Goal: Task Accomplishment & Management: Use online tool/utility

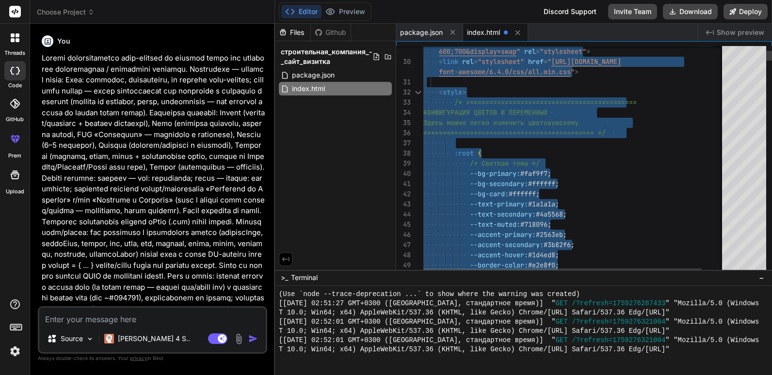
scroll to position [470, 0]
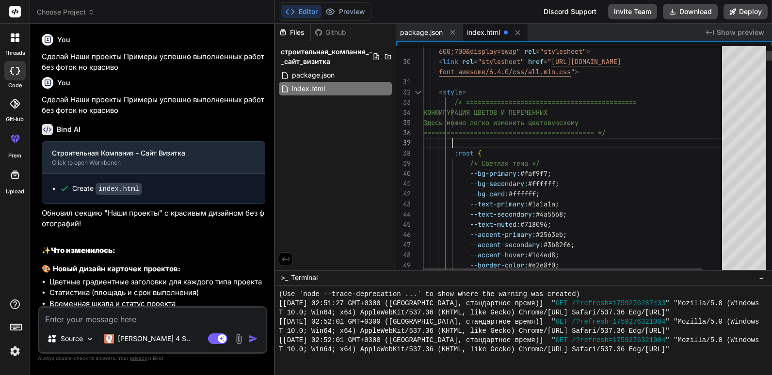
type textarea "<!DOCTYPE html> <html lang="ru"> <head> <meta charset="UTF-8"> <meta name="view…"
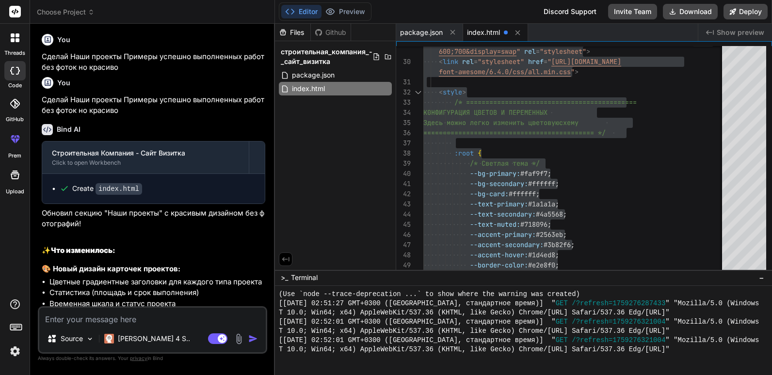
click at [147, 73] on div "You Сделай Наши проекты Примеры успешно выполненных работ без фоток но красиво" at bounding box center [153, 51] width 223 height 43
click at [177, 312] on textarea at bounding box center [152, 316] width 226 height 17
type textarea "С"
type textarea "x"
type textarea "Сд"
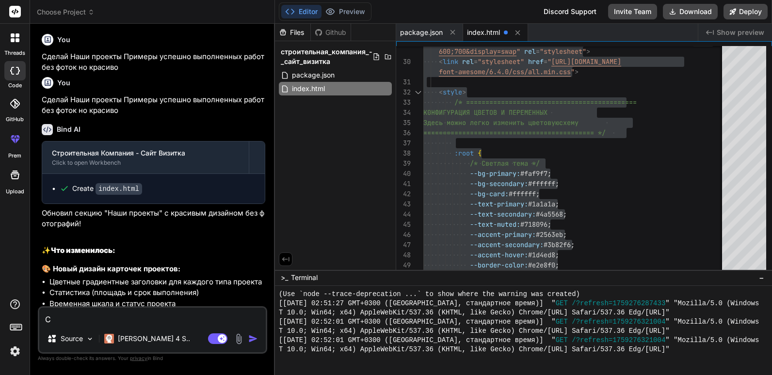
type textarea "x"
type textarea "Сде"
type textarea "x"
type textarea "Сдел"
type textarea "x"
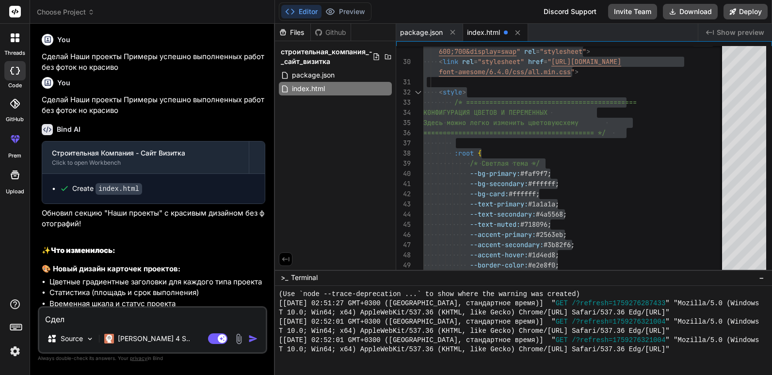
type textarea "Сдела"
type textarea "x"
type textarea "Сделай"
type textarea "x"
type textarea "Сделай"
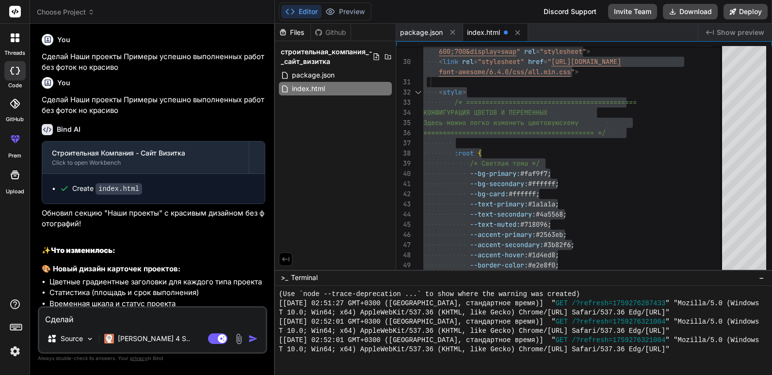
type textarea "x"
type textarea "Сделай т"
type textarea "x"
type textarea "Сделай та"
type textarea "x"
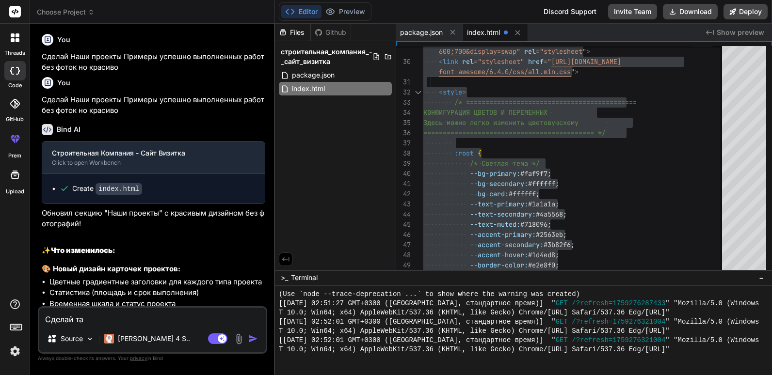
type textarea "Сделай так"
type textarea "x"
type textarea "Сделай так"
type textarea "x"
type textarea "Сделай так ч"
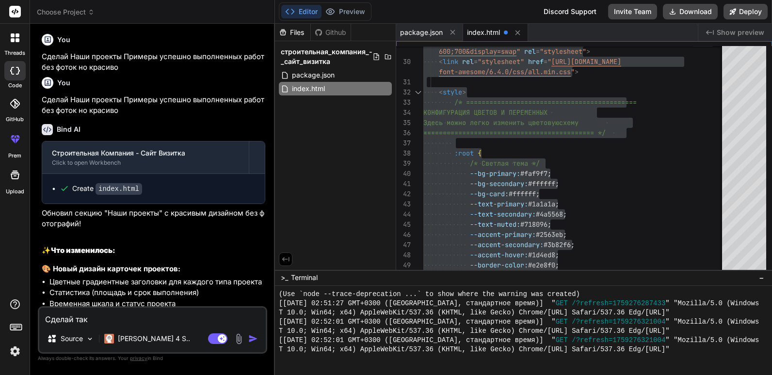
type textarea "x"
type textarea "Сделай так чт"
type textarea "x"
type textarea "Сделай так что"
type textarea "x"
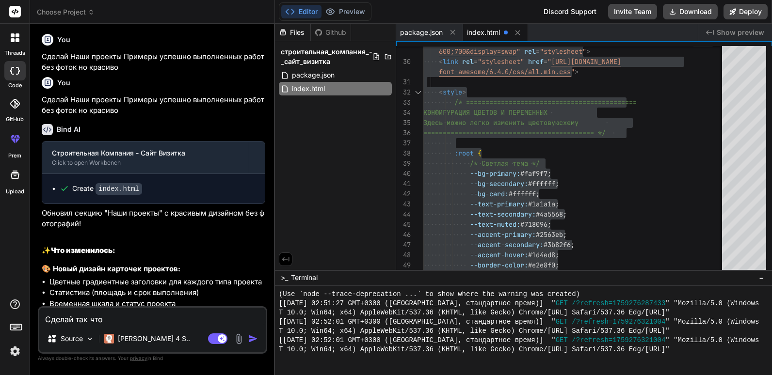
type textarea "Сделай так чтоб"
type textarea "x"
type textarea "Сделай так чтобы"
type textarea "x"
type textarea "Сделай так чтобы"
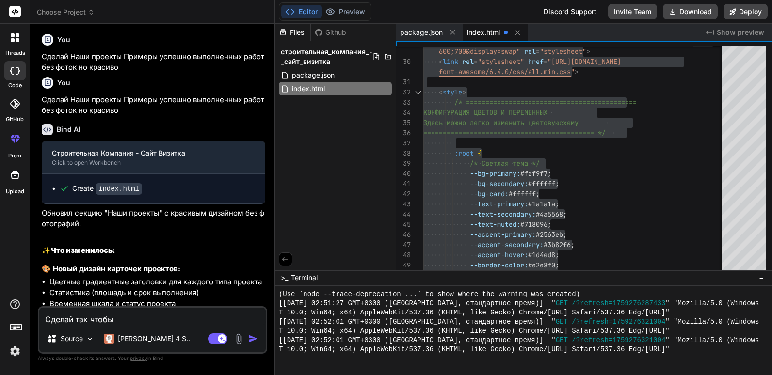
type textarea "x"
type textarea "Сделай так чтобы в"
type textarea "x"
type textarea "Сделай так чтобы вс"
type textarea "x"
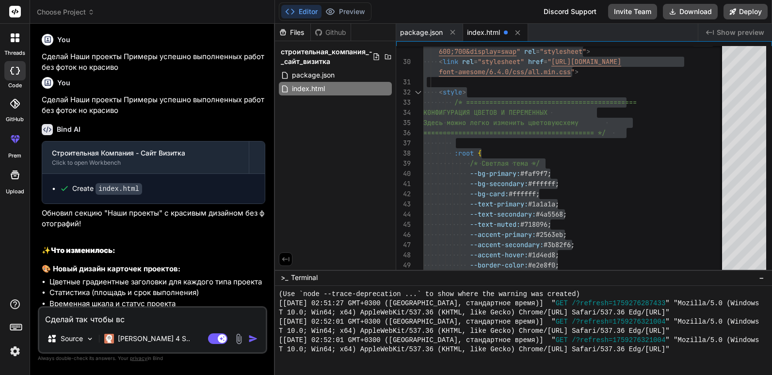
type textarea "Сделай так чтобы все"
type textarea "x"
type textarea "Сделай так чтобы все"
type textarea "x"
type textarea "Сделай так чтобы все д"
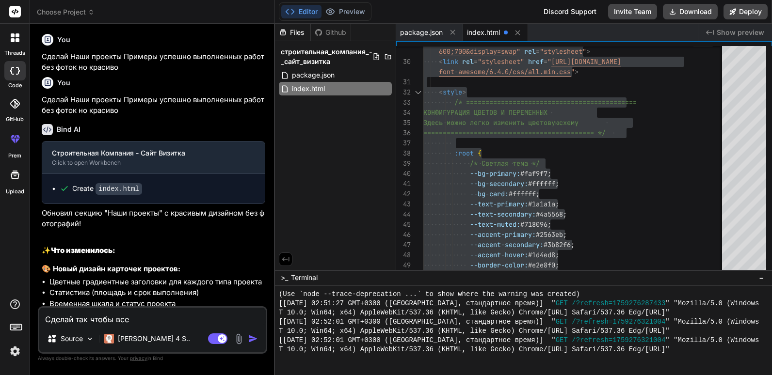
type textarea "x"
type textarea "Сделай так чтобы все да"
type textarea "x"
type textarea "Сделай так чтобы все дан"
type textarea "x"
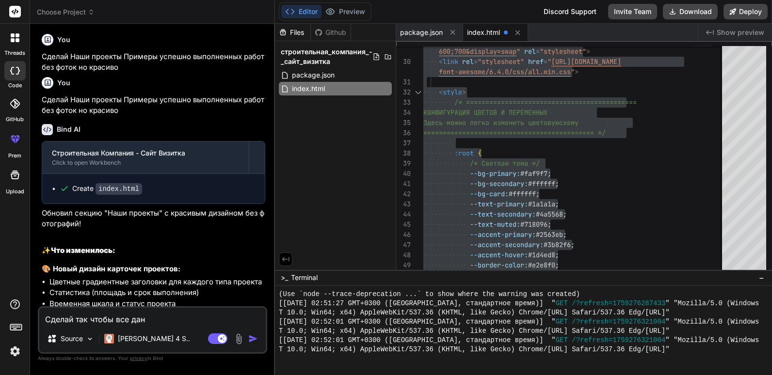
type textarea "Сделай так чтобы все данн"
type textarea "x"
type textarea "Сделай так чтобы все данны"
type textarea "x"
type textarea "Сделай так чтобы все данныв"
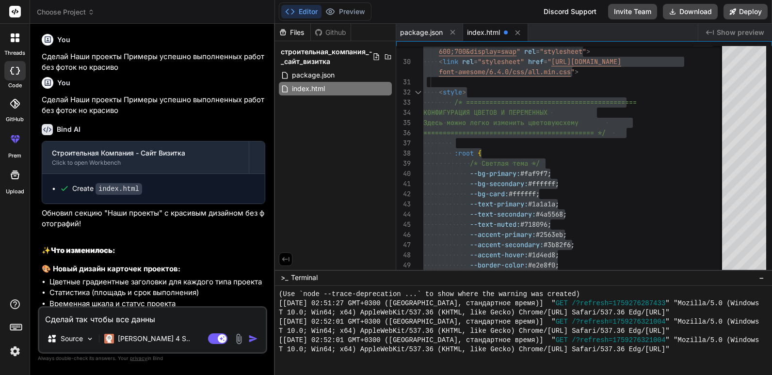
type textarea "x"
type textarea "Сделай так чтобы все данныве"
type textarea "x"
type textarea "Сделай так чтобы все данныве"
type textarea "x"
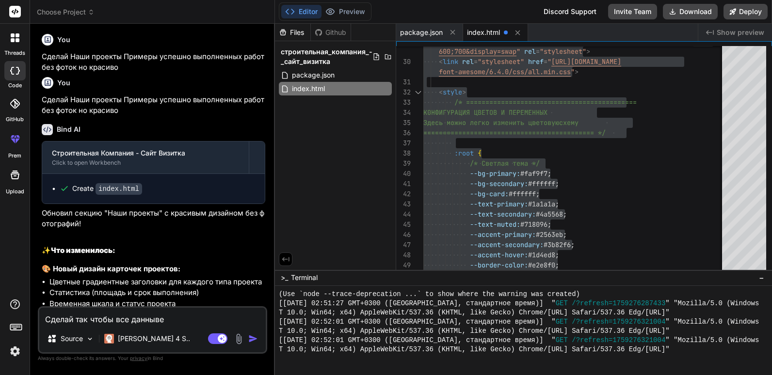
type textarea "Сделай так чтобы все данныве"
type textarea "x"
type textarea "Сделай так чтобы все данныв"
type textarea "x"
type textarea "Сделай так чтобы все данны"
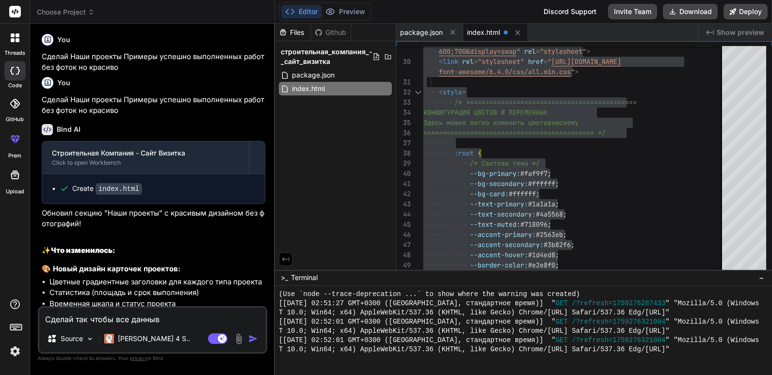
type textarea "x"
type textarea "Сделай так чтобы все данные"
type textarea "x"
type textarea "Сделай так чтобы все данные"
type textarea "x"
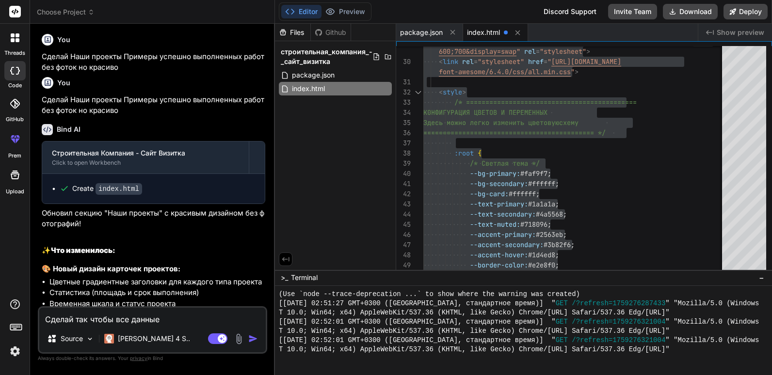
type textarea "Сделай так чтобы все данные т"
type textarea "x"
type textarea "Сделай так чтобы все данные та"
type textarea "x"
type textarea "Сделай так чтобы все данные так"
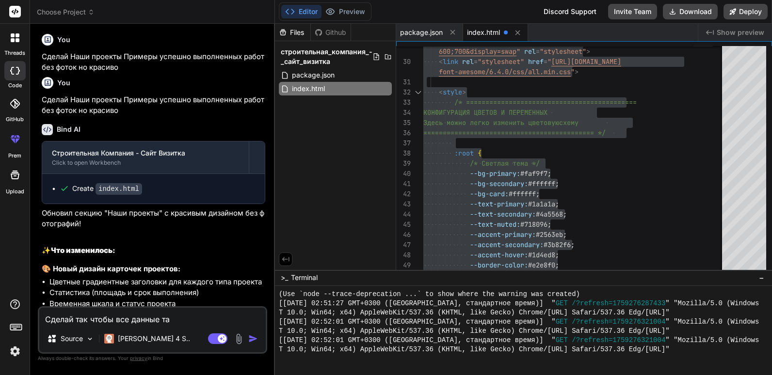
type textarea "x"
type textarea "Сделай так чтобы все данные таки"
type textarea "x"
type textarea "Сделай так чтобы все данные такие"
type textarea "x"
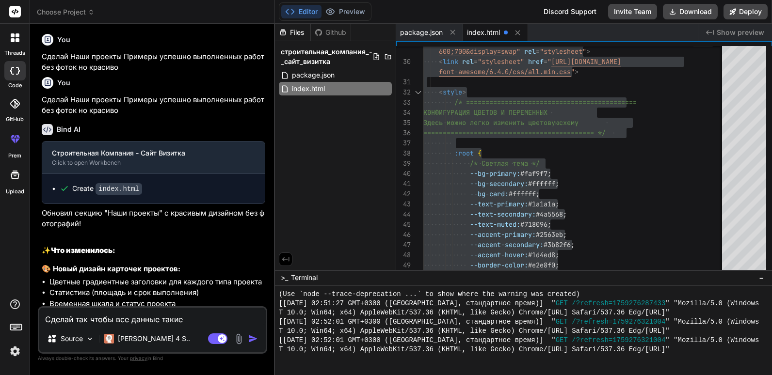
type textarea "Сделай так чтобы все данные такие"
type textarea "x"
type textarea "Сделай так чтобы все данные такие к"
type textarea "x"
type textarea "Сделай так чтобы все данные такие ка"
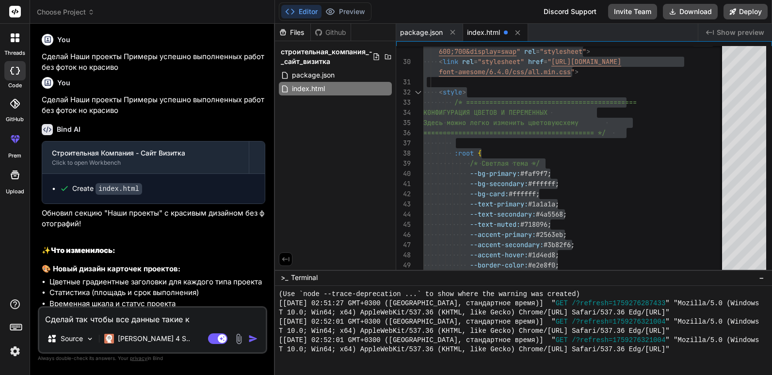
type textarea "x"
type textarea "Сделай так чтобы все данные такие как"
type textarea "x"
type textarea "Сделай так чтобы все данные такие как"
type textarea "x"
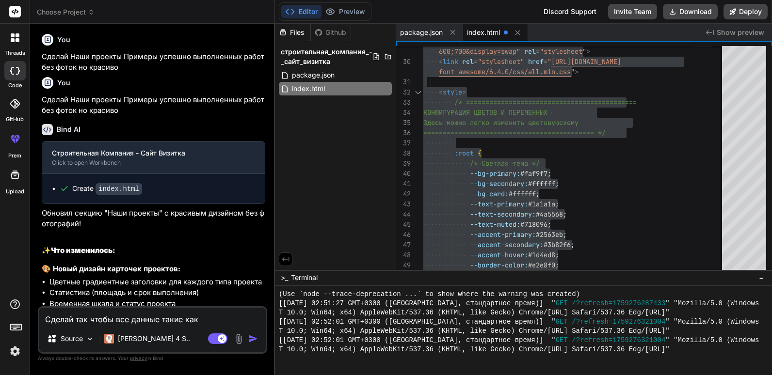
type textarea "Сделай так чтобы все данные такие как н"
type textarea "x"
type textarea "Сделай так чтобы все данные такие как на"
type textarea "x"
type textarea "Сделай так чтобы все данные такие как наз"
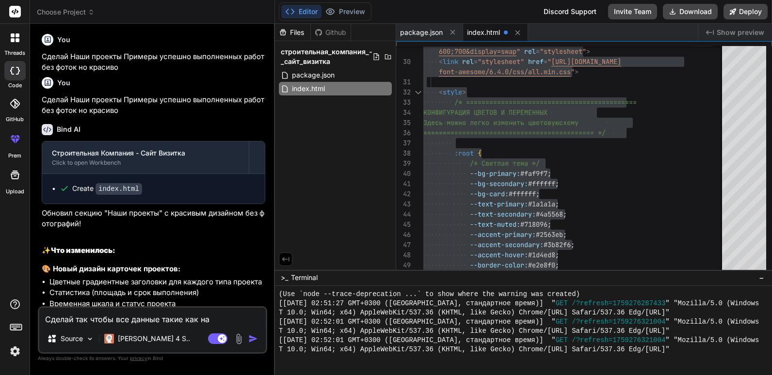
type textarea "x"
type textarea "Сделай так чтобы все данные такие как назв"
type textarea "x"
type textarea "Сделай так чтобы все данные такие как назва"
type textarea "x"
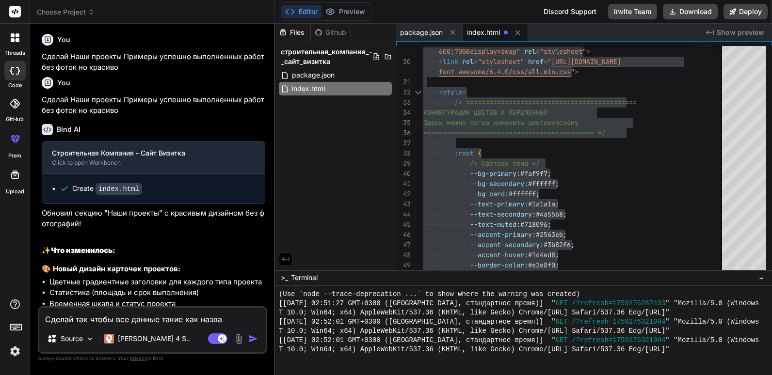
type textarea "Сделай так чтобы все данные такие как назван"
type textarea "x"
type textarea "Сделай так чтобы все данные такие как названи"
type textarea "x"
type textarea "Сделай так чтобы все данные такие как название"
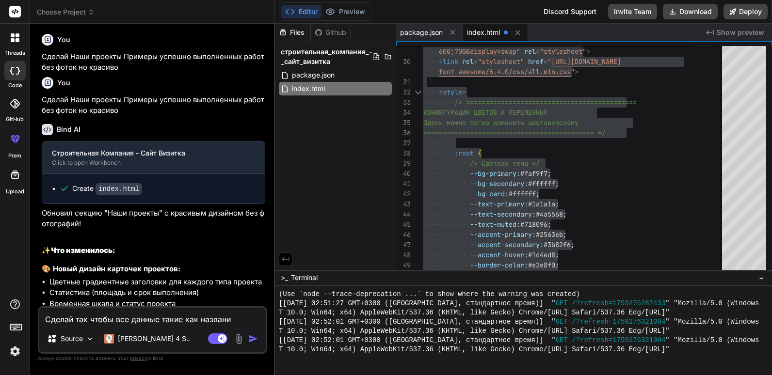
type textarea "x"
type textarea "Сделай так чтобы все данные такие как название"
type textarea "x"
type textarea "Сделай так чтобы все данные такие как название и"
type textarea "x"
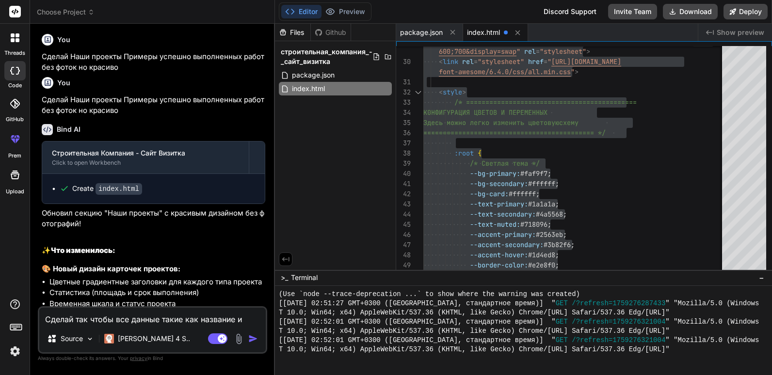
type textarea "Сделай так чтобы все данные такие как название и"
type textarea "x"
type textarea "Сделай так чтобы все данные такие как название и т"
type textarea "x"
type textarea "Сделай так чтобы все данные такие как название и тд"
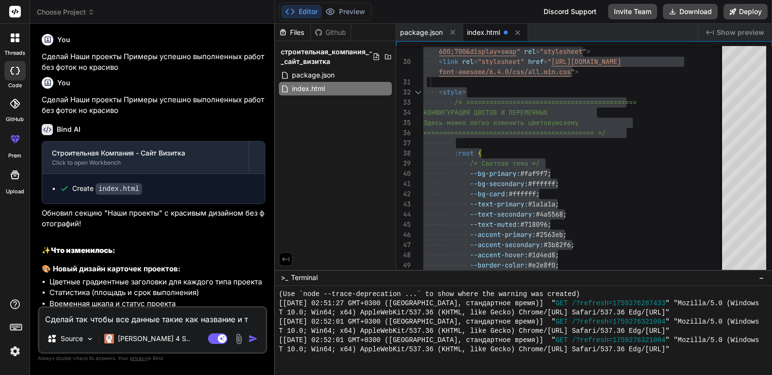
type textarea "x"
type textarea "Сделай так чтобы все данные такие как название и тдл"
type textarea "x"
type textarea "Сделай так чтобы все данные такие как название и тдл"
type textarea "x"
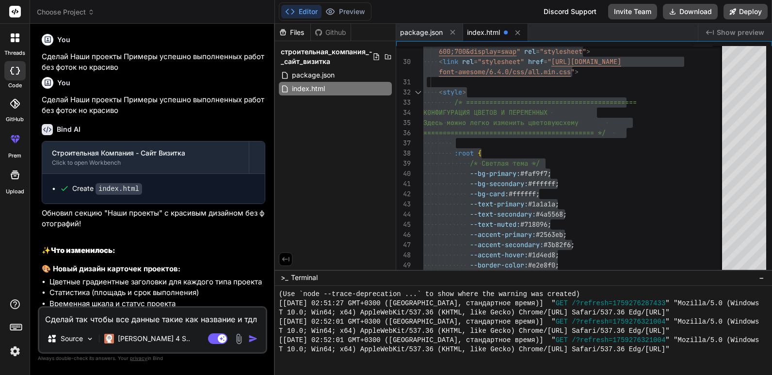
type textarea "Сделай так чтобы все данные такие как название и тдл"
type textarea "x"
type textarea "Сделай так чтобы все данные такие как название и тд"
type textarea "x"
type textarea "Сделай так чтобы все данные такие как название и тд"
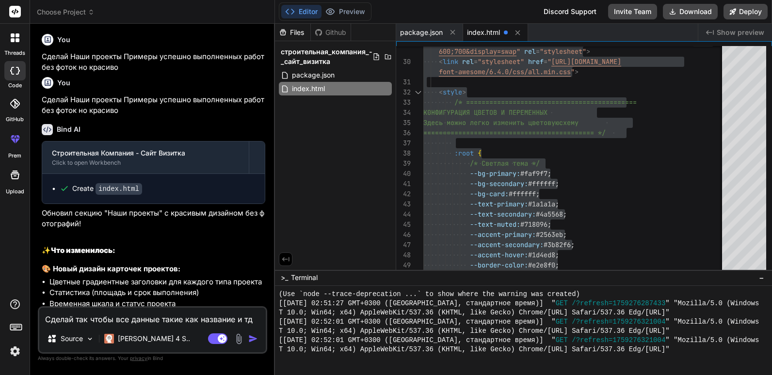
type textarea "x"
type textarea "Сделай так чтобы все данные такие как название и тд б"
type textarea "x"
type textarea "Сделай так чтобы все данные такие как название и тд бы"
type textarea "x"
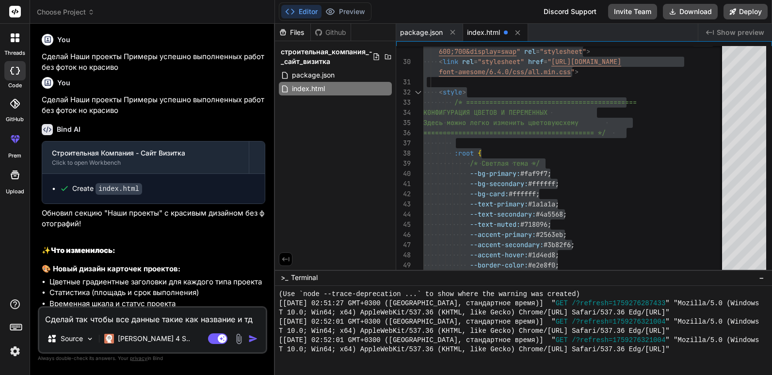
type textarea "Сделай так чтобы все данные такие как название и тд был"
type textarea "x"
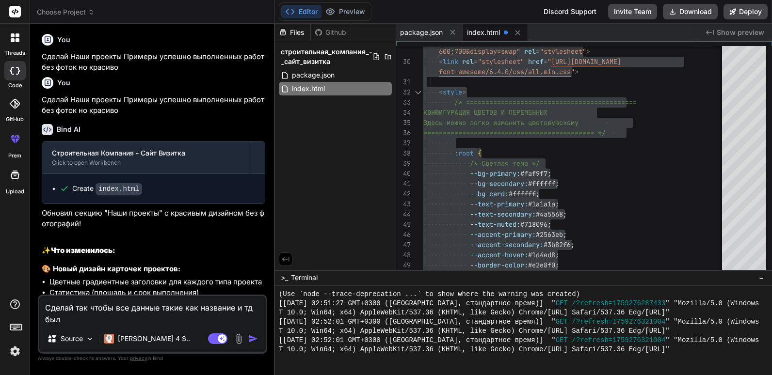
type textarea "Сделай так чтобы все данные такие как название и тд было"
type textarea "x"
type textarea "Сделай так чтобы все данные такие как название и тд было"
type textarea "x"
type textarea "Сделай так чтобы все данные такие как название и тд было в"
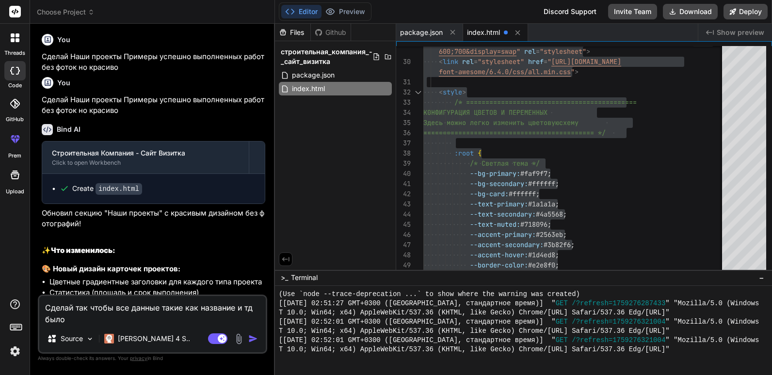
type textarea "x"
type textarea "Сделай так чтобы все данные такие как название и тд было в"
type textarea "x"
type textarea "Сделай так чтобы все данные такие как название и тд было в к"
type textarea "x"
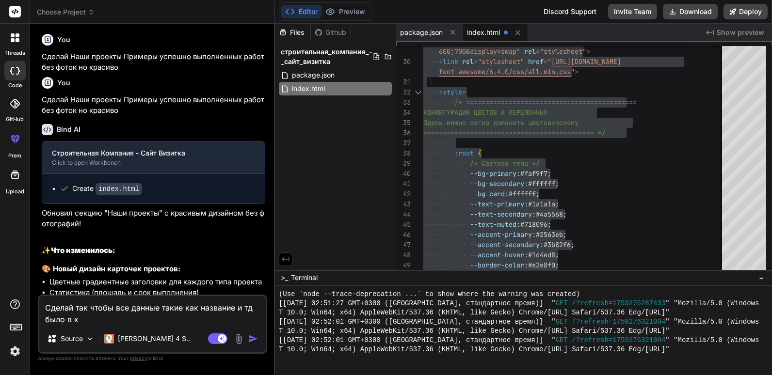
type textarea "Сделай так чтобы все данные такие как название и тд было в ко"
type textarea "x"
type textarea "Сделай так чтобы все данные такие как название и тд было в кон"
type textarea "x"
type textarea "Сделай так чтобы все данные такие как название и тд было в конф"
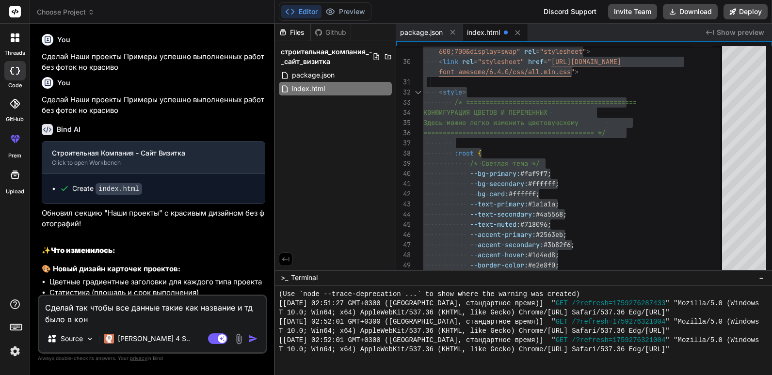
type textarea "x"
type textarea "Сделай так чтобы все данные такие как название и тд было в конфи"
type textarea "x"
type textarea "Сделай так чтобы все данные такие как название и тд было в конфиг"
type textarea "x"
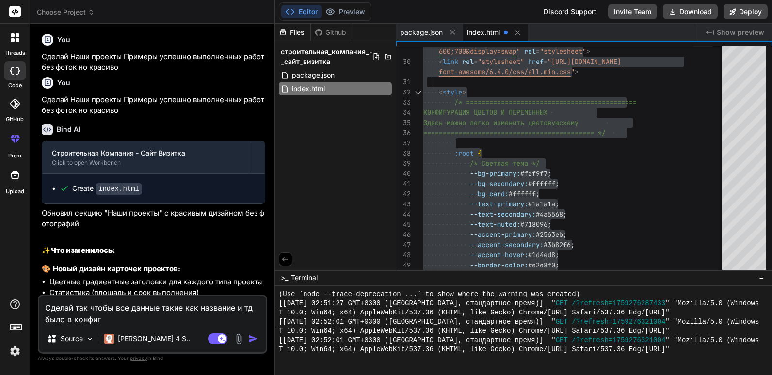
type textarea "Сделай так чтобы все данные такие как название и тд было в конфиге"
type textarea "x"
type textarea "Сделай так чтобы все данные такие как название и тд было в конфиге"
type textarea "x"
type textarea "Сделай так чтобы все данные такие как название и тд было в конфиге и"
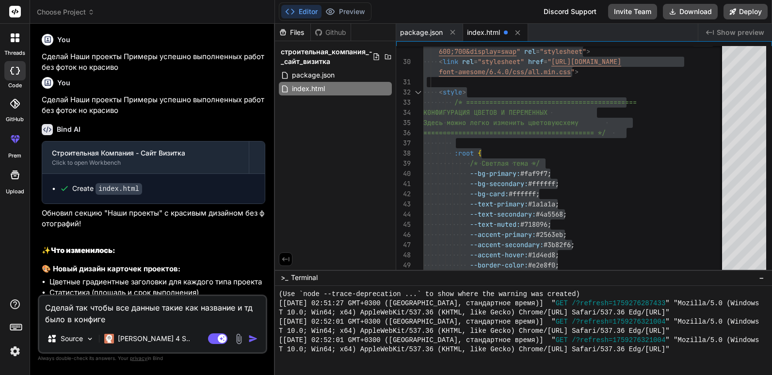
type textarea "x"
type textarea "Сделай так чтобы все данные такие как название и тд было в конфиге и"
type textarea "x"
type textarea "Сделай так чтобы все данные такие как название и тд было в конфиге и я"
type textarea "x"
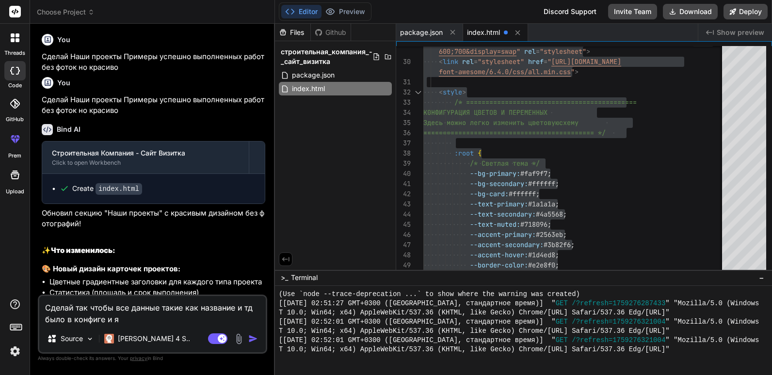
type textarea "Сделай так чтобы все данные такие как название и тд было в конфиге и я"
type textarea "x"
type textarea "Сделай так чтобы все данные такие как название и тд было в конфиге и я м"
type textarea "x"
type textarea "Сделай так чтобы все данные такие как название и тд было в конфиге и я мо"
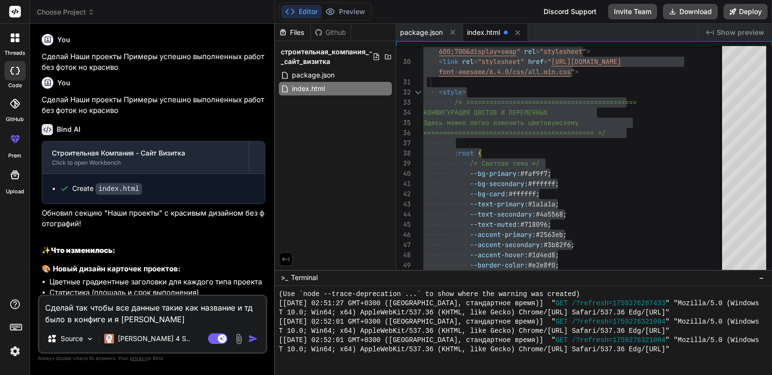
type textarea "x"
type textarea "Сделай так чтобы все данные такие как название и тд было в конфиге и я мог"
type textarea "x"
type textarea "Сделай так чтобы все данные такие как название и тд было в конфиге и я мог"
type textarea "x"
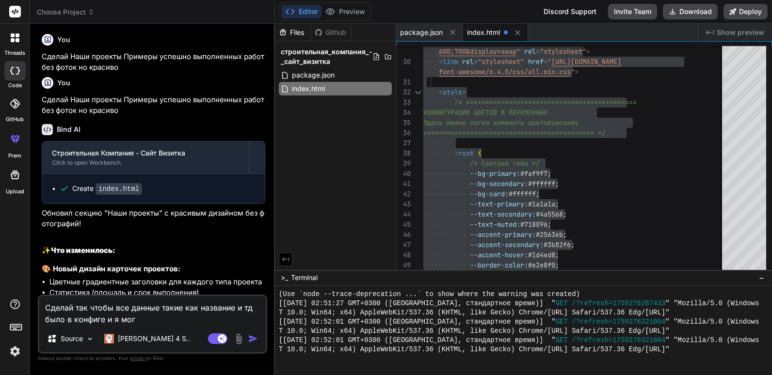
type textarea "Сделай так чтобы все данные такие как название и тд было в конфиге и я мог л"
type textarea "x"
type textarea "Сделай так чтобы все данные такие как название и тд было в конфиге и я мог ле"
type textarea "x"
type textarea "Сделай так чтобы все данные такие как название и тд было в конфиге и я мог лег"
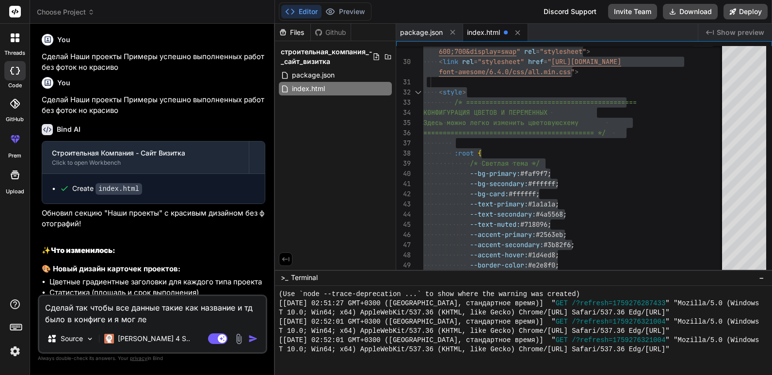
type textarea "x"
type textarea "Сделай так чтобы все данные такие как название и тд было в конфиге и я мог легк"
type textarea "x"
type textarea "Сделай так чтобы все данные такие как название и тд было в конфиге и я мог легко"
type textarea "x"
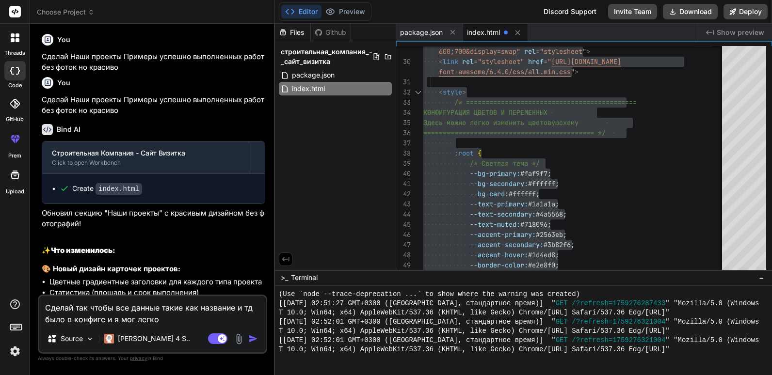
type textarea "Сделай так чтобы все данные такие как название и тд было в конфиге и я мог легко"
type textarea "x"
type textarea "Сделай так чтобы все данные такие как название и тд было в конфиге и я мог легк…"
type textarea "x"
type textarea "Сделай так чтобы все данные такие как название и тд было в конфиге и я мог легк…"
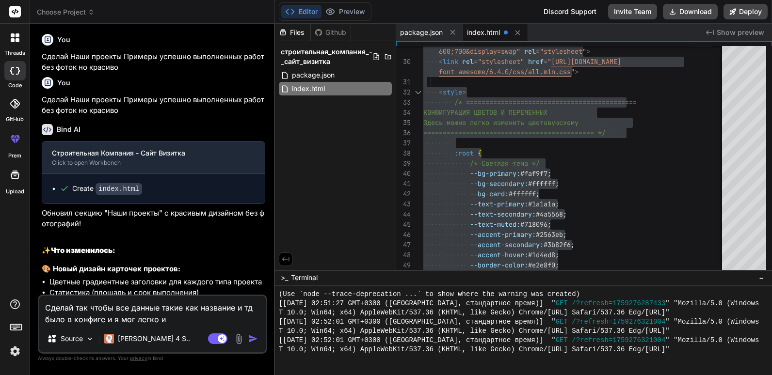
type textarea "x"
type textarea "Сделай так чтобы все данные такие как название и тд было в конфиге и я мог легк…"
type textarea "x"
type textarea "Сделай так чтобы все данные такие как название и тд было в конфиге и я мог легк…"
type textarea "x"
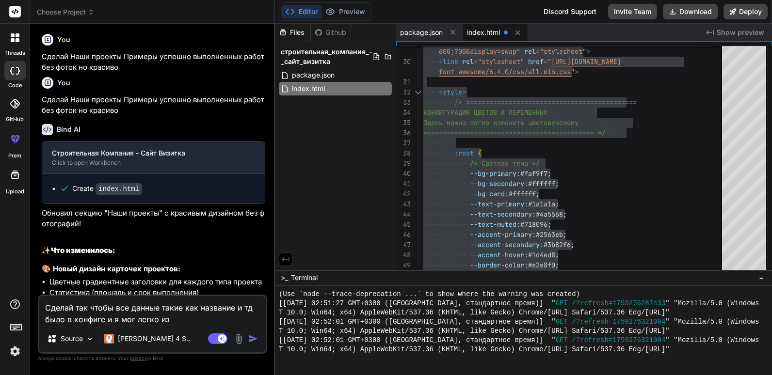
type textarea "Сделай так чтобы все данные такие как название и тд было в конфиге и я мог легк…"
type textarea "x"
type textarea "Сделай так чтобы все данные такие как название и тд было в конфиге и я мог легк…"
type textarea "x"
type textarea "Сделай так чтобы все данные такие как название и тд было в конфиге и я мог легк…"
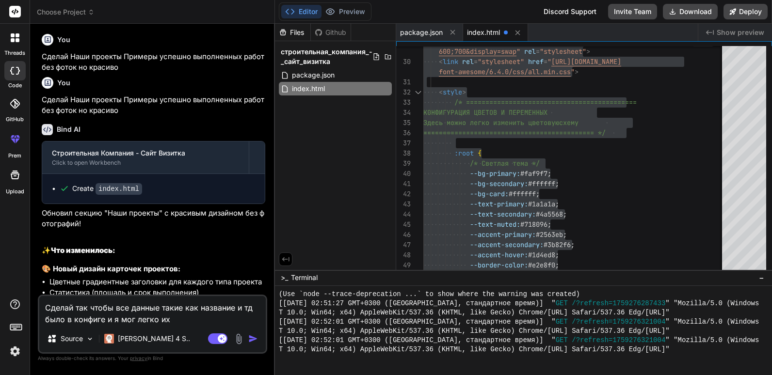
type textarea "x"
type textarea "Сделай так чтобы все данные такие как название и тд было в конфиге и я мог легк…"
type textarea "x"
type textarea "Сделай так чтобы все данные такие как название и тд было в конфиге и я мог легк…"
click at [234, 309] on textarea "Сделай так чтобы все данные такие как название и тд было в конфиге и я мог легк…" at bounding box center [152, 310] width 226 height 29
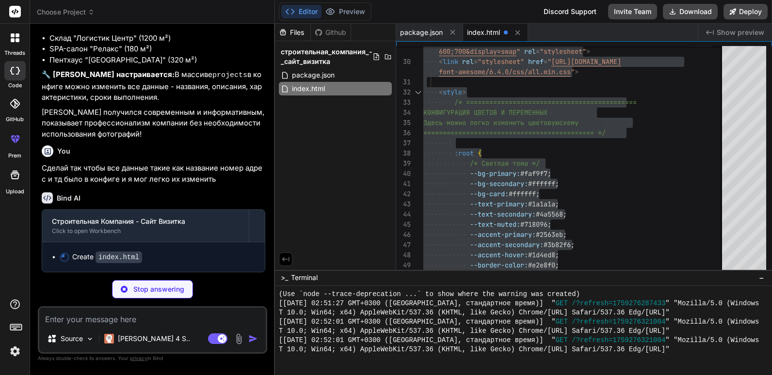
scroll to position [1829, 0]
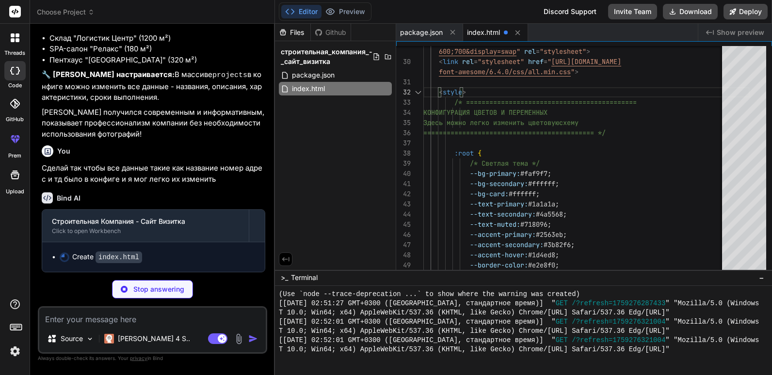
click at [347, 162] on div "Files Github строительная_компания_-_сайт_визитка package.json index.html" at bounding box center [335, 147] width 121 height 246
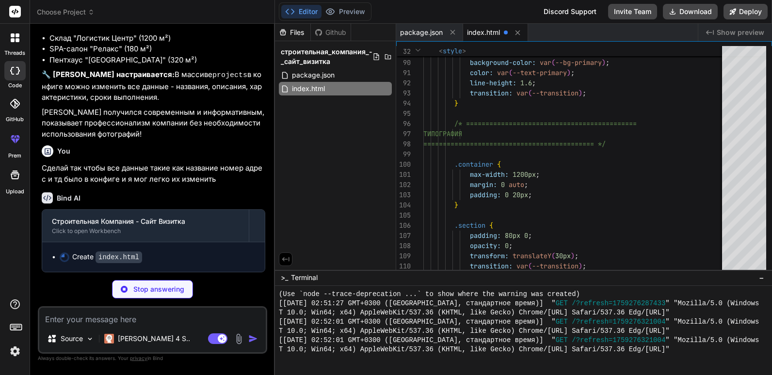
click at [165, 178] on p "Сделай так чтобы все данные такие как название номер адрес и тд было в конфиге …" at bounding box center [153, 174] width 223 height 22
click at [517, 32] on icon at bounding box center [517, 32] width 5 height 5
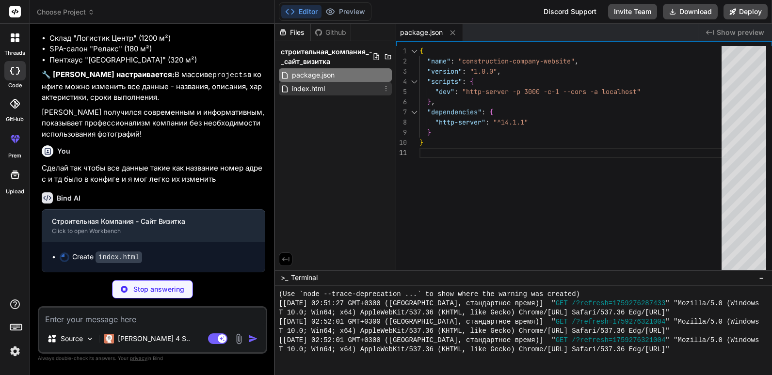
click at [324, 86] on span "index.html" at bounding box center [308, 89] width 35 height 12
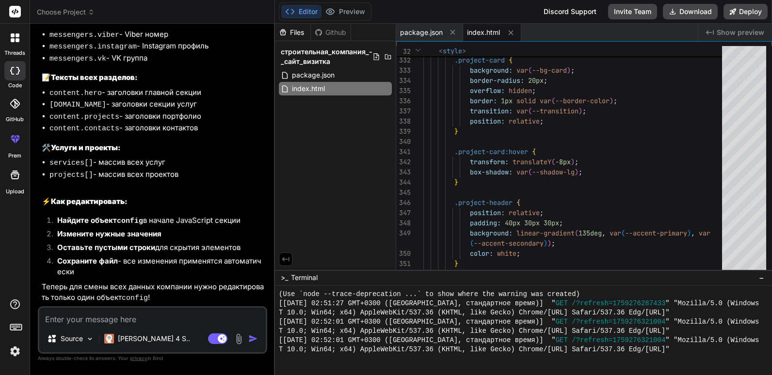
scroll to position [2391, 0]
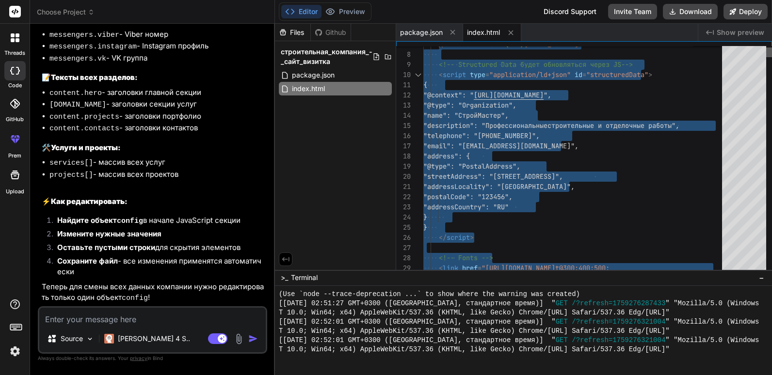
click at [767, 53] on div at bounding box center [769, 53] width 6 height 10
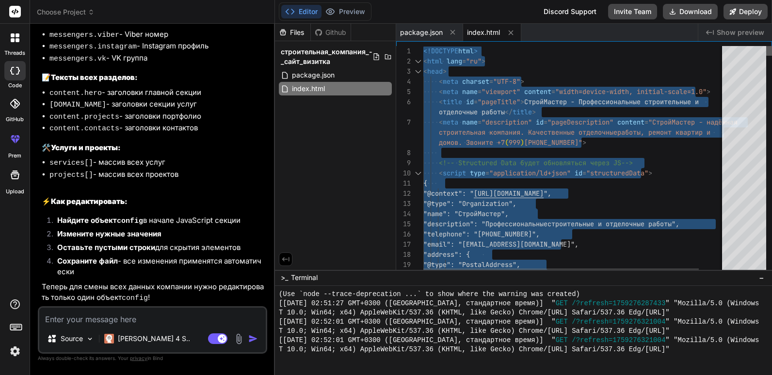
click at [768, 47] on div at bounding box center [769, 51] width 6 height 10
click at [352, 10] on font "Preview" at bounding box center [352, 12] width 26 height 10
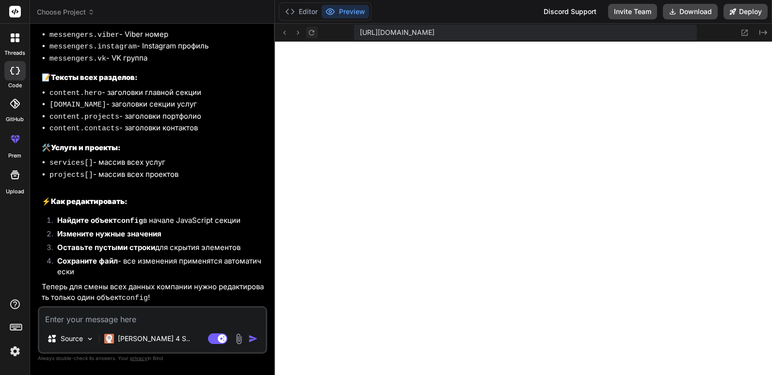
click at [309, 33] on icon at bounding box center [311, 32] width 5 height 5
click at [309, 15] on font "Editor" at bounding box center [308, 12] width 19 height 10
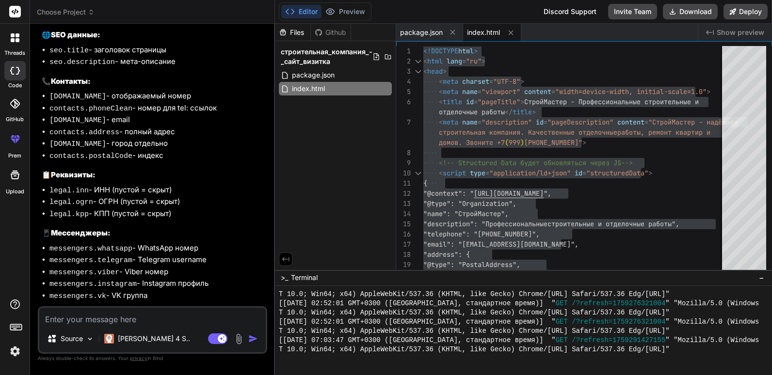
scroll to position [2100, 0]
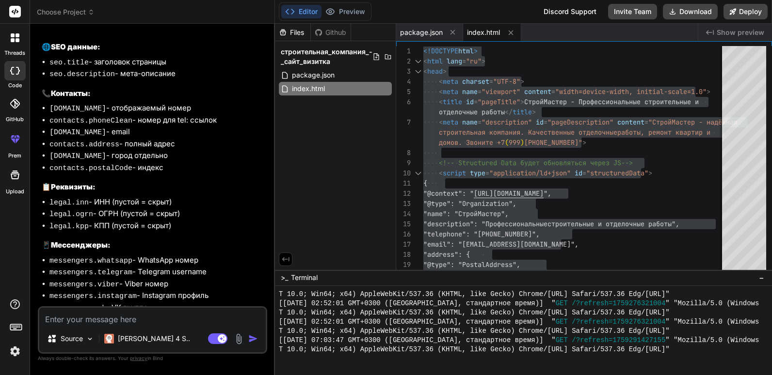
click at [349, 173] on div "Files Github строительная_компания_-_сайт_визитка package.json index.html" at bounding box center [335, 147] width 121 height 246
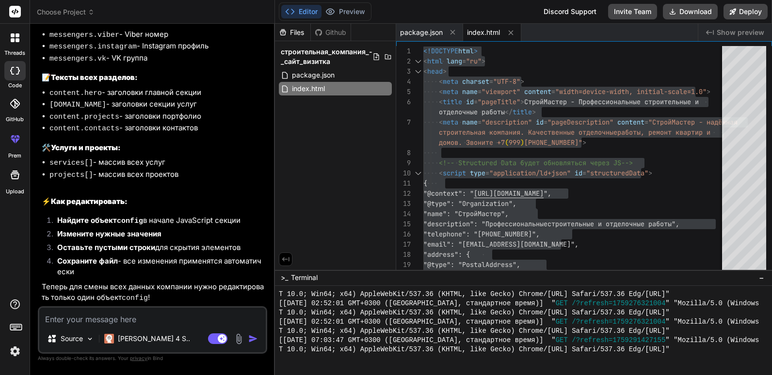
scroll to position [2391, 0]
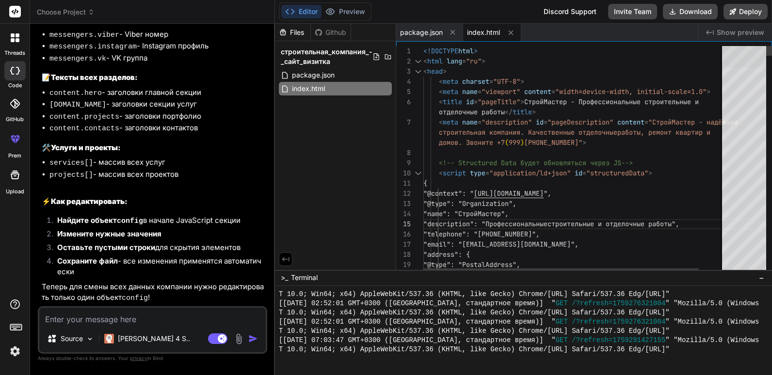
click at [747, 46] on div at bounding box center [744, 56] width 44 height 21
click at [744, 46] on div at bounding box center [744, 56] width 44 height 21
click at [152, 316] on textarea at bounding box center [152, 316] width 226 height 17
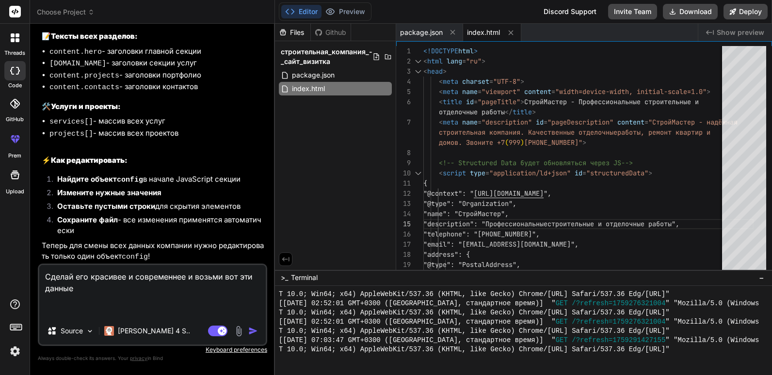
click at [114, 308] on textarea "Сделай его красивее и современнее и возьми вот эти данные" at bounding box center [152, 291] width 226 height 52
paste textarea "ООО "ОМД""
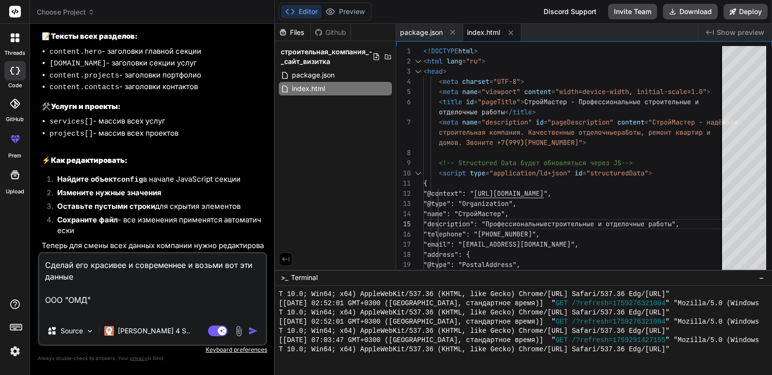
click at [98, 311] on textarea "Сделай его красивее и современнее и возьми вот эти данные ООО "ОМД"" at bounding box center [152, 286] width 226 height 64
paste textarea "ОГРН 1177746618400 ИНН 9718070787"
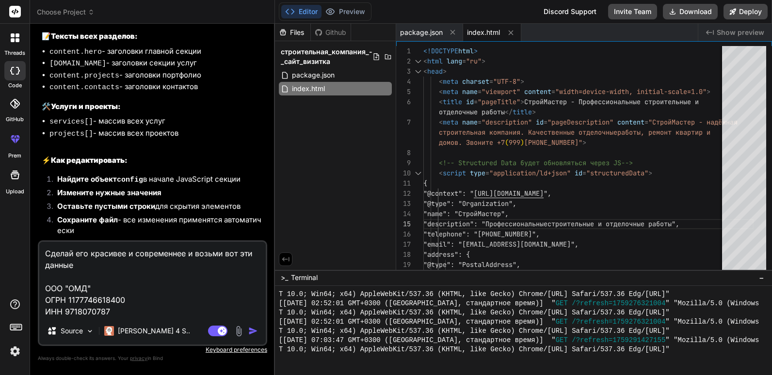
click at [132, 310] on textarea "Сделай его красивее и современнее и возьми вот эти данные ООО "ОМД" ОГРН 117774…" at bounding box center [152, 280] width 226 height 76
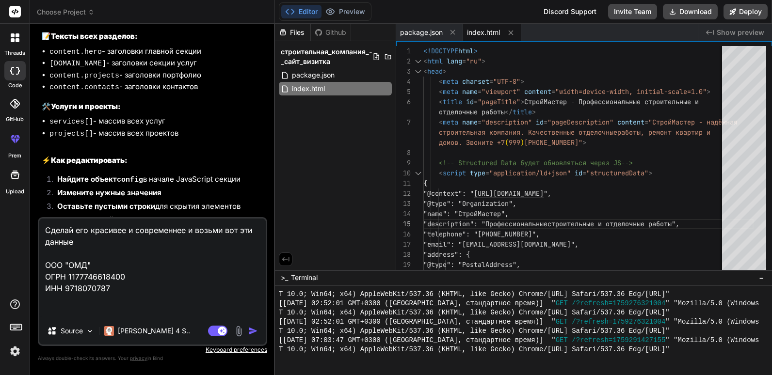
paste textarea "Дата регистрации 22 июня 2017 года"
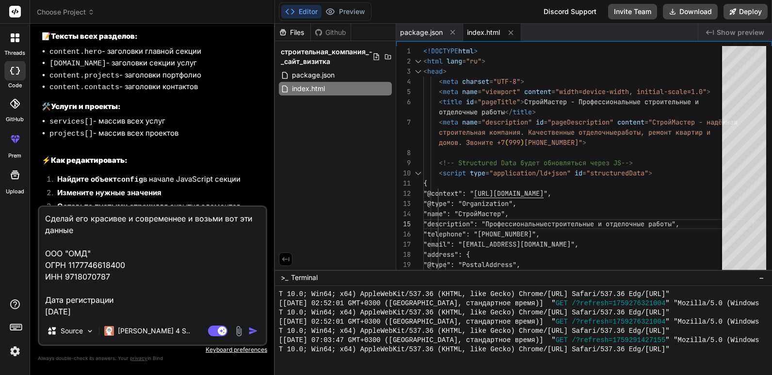
click at [125, 314] on textarea "Сделай его красивее и современнее и возьми вот эти данные ООО "ОМД" ОГРН 117774…" at bounding box center [152, 262] width 226 height 111
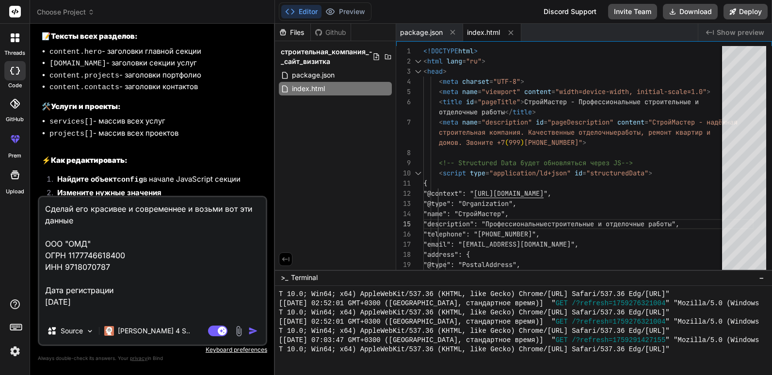
paste textarea "105066, г. Москва, вн. тер. г. муниципальный округ Басманный, пер. 1-й Басманны…"
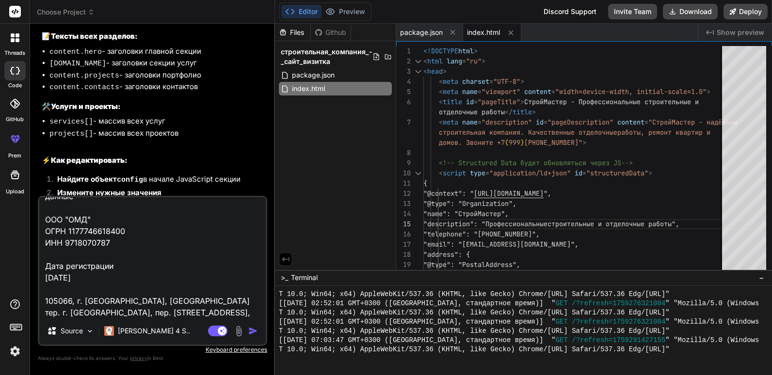
click at [245, 312] on textarea "Сделай его красивее и современнее и возьми вот эти данные ООО "ОМД" ОГРН 117774…" at bounding box center [152, 257] width 226 height 120
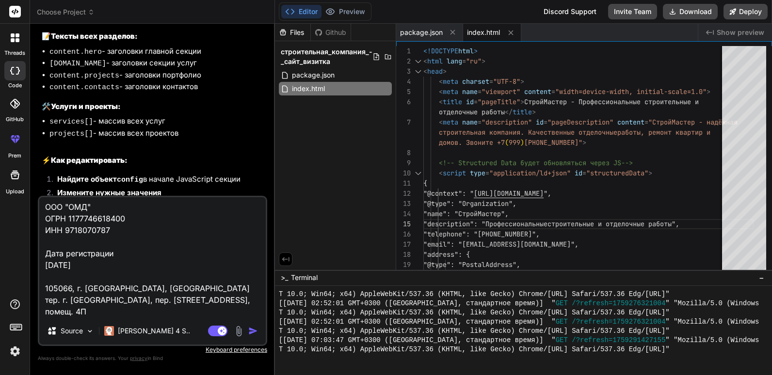
paste textarea "Электронная почта tender@office-r.ru"
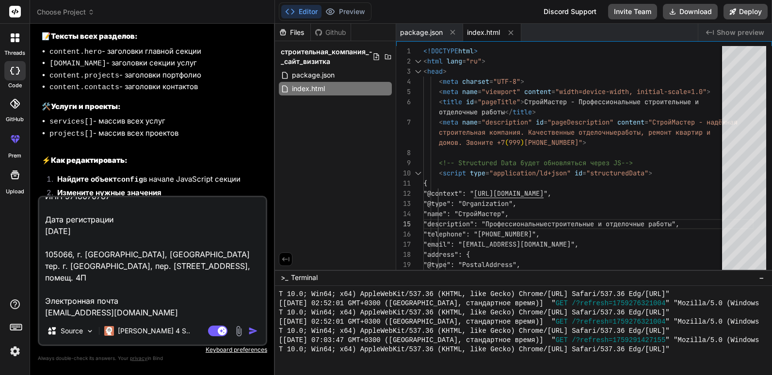
scroll to position [95, 0]
click at [114, 306] on textarea "Сделай его красивее и современнее и возьми вот эти данные ООО "ОМД" ОГРН 117774…" at bounding box center [152, 257] width 226 height 120
paste textarea "+7 800 707-61-97"
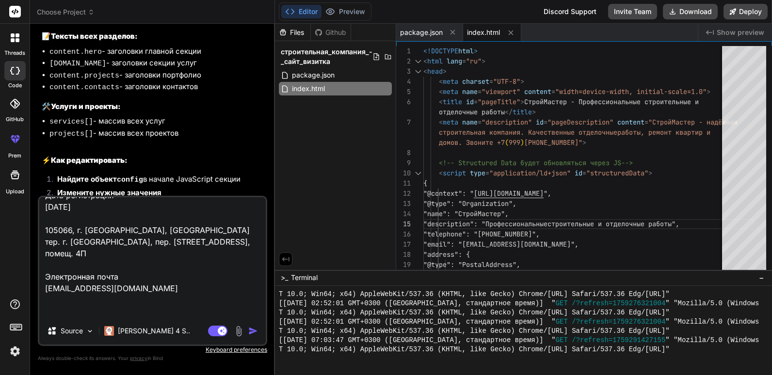
click at [253, 333] on img "button" at bounding box center [253, 331] width 10 height 10
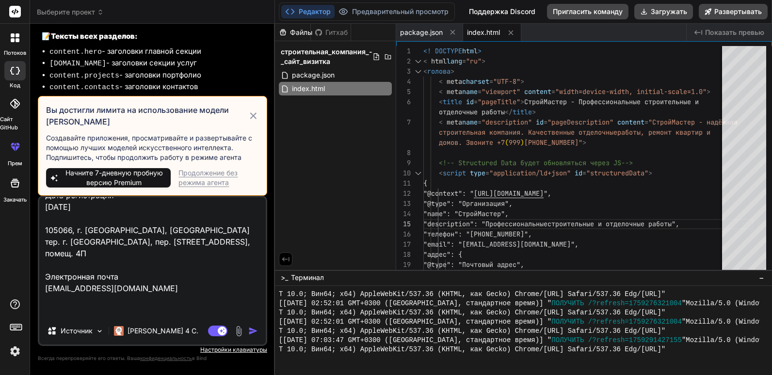
click at [213, 174] on div "Продолжение без режима агента" at bounding box center [218, 177] width 80 height 19
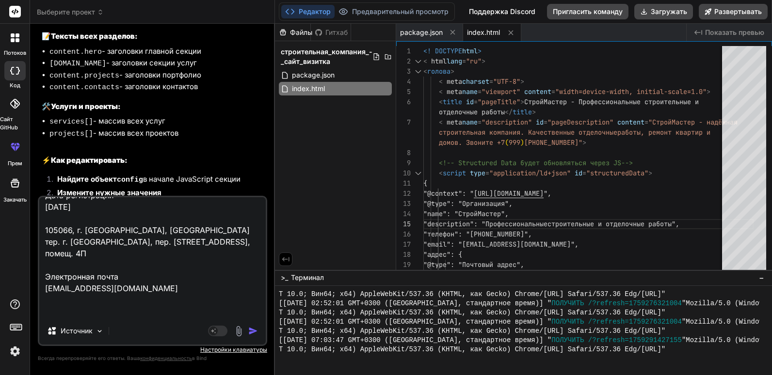
click at [249, 330] on img "button" at bounding box center [253, 331] width 10 height 10
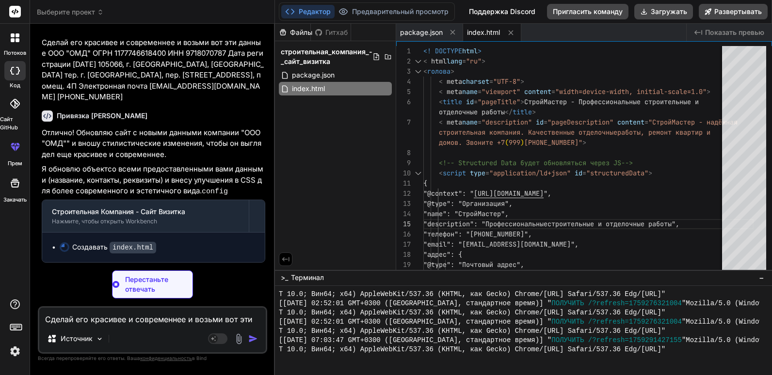
scroll to position [2670, 0]
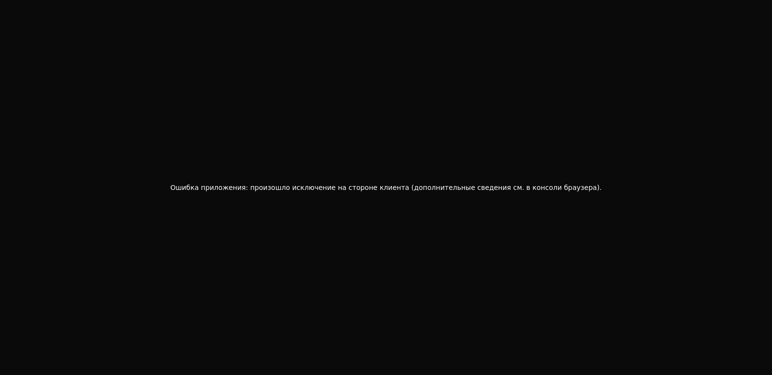
click at [369, 153] on div "Ошибка приложения: произошло исключение на стороне клиента (дополнительные свед…" at bounding box center [386, 187] width 772 height 375
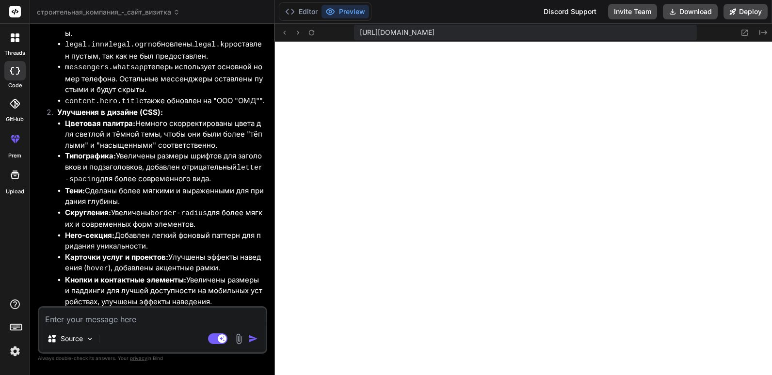
scroll to position [322, 0]
type textarea "x"
click at [135, 315] on textarea at bounding box center [152, 316] width 226 height 17
click at [191, 318] on textarea at bounding box center [152, 316] width 226 height 17
type textarea "С"
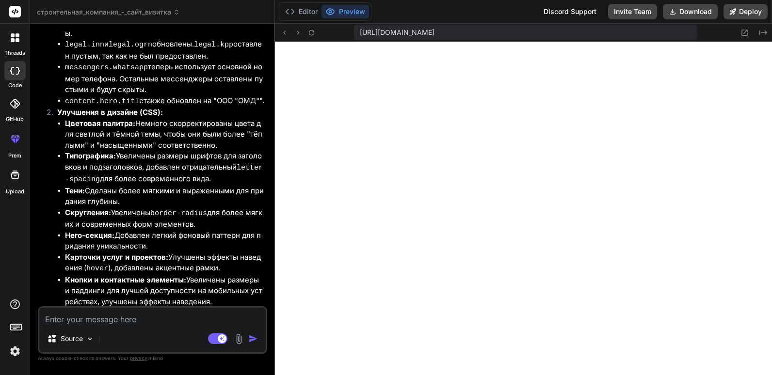
type textarea "x"
type textarea "Сд"
type textarea "x"
type textarea "Сде"
type textarea "x"
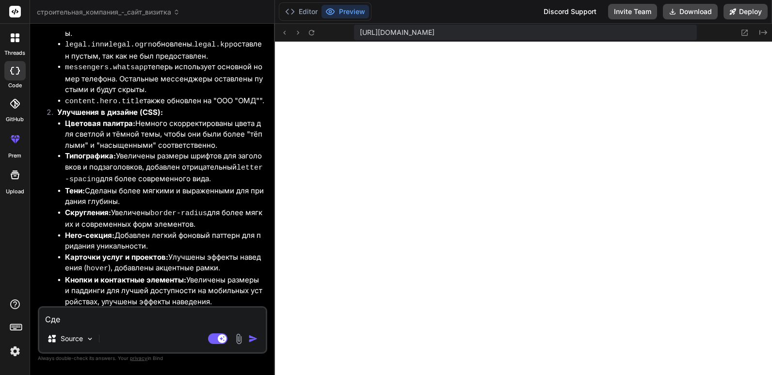
type textarea "Сдел"
type textarea "x"
type textarea "Сдела"
type textarea "x"
type textarea "Сделай"
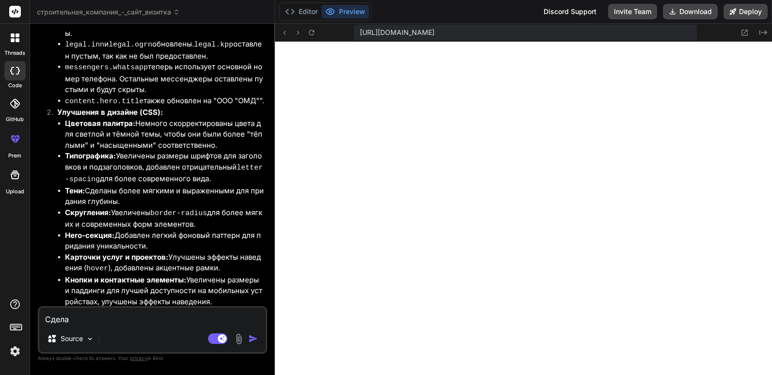
type textarea "x"
type textarea "Сделай"
type textarea "x"
paste textarea "Местоположение компании"
type textarea "Сделай Местоположение компании"
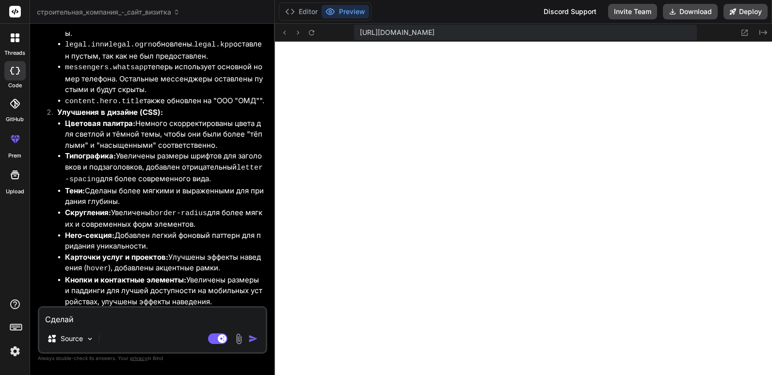
type textarea "x"
type textarea "Сделай Местоположение компании"
type textarea "x"
type textarea "Сделай Местоположение компании р"
type textarea "x"
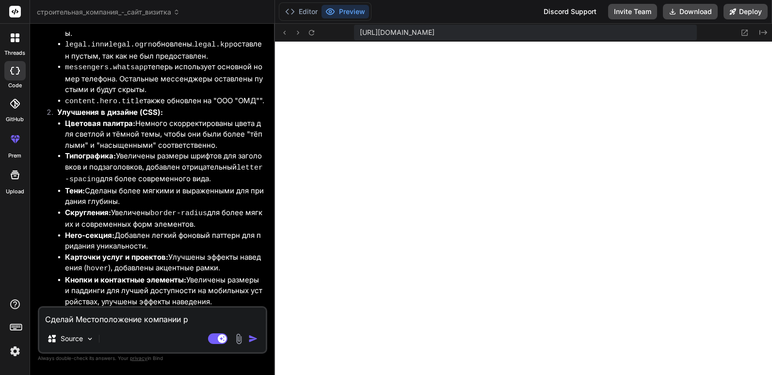
type textarea "Сделай Местоположение компании ре"
type textarea "x"
type textarea "Сделай Местоположение компании реа"
type textarea "x"
type textarea "Сделай Местоположение компании реал"
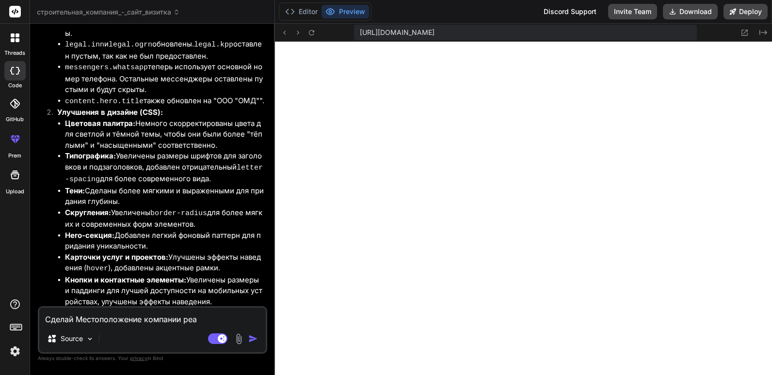
type textarea "x"
type textarea "Сделай Местоположение компании реаль"
type textarea "x"
type textarea "Сделай Местоположение компании реальн"
type textarea "x"
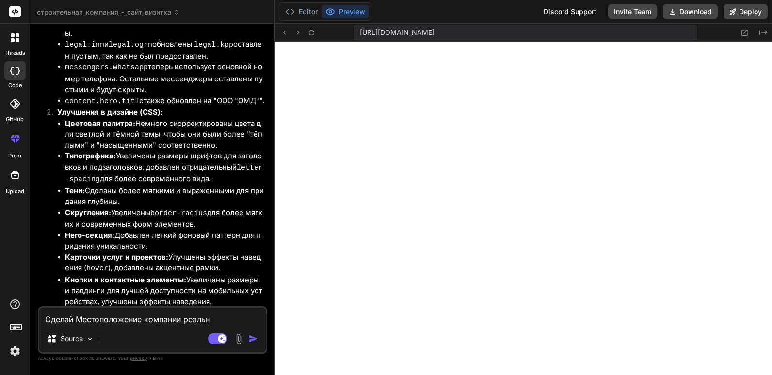
type textarea "Сделай Местоположение компании реально"
type textarea "x"
type textarea "Сделай Местоположение компании реально"
type textarea "x"
type textarea "Сделай Местоположение компании реально р"
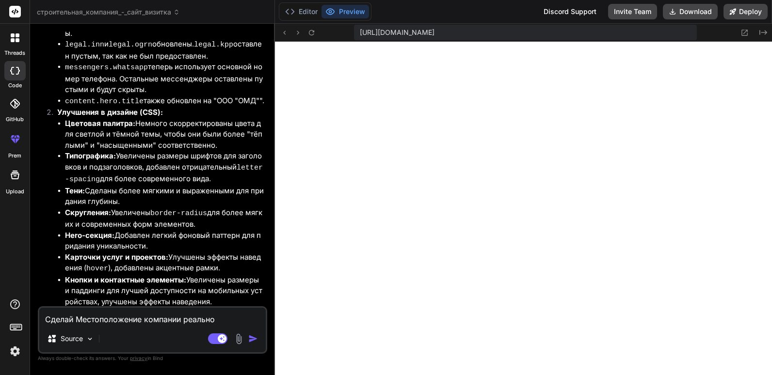
type textarea "x"
type textarea "Сделай Местоположение компании реально ра"
type textarea "x"
type textarea "Сделай Местоположение компании реально раб"
type textarea "x"
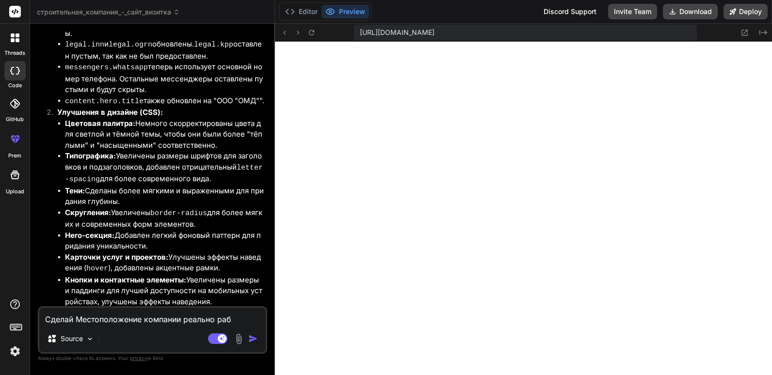
type textarea "Сделай Местоположение компании реально рабо"
type textarea "x"
type textarea "Сделай Местоположение компании реально рабоч"
type textarea "x"
type textarea "Сделай Местоположение компании реально рабочи"
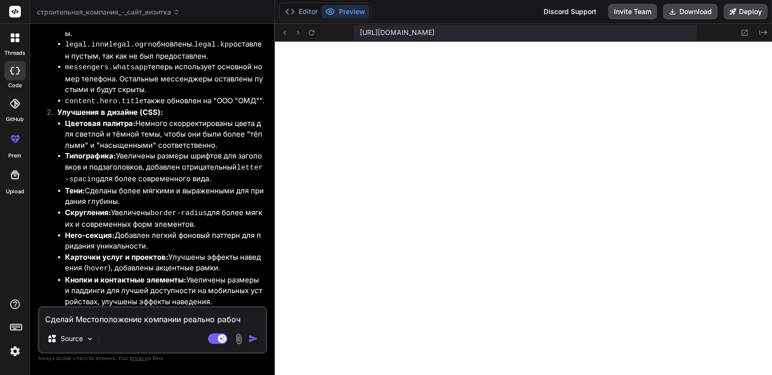
type textarea "x"
type textarea "Сделай Местоположение компании реально рабочим"
type textarea "x"
type textarea "Сделай Местоположение компании реально рабочим"
type textarea "x"
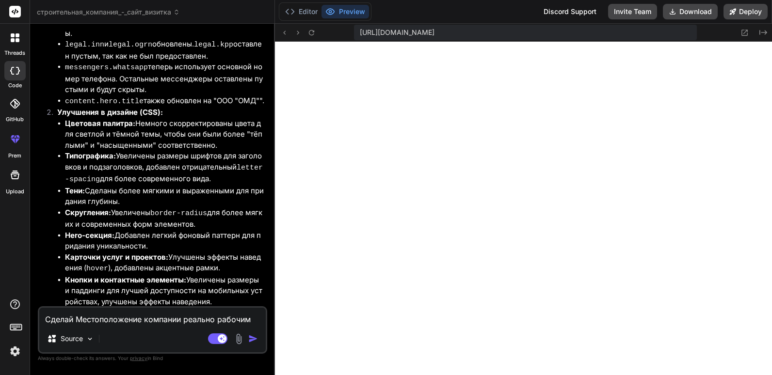
type textarea "Сделай Местоположение компании реально рабочим ч"
type textarea "x"
type textarea "Сделай Местоположение компании реально рабочим чт"
type textarea "x"
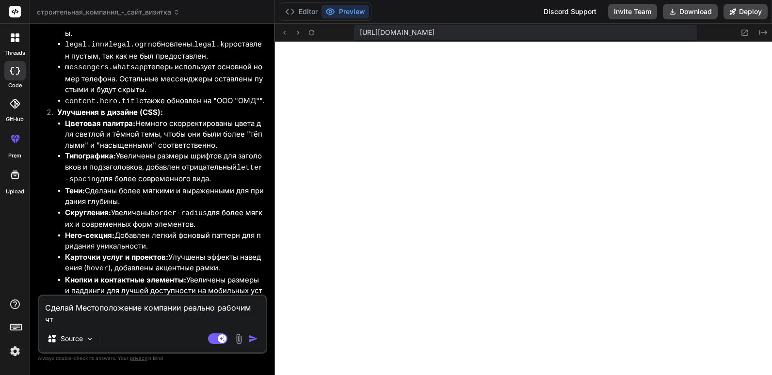
type textarea "Сделай Местоположение компании реально рабочим что"
type textarea "x"
type textarea "Сделай Местоположение компании реально рабочим чтоб"
type textarea "x"
type textarea "Сделай Местоположение компании реально рабочим чтобы"
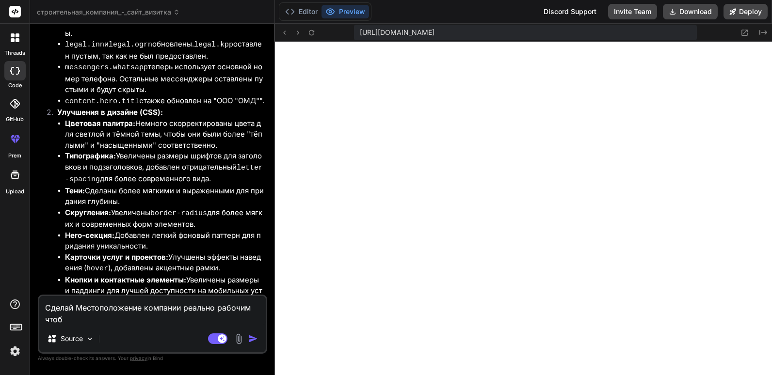
type textarea "x"
type textarea "Сделай Местоположение компании реально рабочим чтобы"
type textarea "x"
type textarea "Сделай Местоположение компании реально рабочим чтобы т"
type textarea "x"
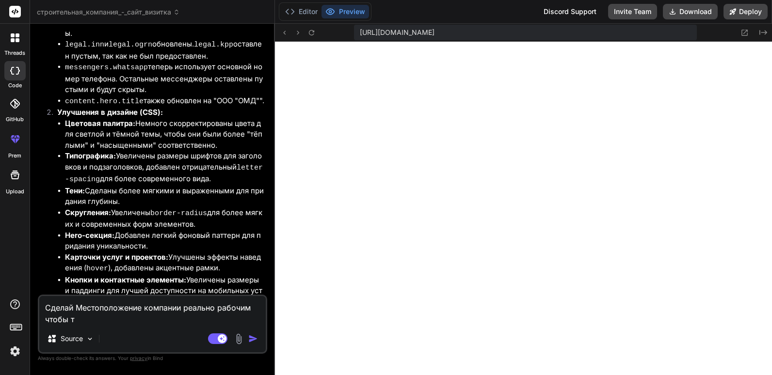
type textarea "Сделай Местоположение компании реально рабочим чтобы та"
type textarea "x"
type textarea "Сделай Местоположение компании реально рабочим чтобы там"
type textarea "x"
type textarea "Сделай Местоположение компании реально рабочим чтобы там"
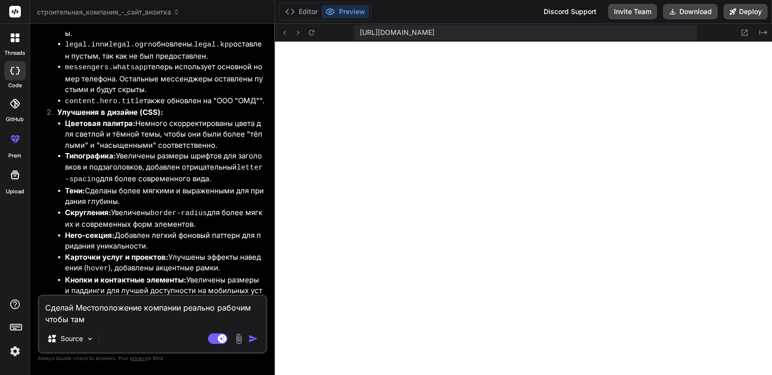
type textarea "x"
type textarea "Сделай Местоположение компании реально рабочим чтобы там б"
type textarea "x"
type textarea "Сделай Местоположение компании реально рабочим чтобы там"
type textarea "x"
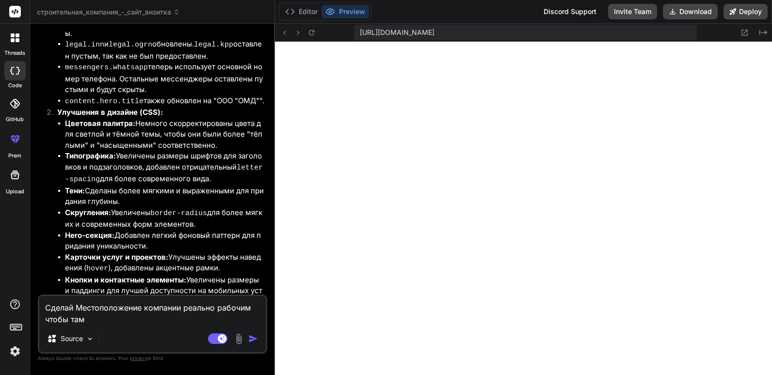
type textarea "Сделай Местоположение компании реально рабочим чтобы там б"
type textarea "x"
type textarea "Сделай Местоположение компании реально рабочим чтобы там бы"
type textarea "x"
type textarea "Сделай Местоположение компании реально рабочим чтобы там был"
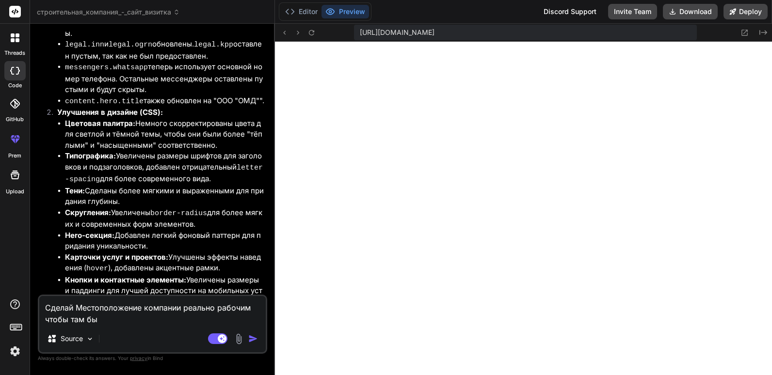
type textarea "x"
type textarea "Сделай Местоположение компании реально рабочим чтобы там была"
type textarea "x"
type textarea "Сделай Местоположение компании реально рабочим чтобы там была"
type textarea "x"
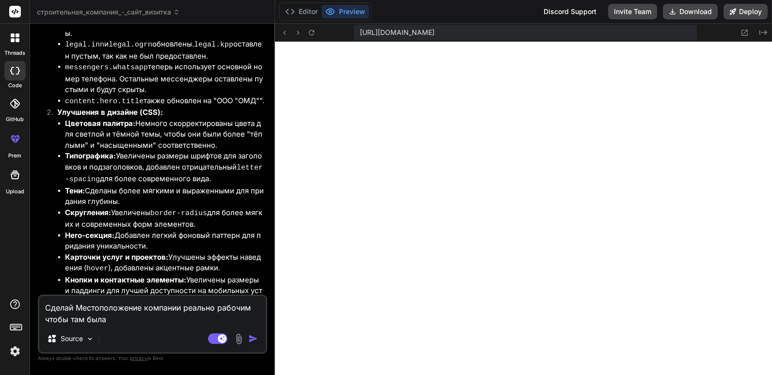
type textarea "Сделай Местоположение компании реально рабочим чтобы там была к"
type textarea "x"
type textarea "Сделай Местоположение компании реально рабочим чтобы там была ка"
type textarea "x"
type textarea "Сделай Местоположение компании реально рабочим чтобы там была кар"
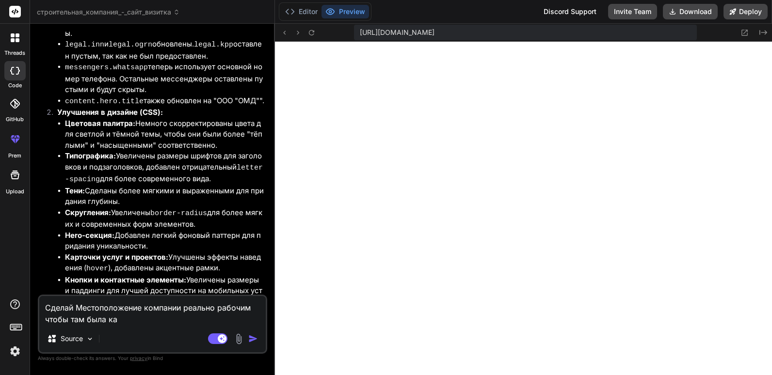
type textarea "x"
type textarea "Сделай Местоположение компании реально рабочим чтобы там была карт"
type textarea "x"
type textarea "Сделай Местоположение компании реально рабочим чтобы там была карта"
type textarea "x"
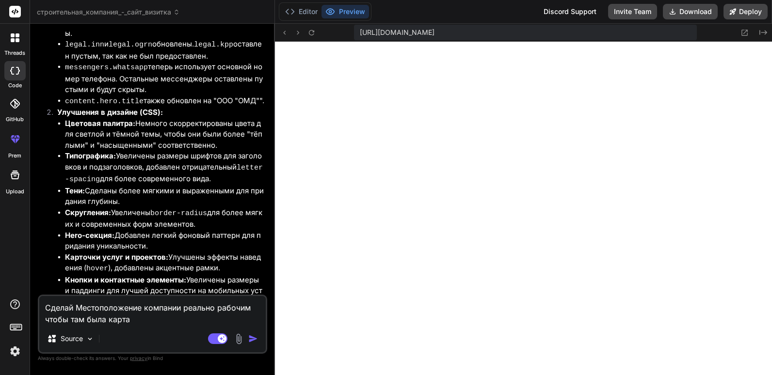
type textarea "Сделай Местоположение компании реально рабочим чтобы там была карта"
type textarea "x"
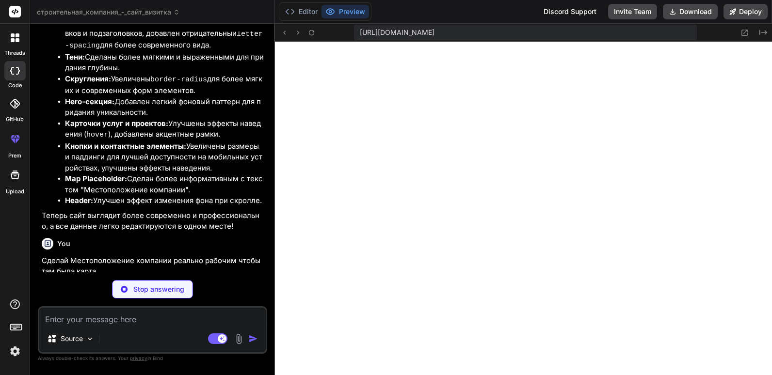
scroll to position [2440, 0]
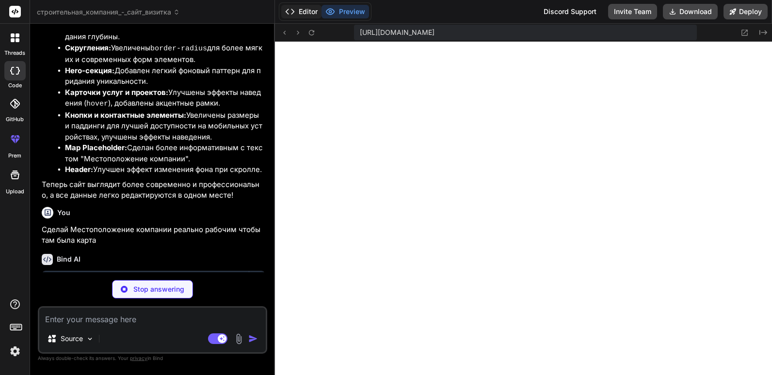
click at [305, 12] on button "Editor" at bounding box center [301, 12] width 40 height 14
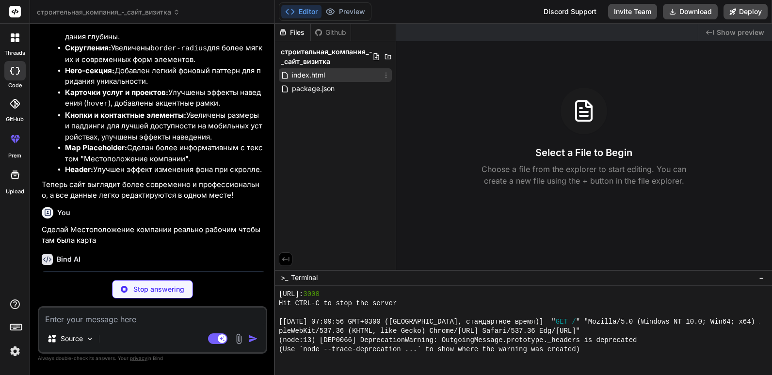
click at [321, 76] on span "index.html" at bounding box center [308, 75] width 35 height 12
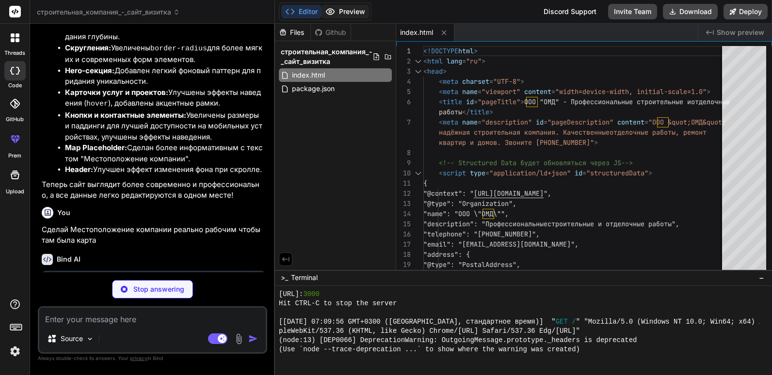
click at [351, 13] on button "Preview" at bounding box center [345, 12] width 48 height 14
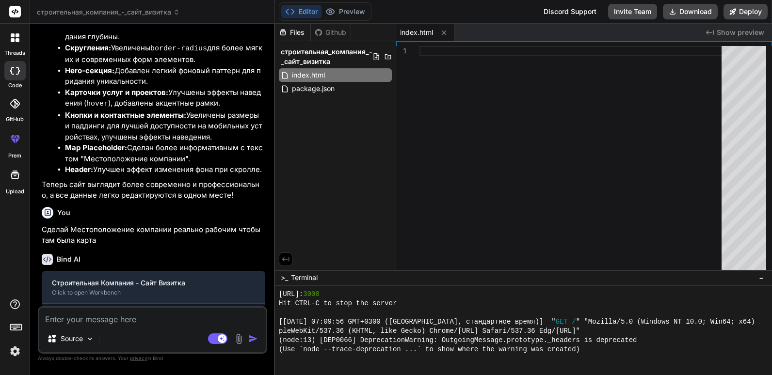
click at [447, 107] on div at bounding box center [573, 160] width 308 height 228
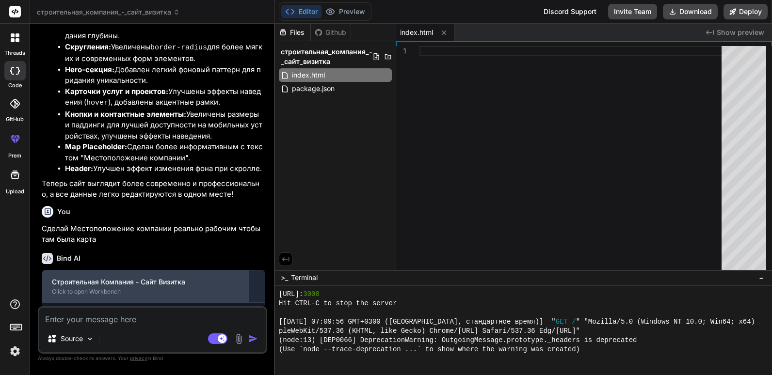
scroll to position [2430, 0]
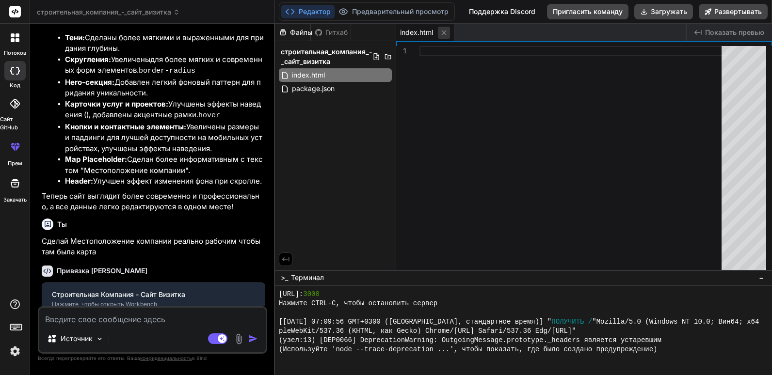
click at [445, 32] on icon at bounding box center [444, 33] width 8 height 8
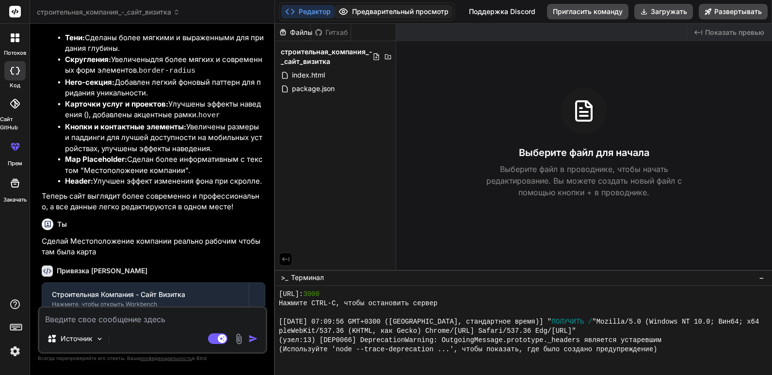
click at [421, 5] on button "Предварительный просмотр" at bounding box center [393, 12] width 118 height 14
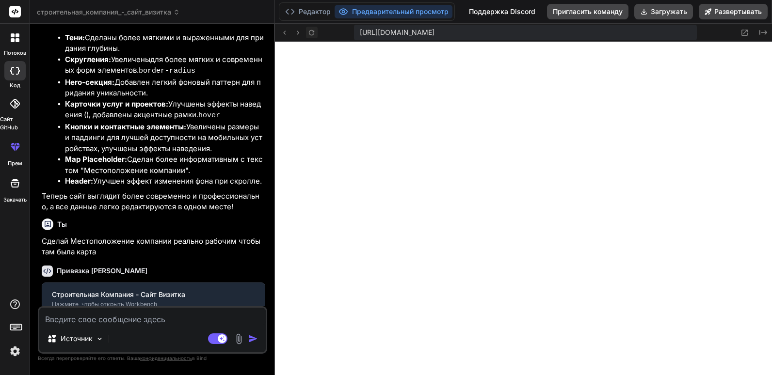
click at [309, 32] on icon at bounding box center [311, 33] width 8 height 8
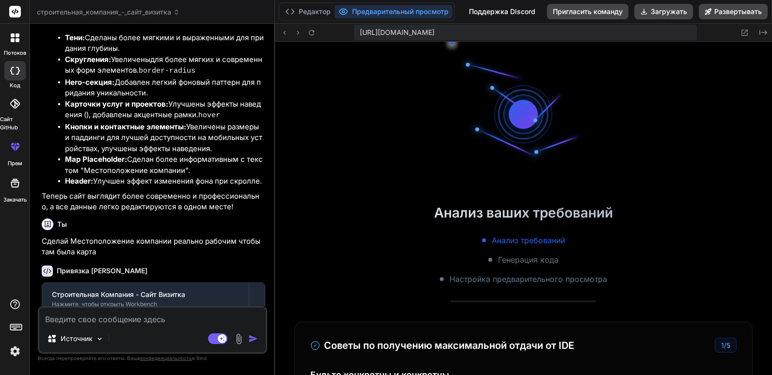
scroll to position [359, 0]
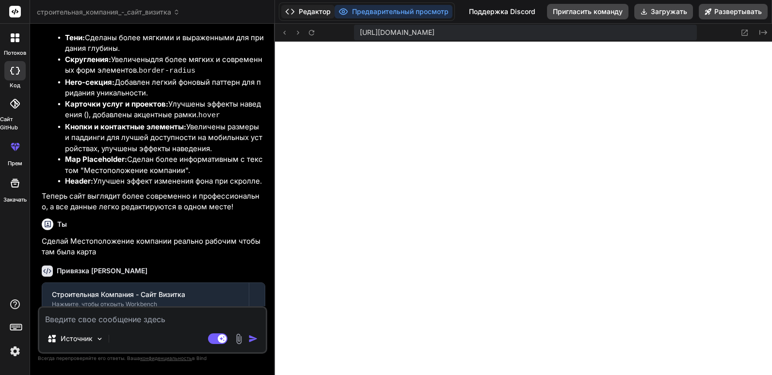
click at [317, 7] on font "Редактор" at bounding box center [315, 12] width 32 height 10
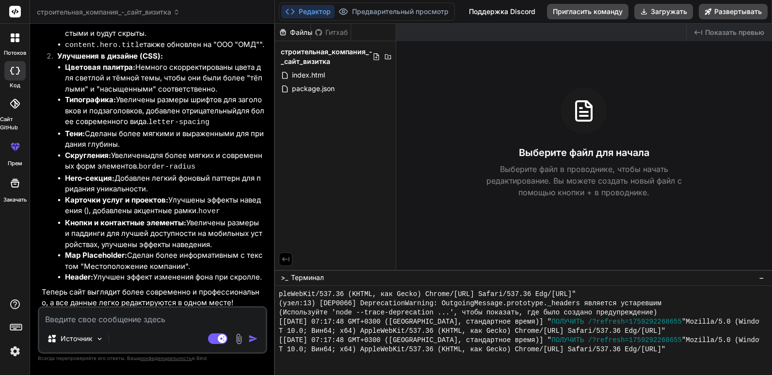
scroll to position [2333, 0]
click at [485, 143] on div "Выберите файл для начала Выберите файл в проводнике, чтобы начать редактировани…" at bounding box center [584, 143] width 376 height 111
click at [330, 76] on div "index.html" at bounding box center [335, 75] width 113 height 14
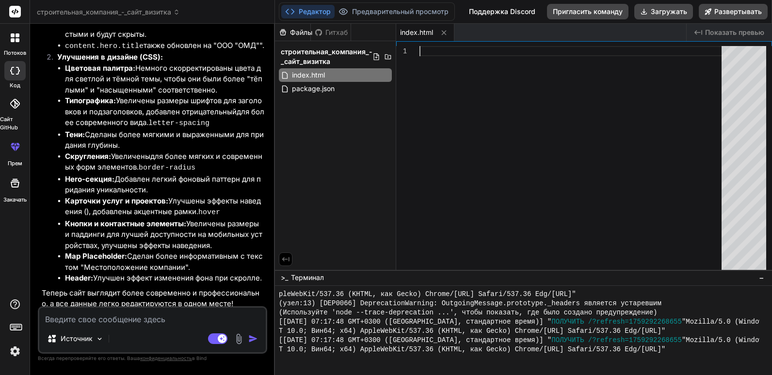
click at [461, 116] on div at bounding box center [573, 160] width 308 height 228
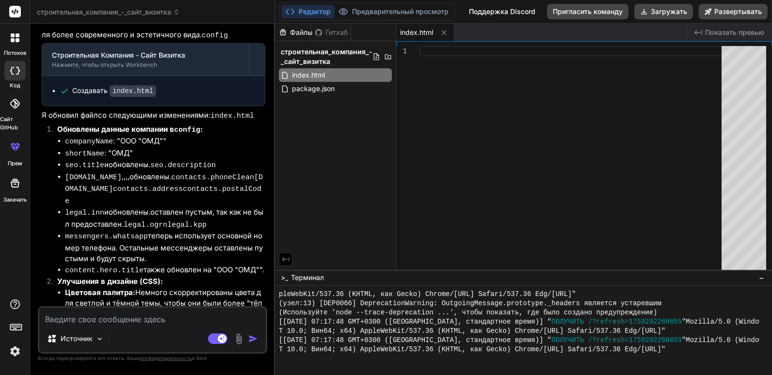
scroll to position [2042, 0]
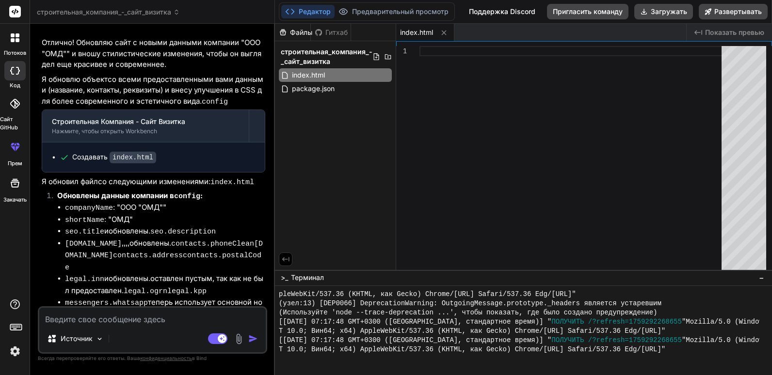
click at [125, 152] on code "index.html" at bounding box center [133, 158] width 47 height 12
click at [95, 153] on font "Создавать" at bounding box center [89, 157] width 35 height 8
click at [17, 76] on div at bounding box center [14, 70] width 21 height 19
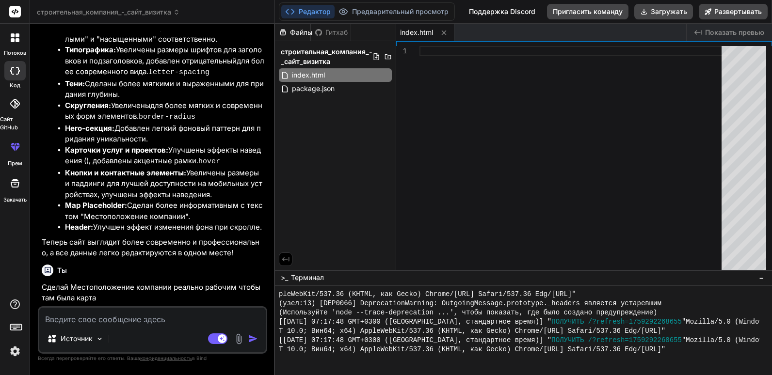
scroll to position [2430, 0]
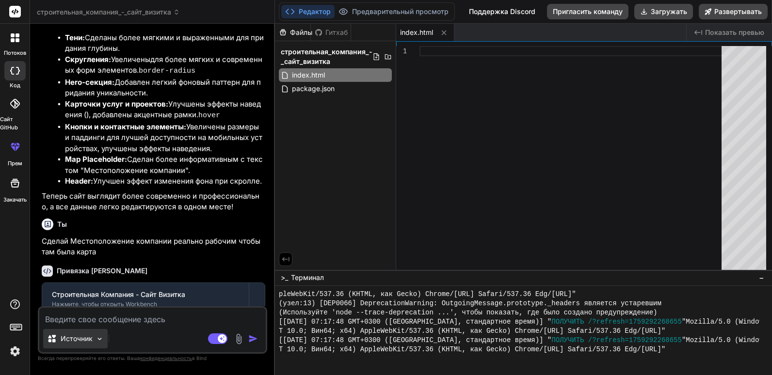
click at [95, 338] on div "Источник" at bounding box center [75, 338] width 64 height 19
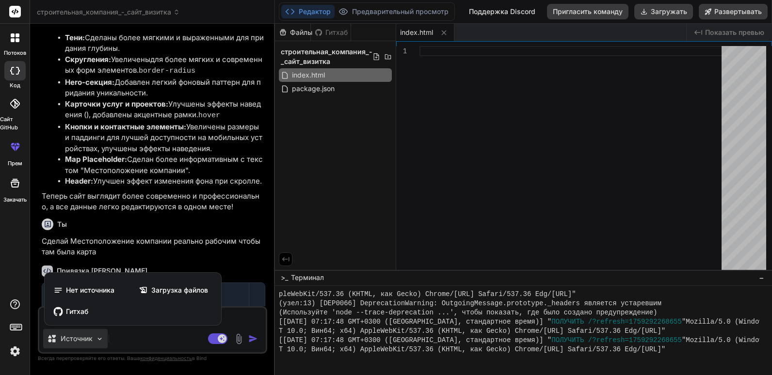
click at [114, 336] on div at bounding box center [386, 187] width 772 height 375
type textarea "x"
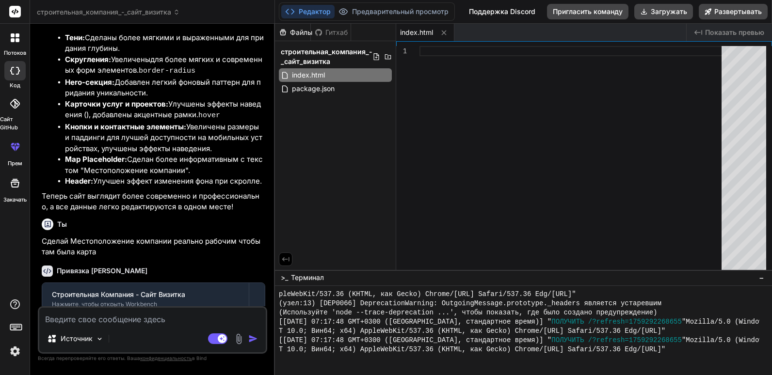
click at [118, 337] on div "Источник" at bounding box center [152, 340] width 226 height 23
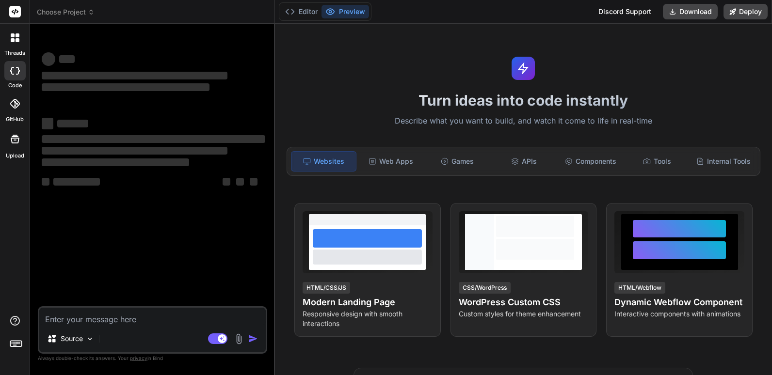
click at [125, 317] on textarea at bounding box center [152, 316] width 226 height 17
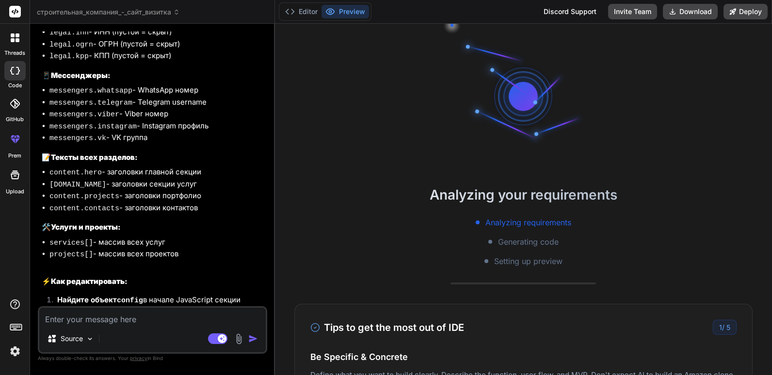
scroll to position [1597, 0]
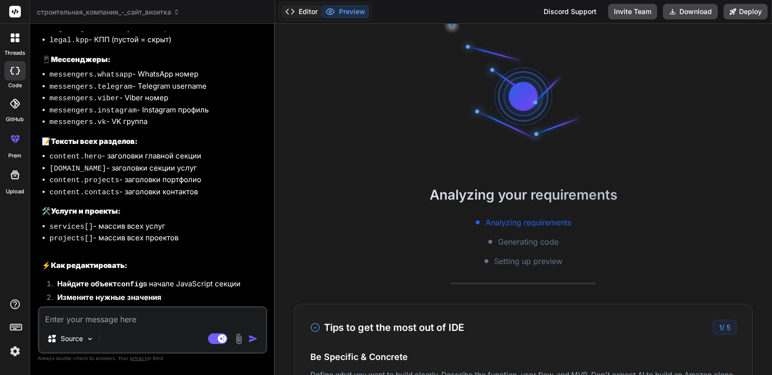
click at [306, 15] on button "Editor" at bounding box center [301, 12] width 40 height 14
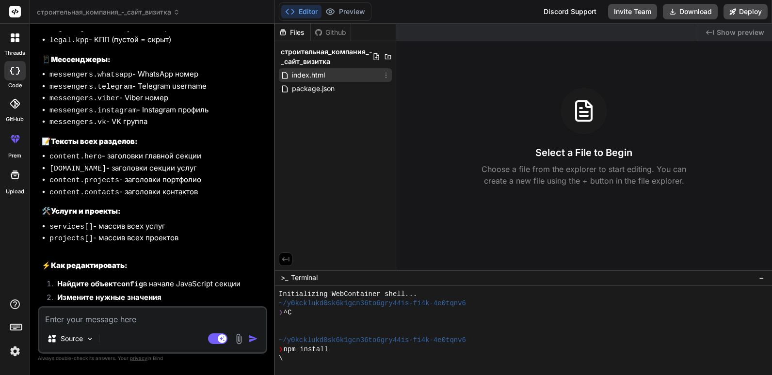
click at [302, 73] on span "index.html" at bounding box center [308, 75] width 35 height 12
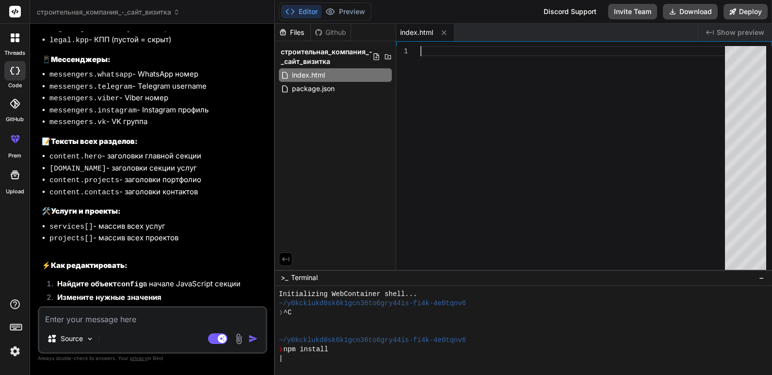
click at [445, 166] on div at bounding box center [575, 160] width 310 height 228
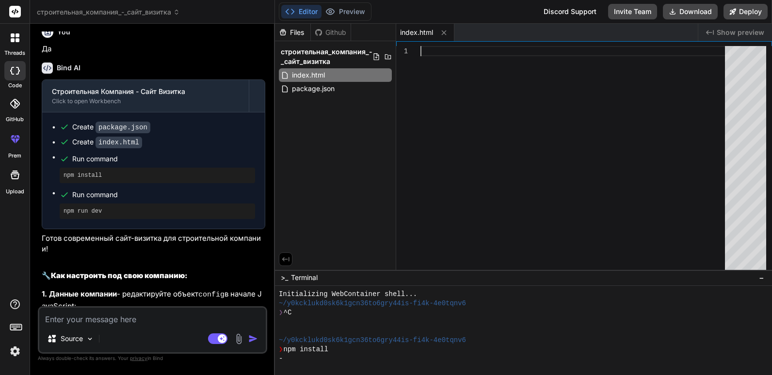
scroll to position [0, 0]
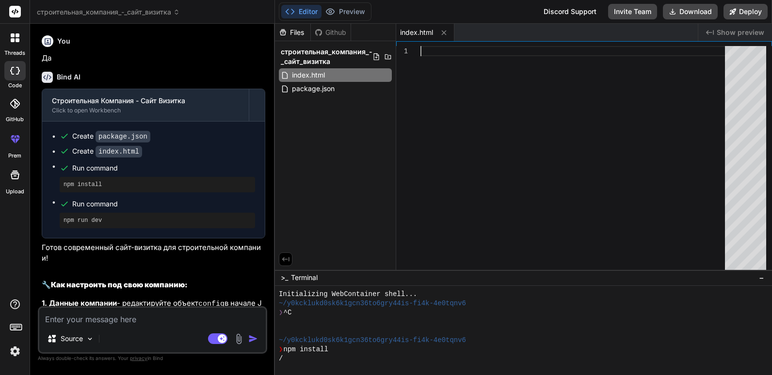
click at [120, 153] on code "index.html" at bounding box center [118, 152] width 47 height 12
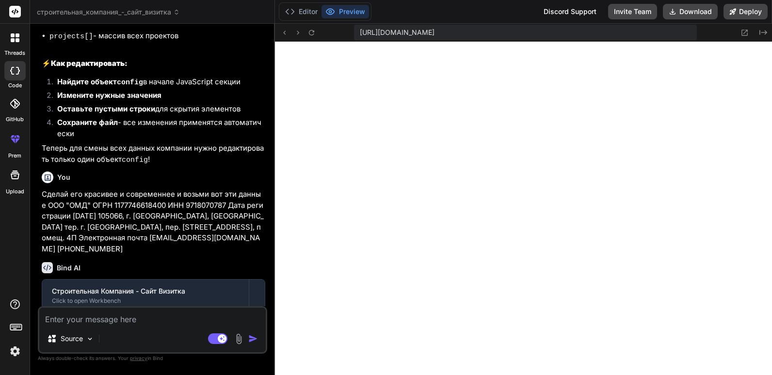
scroll to position [1834, 0]
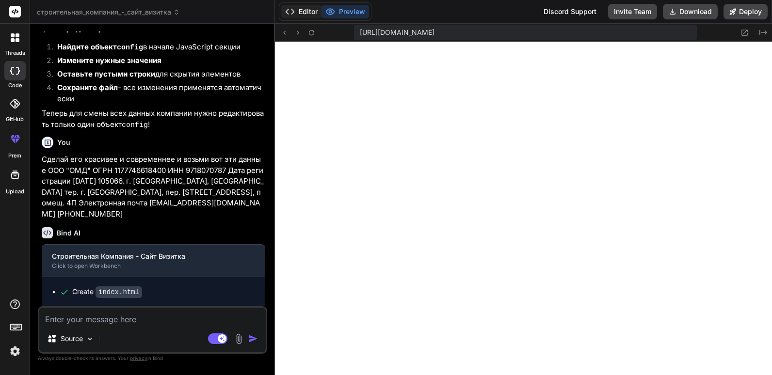
click at [297, 12] on button "Editor" at bounding box center [301, 12] width 40 height 14
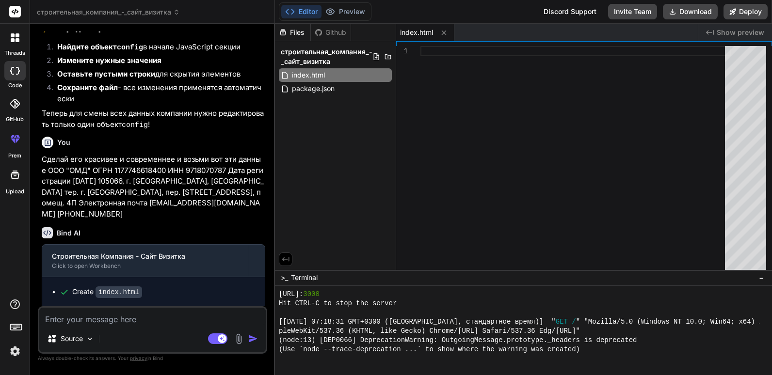
click at [119, 286] on code "index.html" at bounding box center [118, 292] width 47 height 12
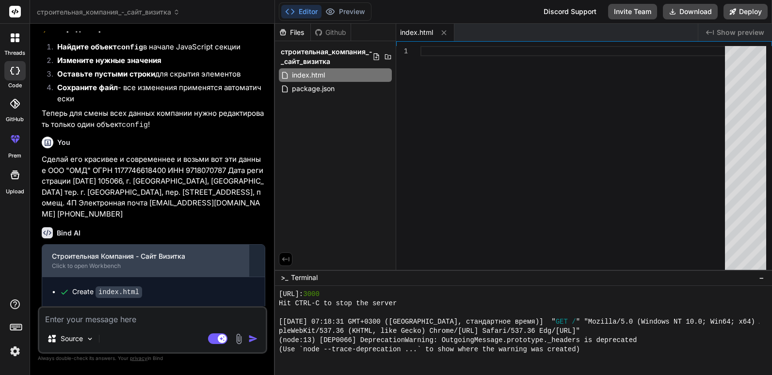
click at [164, 252] on div "Строительная Компания - Сайт Визитка" at bounding box center [145, 257] width 187 height 10
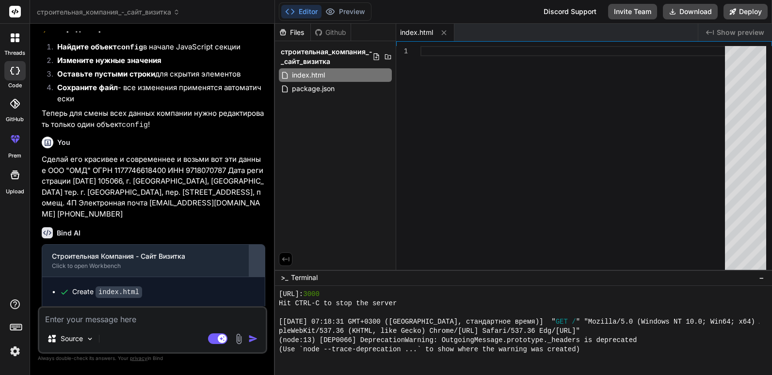
click at [255, 253] on div at bounding box center [257, 261] width 16 height 16
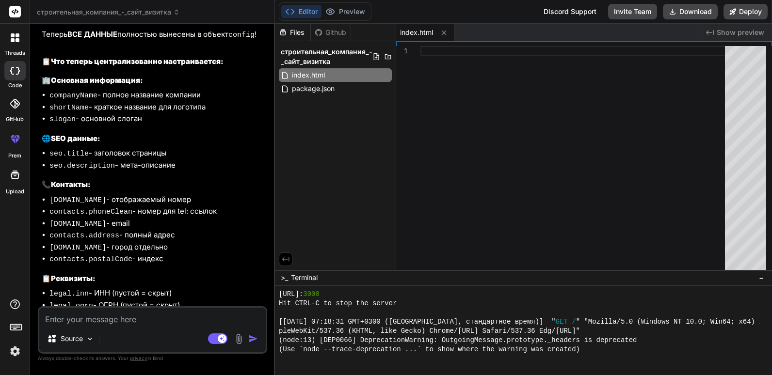
scroll to position [1320, 0]
click at [12, 16] on rect at bounding box center [15, 12] width 12 height 12
click at [14, 16] on rect at bounding box center [15, 12] width 12 height 12
click at [14, 345] on img at bounding box center [15, 351] width 16 height 16
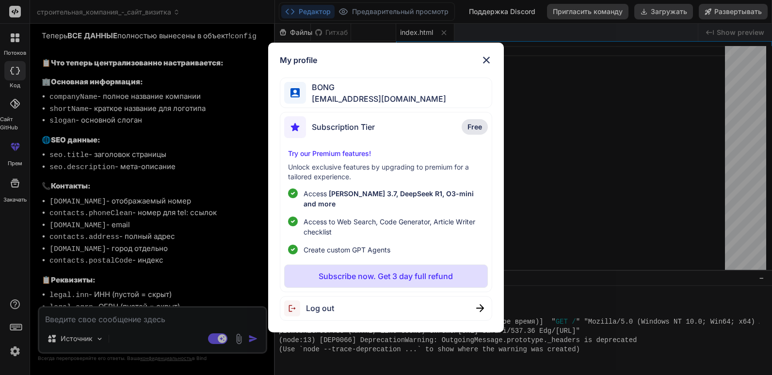
scroll to position [1309, 0]
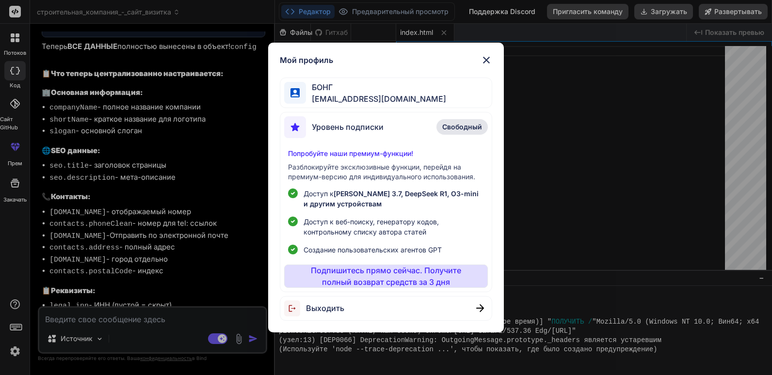
click at [481, 306] on img at bounding box center [480, 308] width 8 height 8
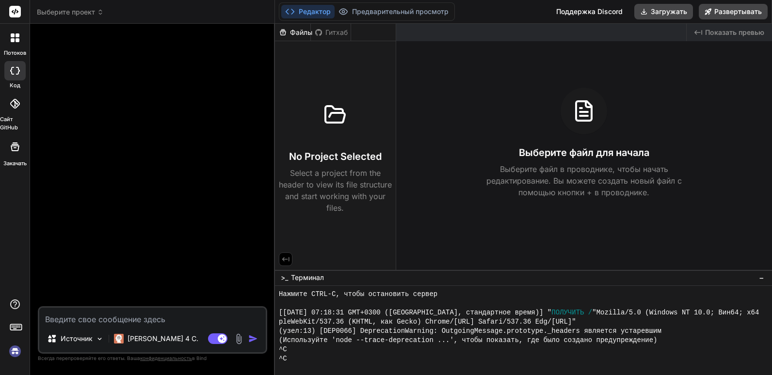
scroll to position [368, 0]
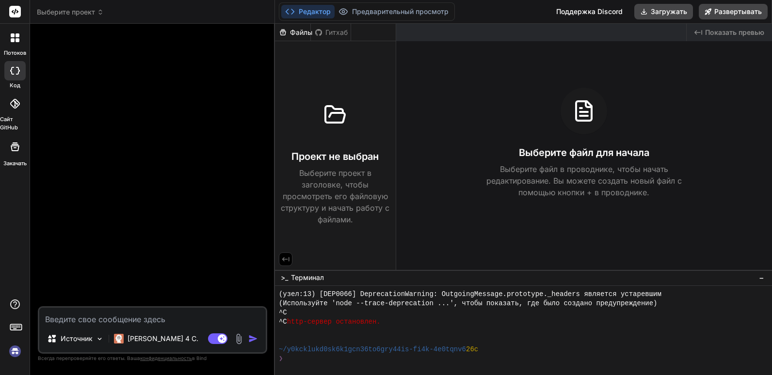
click at [16, 73] on icon at bounding box center [15, 71] width 10 height 8
type textarea "x"
click at [121, 314] on textarea at bounding box center [152, 316] width 226 height 17
click at [126, 314] on textarea at bounding box center [152, 316] width 226 height 17
click at [127, 312] on textarea at bounding box center [152, 316] width 226 height 17
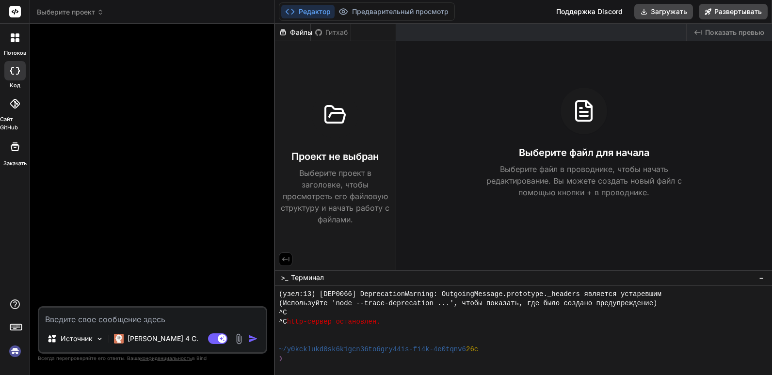
type textarea "с"
type textarea "x"
type textarea "сД"
type textarea "x"
type textarea "сДЕ"
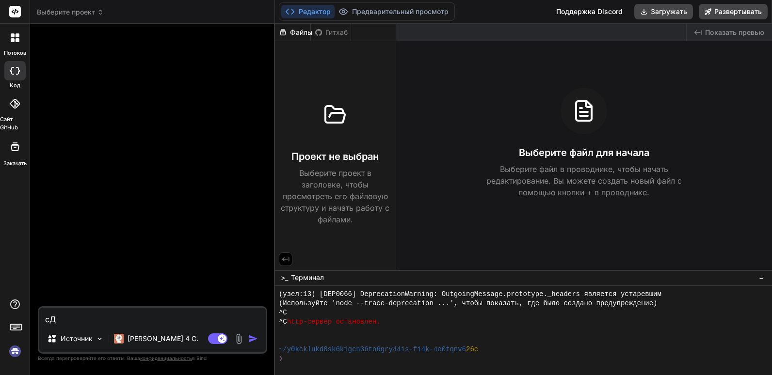
type textarea "x"
type textarea "сДЕЛ"
type textarea "x"
type textarea "сДЕЛА"
type textarea "x"
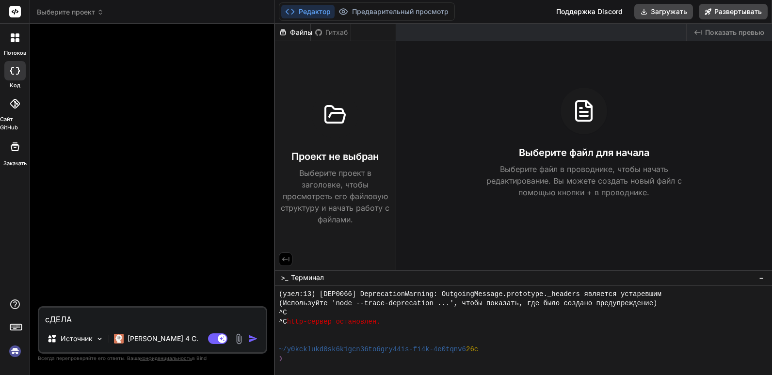
type textarea "сДЕЛ"
type textarea "x"
type textarea "сДЕ"
type textarea "x"
type textarea "сД"
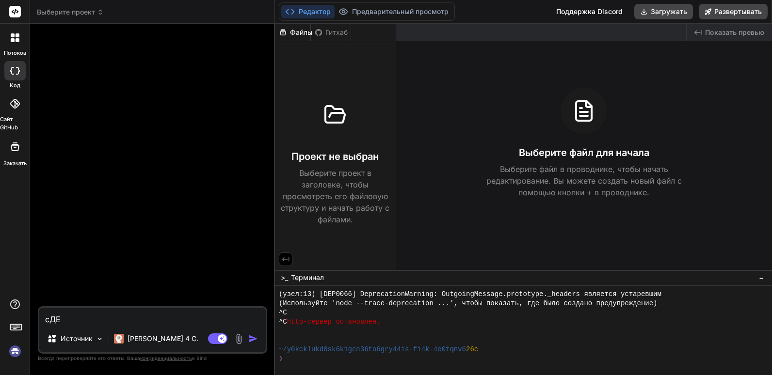
type textarea "x"
type textarea "с"
type textarea "x"
click at [104, 340] on div "Источник" at bounding box center [75, 338] width 64 height 19
type textarea "x"
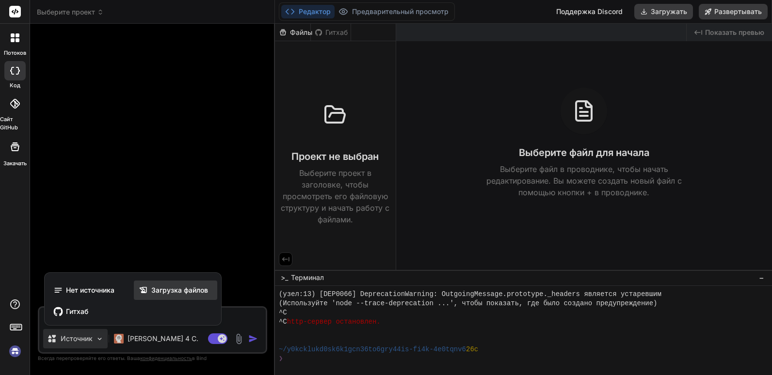
click at [200, 291] on span "Загрузка файлов" at bounding box center [179, 291] width 57 height 10
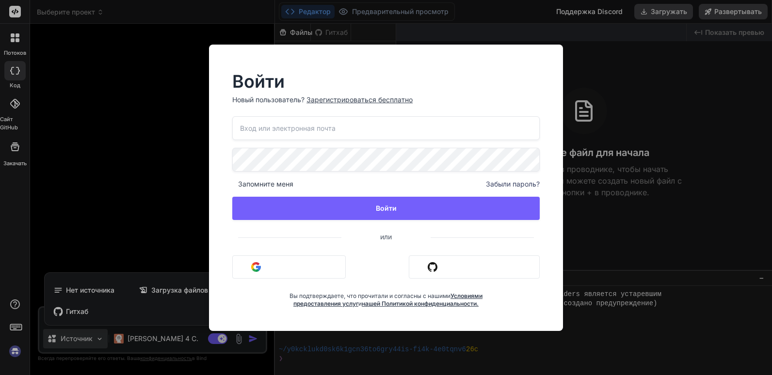
click at [575, 192] on div "Войти Новый пользователь? Зарегистрироваться бесплатно Запомните меня Забыли па…" at bounding box center [386, 188] width 386 height 286
click at [288, 131] on input "email" at bounding box center [385, 128] width 307 height 24
paste input "rate11983@mriscan.live"
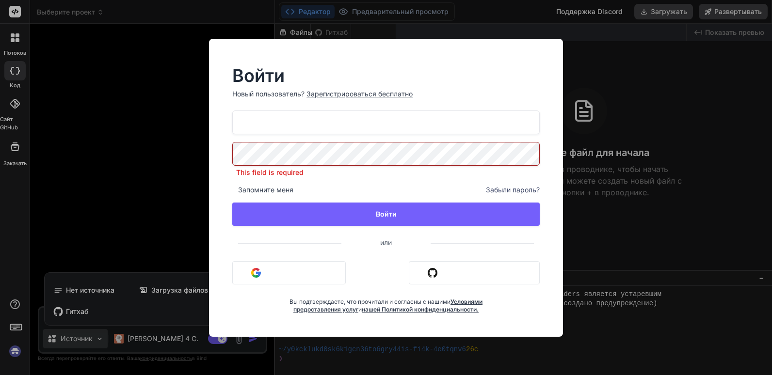
click at [284, 131] on input "rate11983@mriscan.live" at bounding box center [385, 123] width 307 height 24
click at [338, 122] on input "rate11983@mriscan.live" at bounding box center [385, 123] width 307 height 24
paste input "rate11983@mriscan.live"
drag, startPoint x: 378, startPoint y: 115, endPoint x: 209, endPoint y: 131, distance: 169.5
click at [209, 131] on div "Войти Новый пользователь? Зарегистрироваться бесплатно rate11983@mriscan.livera…" at bounding box center [386, 188] width 354 height 298
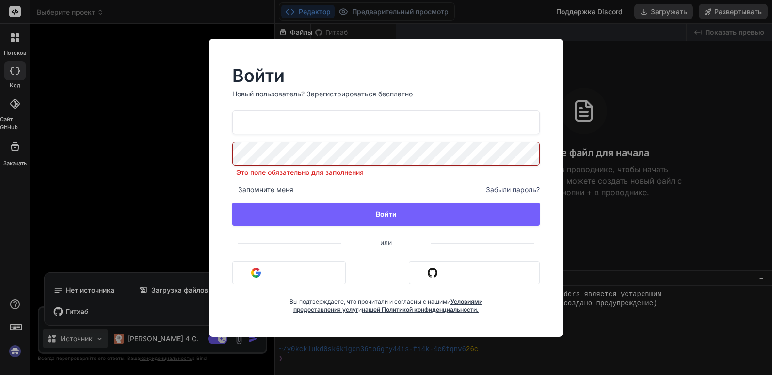
click at [411, 118] on input "rate11983@mriscan.liverate11983@mriscan.live" at bounding box center [385, 123] width 307 height 24
paste input "email"
type input "rate11983@mriscan.live"
drag, startPoint x: 398, startPoint y: 125, endPoint x: 197, endPoint y: 126, distance: 201.2
click at [193, 125] on div "Войти Новый пользователь? Зарегистрироваться бесплатно rate11983@mriscan.live Э…" at bounding box center [386, 188] width 386 height 298
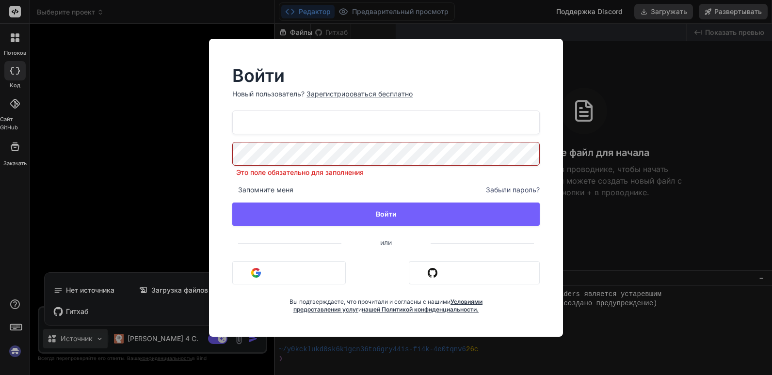
click at [212, 152] on div "Войти Новый пользователь? Зарегистрироваться бесплатно rate11983@mriscan.live Э…" at bounding box center [386, 188] width 354 height 298
click at [203, 155] on div "Войти Новый пользователь? Зарегистрироваться бесплатно rate11983@mriscan.live Э…" at bounding box center [386, 188] width 386 height 298
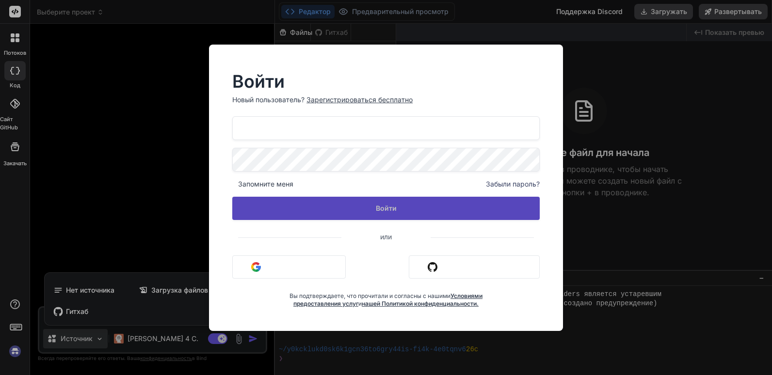
click at [280, 209] on button "Войти" at bounding box center [385, 208] width 307 height 23
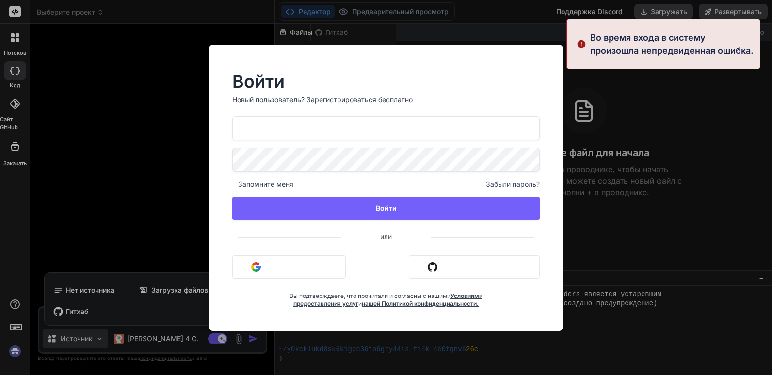
drag, startPoint x: 402, startPoint y: 134, endPoint x: 183, endPoint y: 131, distance: 219.1
click at [183, 131] on div "Войти Новый пользователь? Зарегистрироваться бесплатно rate11983@mriscan.live З…" at bounding box center [386, 187] width 772 height 375
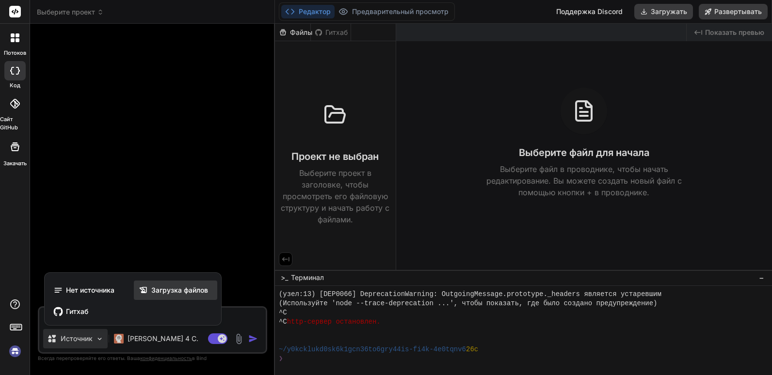
click at [175, 290] on span "Загрузка файлов" at bounding box center [179, 291] width 57 height 10
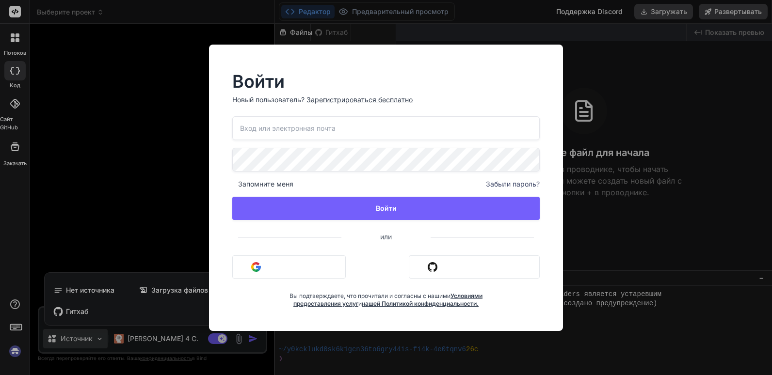
click at [326, 135] on input "email" at bounding box center [385, 128] width 307 height 24
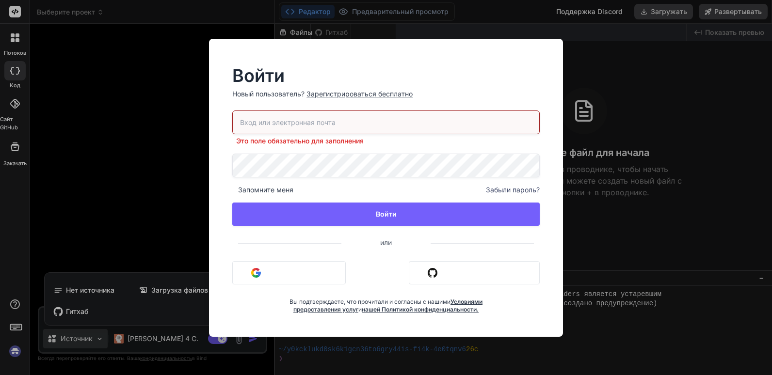
drag, startPoint x: 360, startPoint y: 100, endPoint x: 349, endPoint y: 94, distance: 12.8
click at [349, 94] on div "Зарегистрироваться бесплатно" at bounding box center [359, 94] width 106 height 10
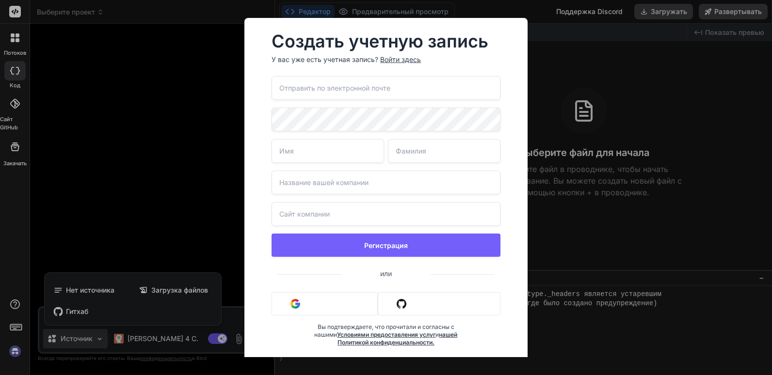
click at [349, 94] on input "email" at bounding box center [385, 88] width 229 height 24
paste input "rate11983@mriscan.live"
type input "rate11983@mriscan.live"
drag, startPoint x: 382, startPoint y: 87, endPoint x: 167, endPoint y: 80, distance: 214.9
click at [164, 78] on div "Создать учетную запись У вас уже есть учетная запись? Войти здесь rate11983@mri…" at bounding box center [386, 187] width 772 height 375
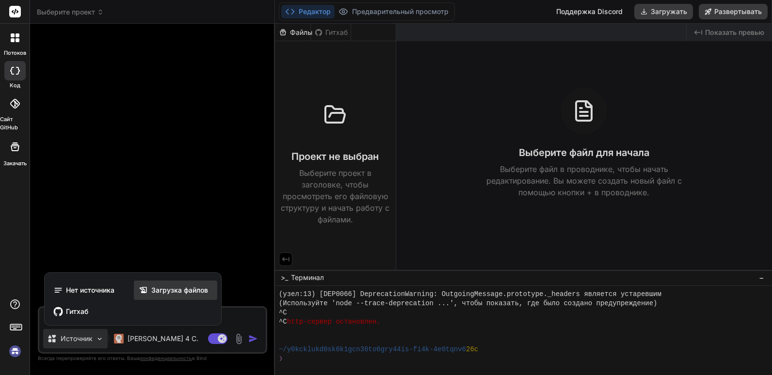
click at [163, 293] on span "Загрузка файлов" at bounding box center [179, 291] width 57 height 10
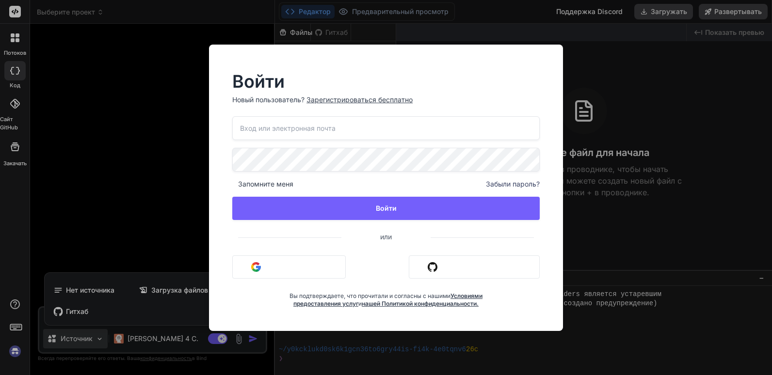
drag, startPoint x: 357, startPoint y: 107, endPoint x: 355, endPoint y: 102, distance: 5.1
click at [357, 105] on p "Новый пользователь? Зарегистрироваться бесплатно" at bounding box center [385, 105] width 307 height 21
click at [355, 101] on div "Зарегистрироваться бесплатно" at bounding box center [359, 100] width 106 height 10
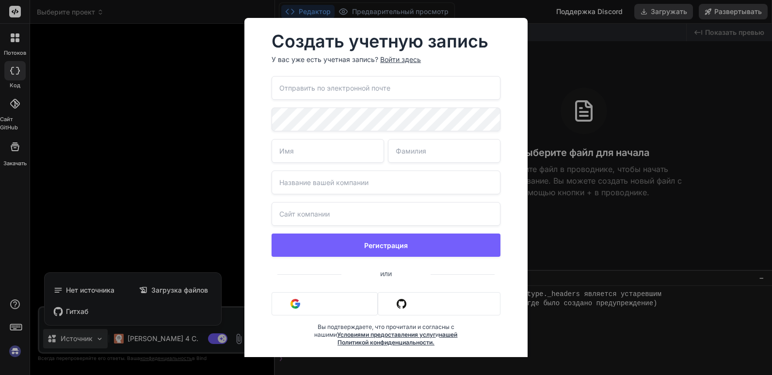
click at [353, 92] on input "email" at bounding box center [385, 88] width 229 height 24
paste input "rate11983@mriscan.live"
click at [388, 90] on input "rate11983@mriscan.live" at bounding box center [385, 88] width 229 height 24
type input "rate11983@mriscan.live"
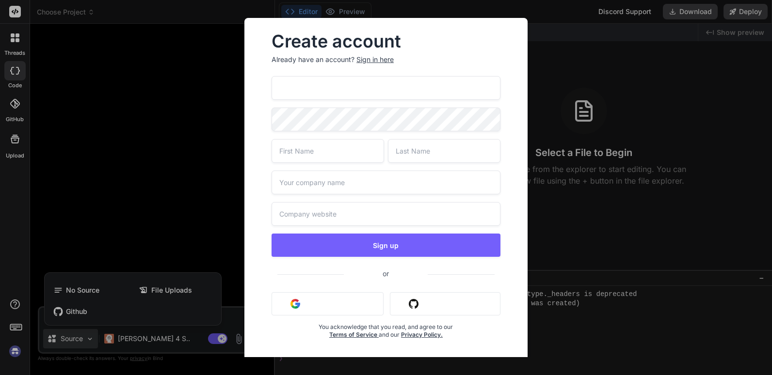
click at [401, 93] on input "rate11983@mriscan.live" at bounding box center [385, 88] width 229 height 24
drag, startPoint x: 432, startPoint y: 88, endPoint x: 245, endPoint y: 90, distance: 186.6
click at [245, 90] on div "Create account Already have an account? Sign in here rate11983@mriscan.live Sig…" at bounding box center [385, 194] width 283 height 352
click at [489, 119] on span at bounding box center [495, 117] width 12 height 19
click at [245, 118] on div "Create account Already have an account? Sign in here rate11983@mriscan.live Sig…" at bounding box center [385, 194] width 283 height 352
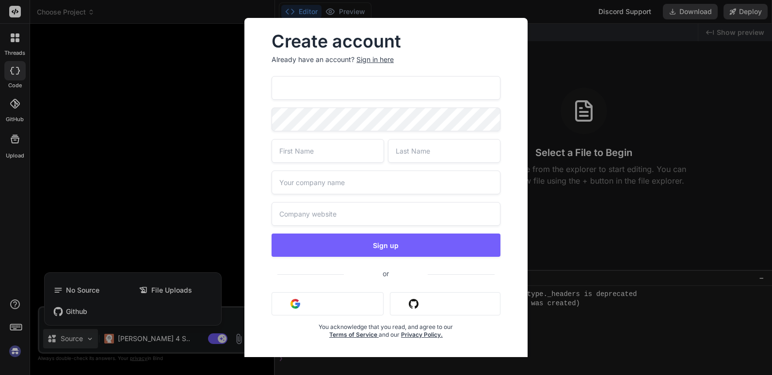
click at [304, 149] on input "text" at bounding box center [327, 151] width 112 height 24
type input "sdfsdfsdf"
click at [404, 158] on input "text" at bounding box center [444, 151] width 112 height 24
type input "sdfgvca"
click at [329, 214] on input "text" at bounding box center [385, 214] width 229 height 24
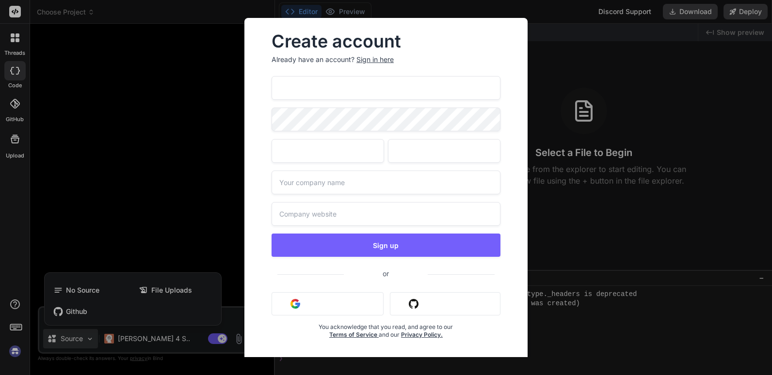
click at [337, 186] on input "text" at bounding box center [385, 183] width 229 height 24
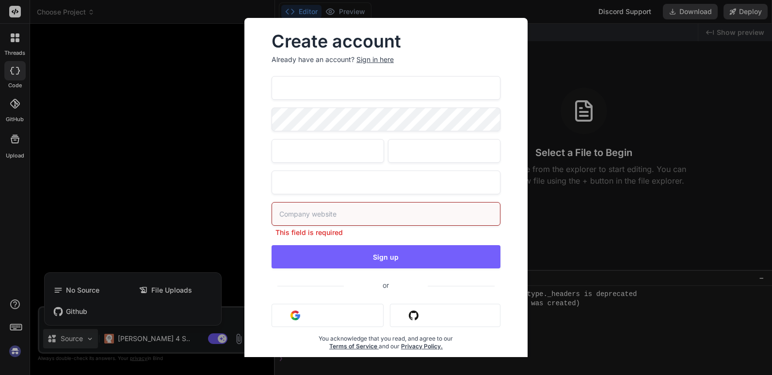
type input "asdfasdf"
click at [313, 203] on input "text" at bounding box center [385, 214] width 229 height 24
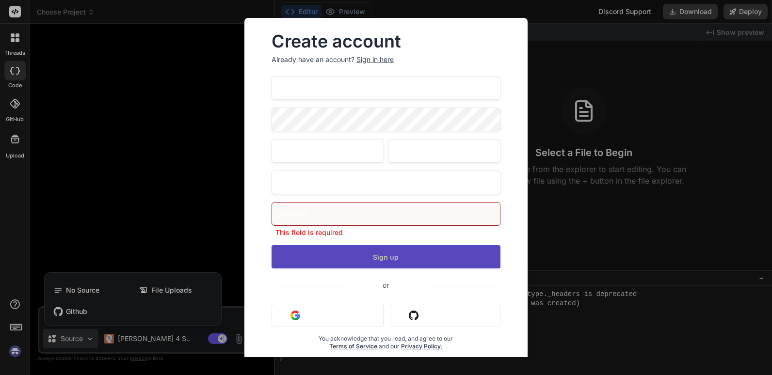
type input "asdfasdf"
click at [321, 251] on button "Sign up" at bounding box center [385, 256] width 229 height 23
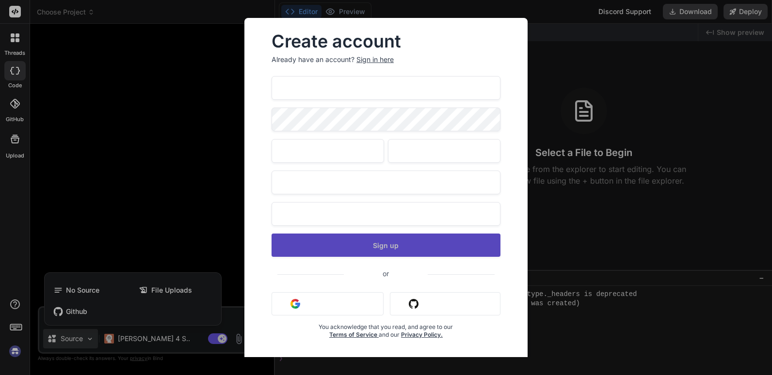
type textarea "x"
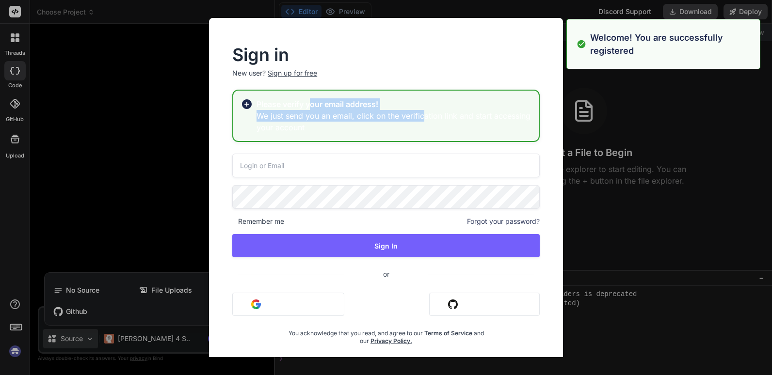
drag, startPoint x: 402, startPoint y: 108, endPoint x: 310, endPoint y: 99, distance: 92.6
click at [310, 99] on div "Please verify your email address! We just send you an email, click on the verif…" at bounding box center [393, 115] width 274 height 35
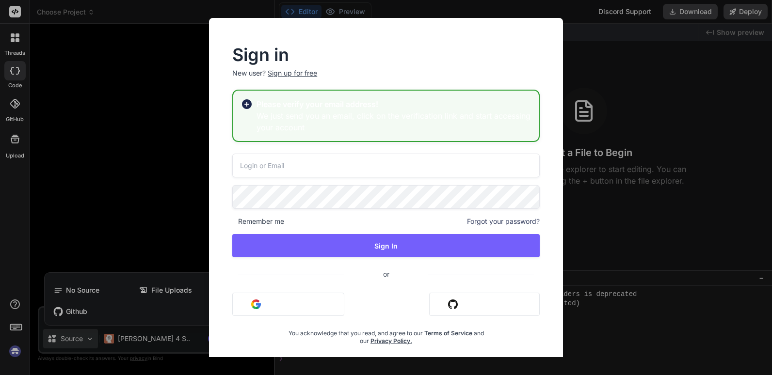
click at [441, 115] on h3 "We just send you an email, click on the verification link and start accessing y…" at bounding box center [393, 121] width 274 height 23
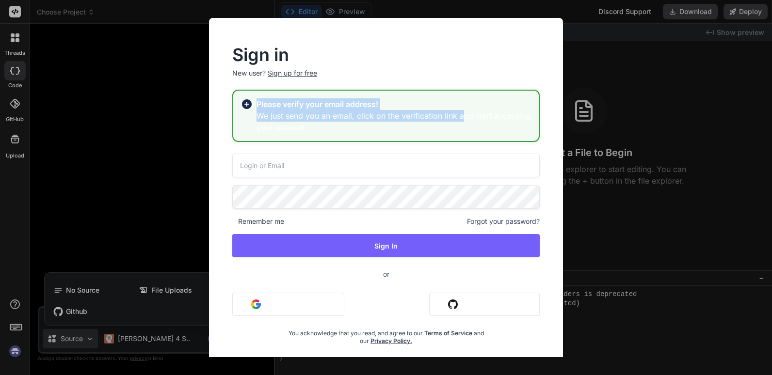
drag, startPoint x: 463, startPoint y: 117, endPoint x: 257, endPoint y: 98, distance: 206.9
click at [257, 98] on div "Please verify your email address! We just send you an email, click on the verif…" at bounding box center [385, 116] width 307 height 52
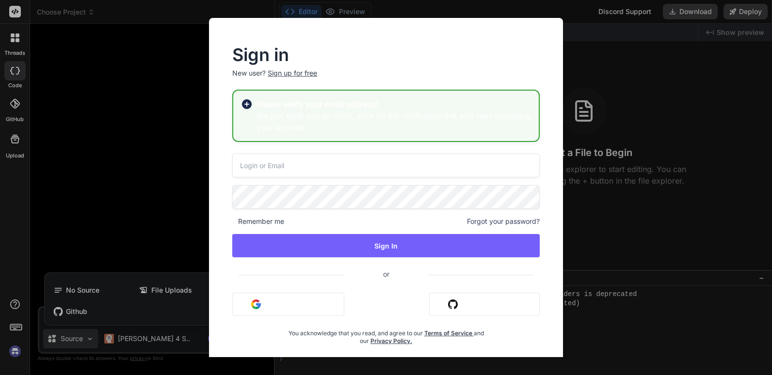
click at [311, 123] on h3 "We just send you an email, click on the verification link and start accessing y…" at bounding box center [393, 121] width 274 height 23
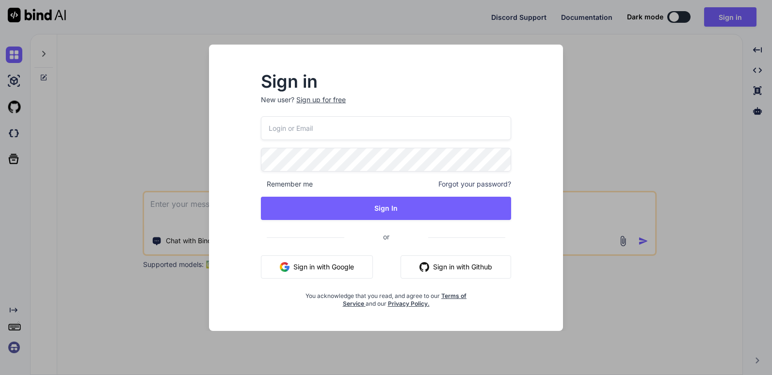
click at [353, 130] on input "email" at bounding box center [386, 128] width 250 height 24
paste input "rate11983@mriscan.live"
type input "rate11983@mriscan.live"
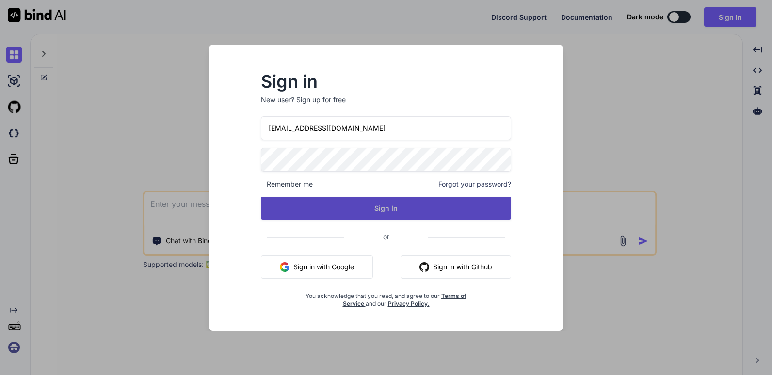
click at [311, 202] on button "Sign In" at bounding box center [386, 208] width 250 height 23
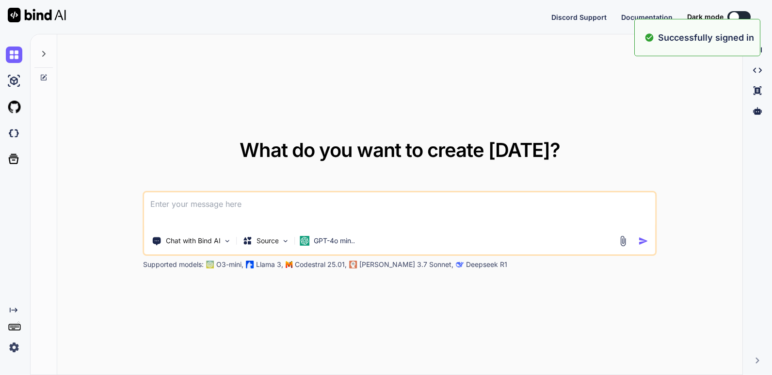
click at [394, 106] on div "What do you want to create today? Chat with Bind AI Source GPT-4o min.. Support…" at bounding box center [399, 204] width 685 height 341
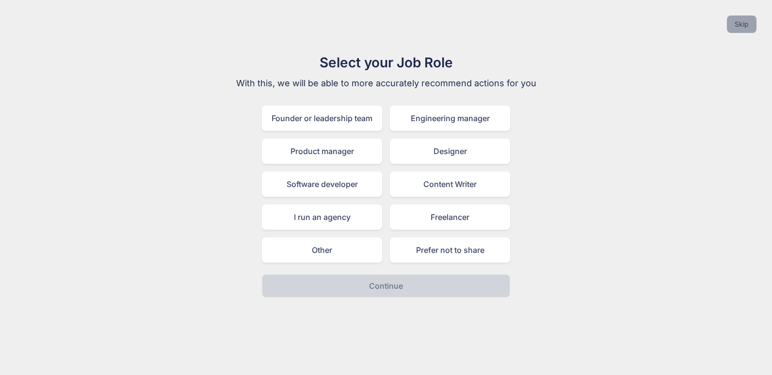
click at [738, 23] on button "Skip" at bounding box center [742, 24] width 30 height 17
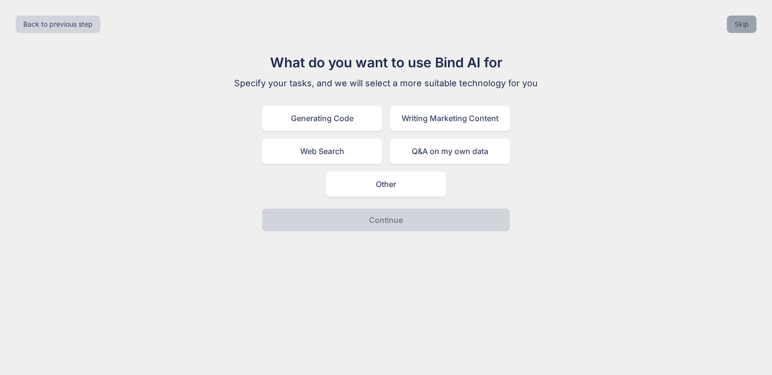
click at [735, 25] on button "Skip" at bounding box center [742, 24] width 30 height 17
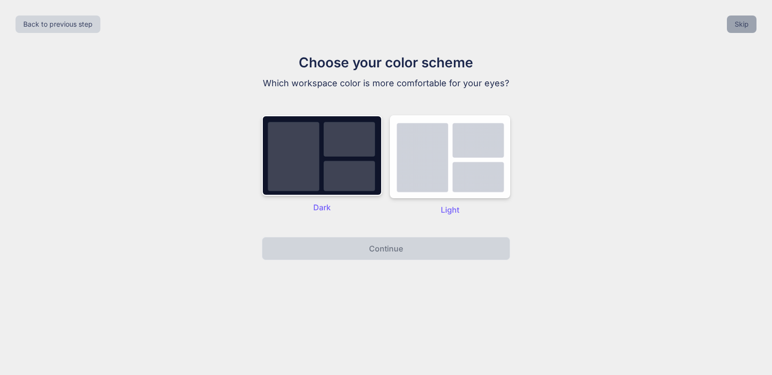
click at [735, 25] on button "Skip" at bounding box center [742, 24] width 30 height 17
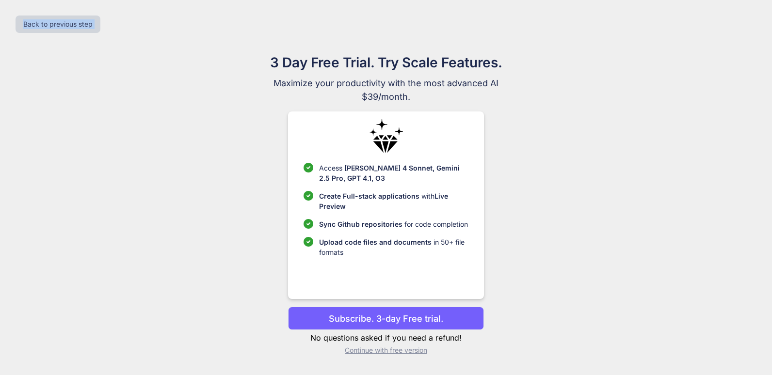
click at [735, 25] on div "Back to previous step" at bounding box center [386, 24] width 756 height 33
click at [123, 38] on div "Back to previous step" at bounding box center [386, 24] width 756 height 33
click at [144, 166] on div "3 Day Free Trial. Try Scale Features. Maximize your productivity with the most …" at bounding box center [386, 207] width 756 height 311
click at [360, 351] on p "Continue with free version" at bounding box center [385, 351] width 195 height 10
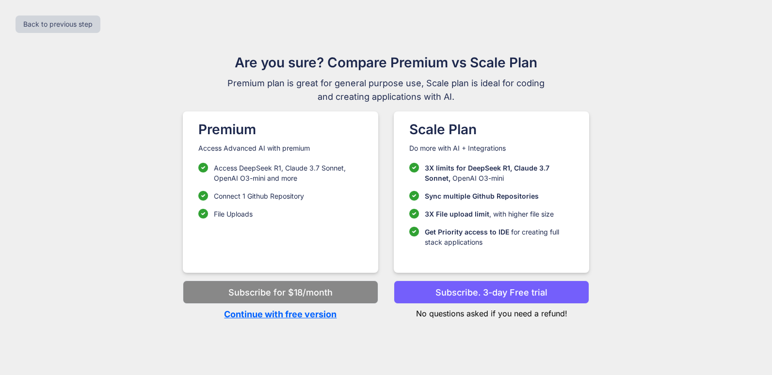
click at [312, 316] on p "Continue with free version" at bounding box center [280, 314] width 195 height 13
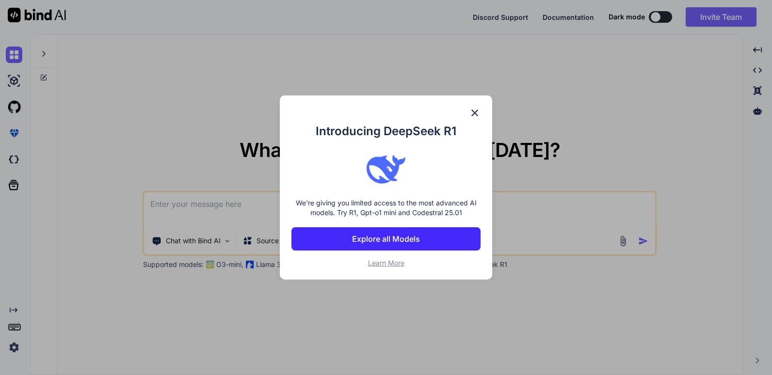
click at [475, 106] on div "Introducing DeepSeek R1 We're giving you limited access to the most advanced AI…" at bounding box center [386, 187] width 212 height 184
click at [473, 116] on img at bounding box center [475, 113] width 12 height 12
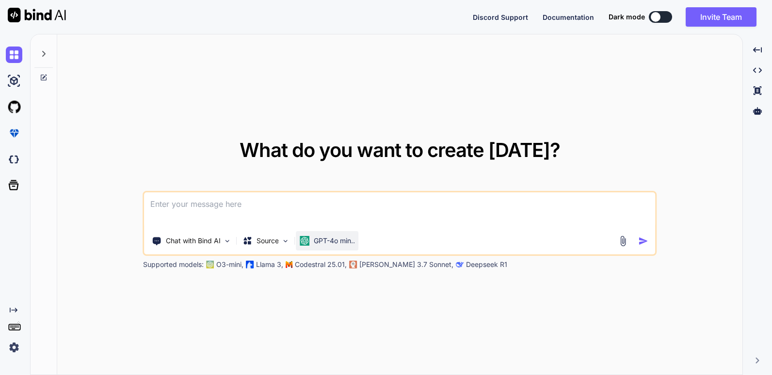
click at [312, 241] on div "GPT-4o min.." at bounding box center [327, 241] width 55 height 10
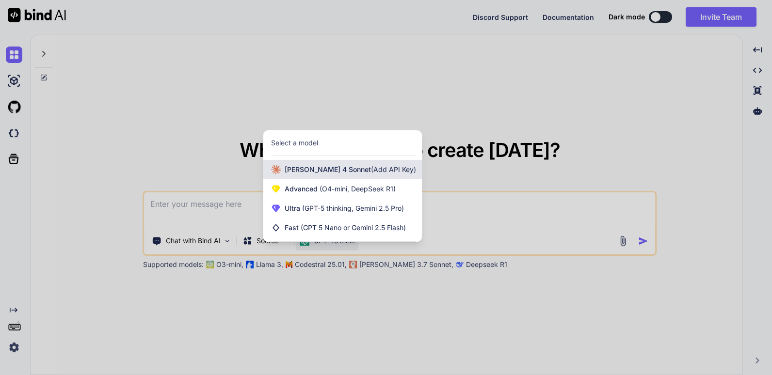
click at [332, 174] on span "Claude 4 Sonnet (Add API Key)" at bounding box center [350, 170] width 131 height 10
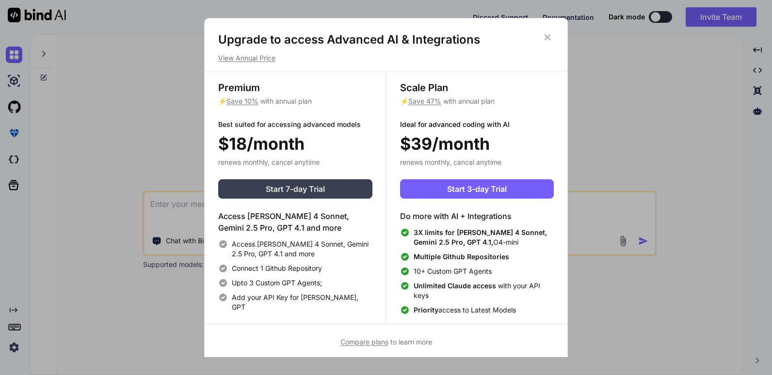
click at [318, 192] on span "Start 7-day Trial" at bounding box center [295, 189] width 59 height 12
click at [546, 35] on icon at bounding box center [547, 37] width 11 height 11
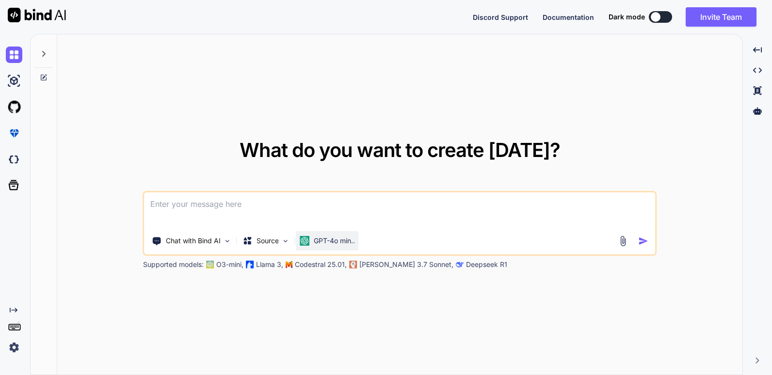
click at [332, 238] on p "GPT-4o min.." at bounding box center [334, 241] width 41 height 10
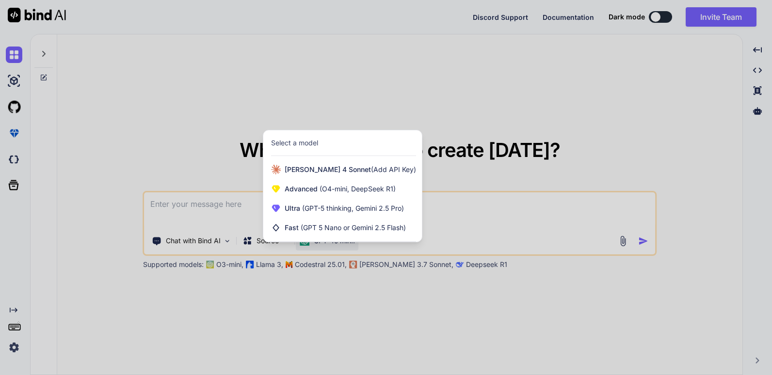
click at [258, 110] on div at bounding box center [386, 187] width 772 height 375
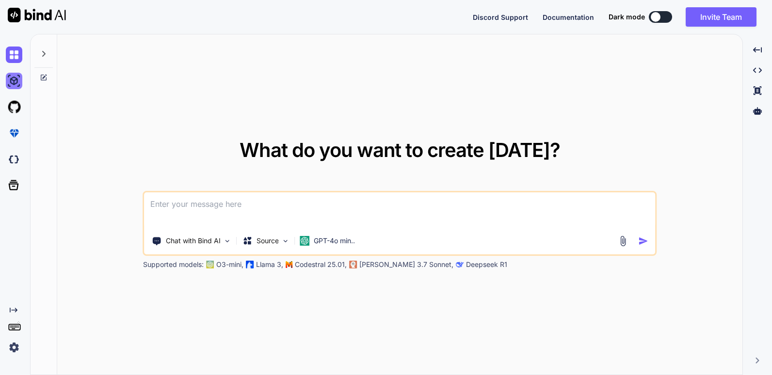
click at [14, 86] on img at bounding box center [14, 81] width 16 height 16
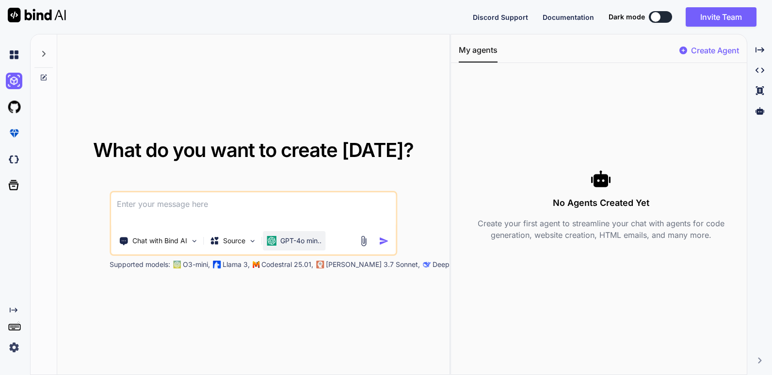
click at [293, 246] on div "GPT-4o min.." at bounding box center [294, 240] width 63 height 19
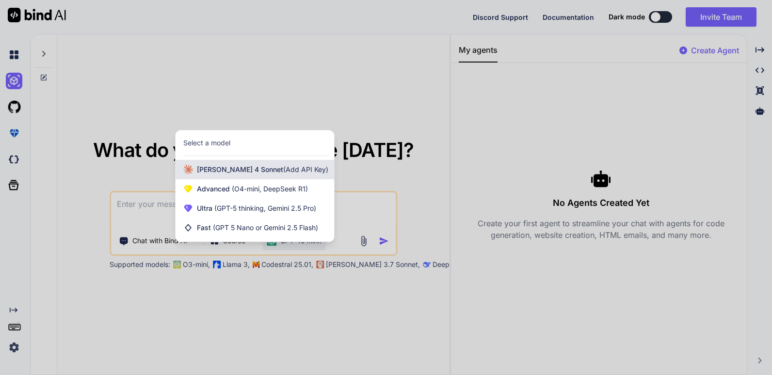
click at [226, 175] on div "Claude 4 Sonnet (Add API Key)" at bounding box center [254, 169] width 159 height 19
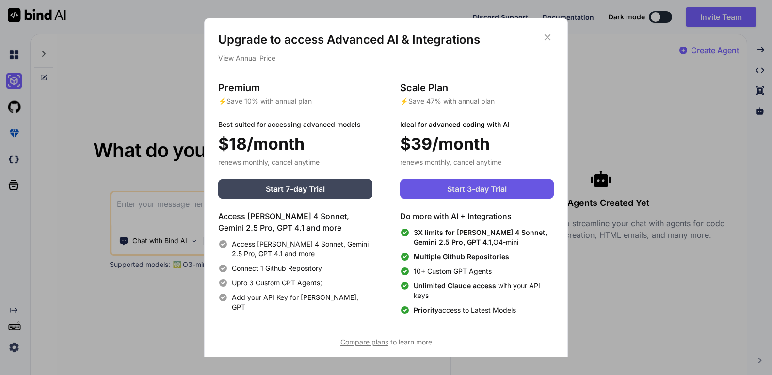
click at [450, 197] on button "Start 3-day Trial" at bounding box center [477, 188] width 154 height 19
drag, startPoint x: 354, startPoint y: 155, endPoint x: 350, endPoint y: 160, distance: 6.3
click at [354, 155] on div "$18/month" at bounding box center [295, 143] width 154 height 25
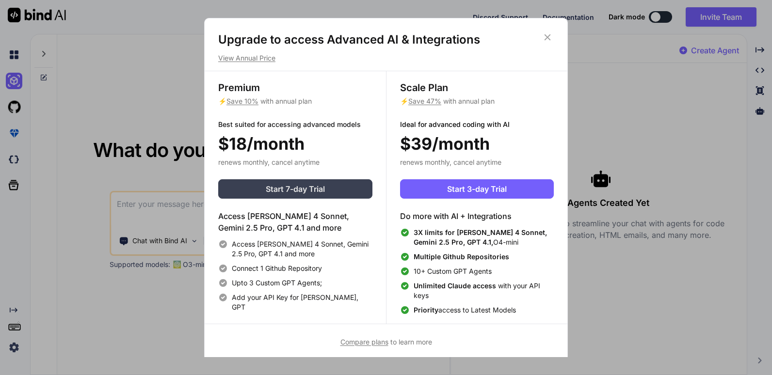
click at [335, 187] on button "Start 7-day Trial" at bounding box center [295, 188] width 154 height 19
click at [552, 32] on icon at bounding box center [547, 37] width 11 height 11
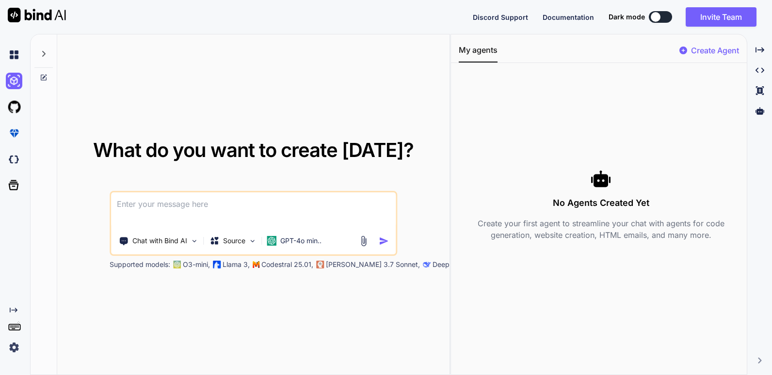
click at [653, 17] on div at bounding box center [656, 17] width 10 height 10
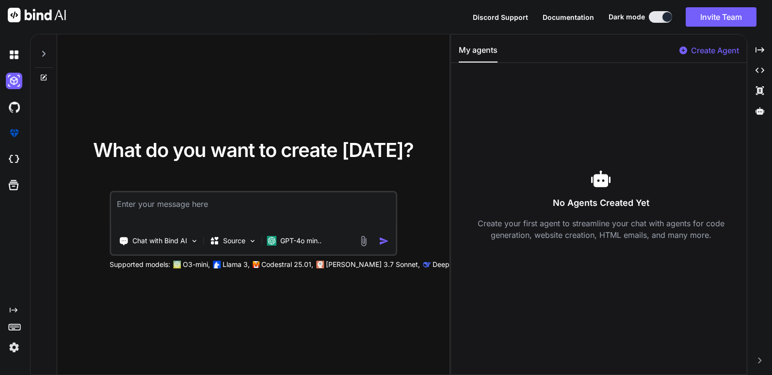
click at [269, 208] on textarea at bounding box center [253, 210] width 285 height 36
click at [319, 240] on p "GPT-4o min.." at bounding box center [300, 241] width 41 height 10
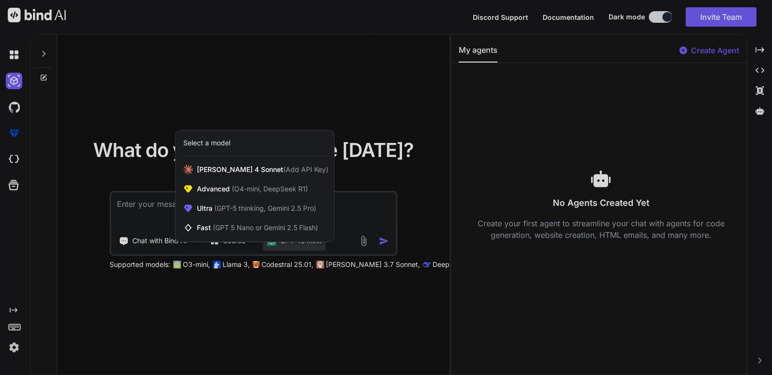
click at [345, 216] on div at bounding box center [386, 187] width 772 height 375
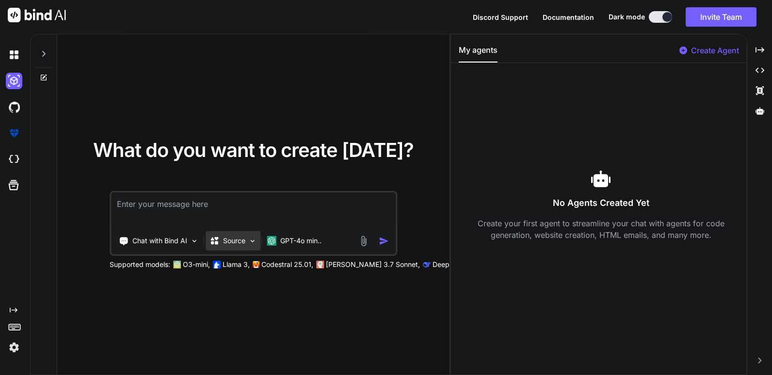
click at [243, 245] on p "Source" at bounding box center [234, 241] width 22 height 10
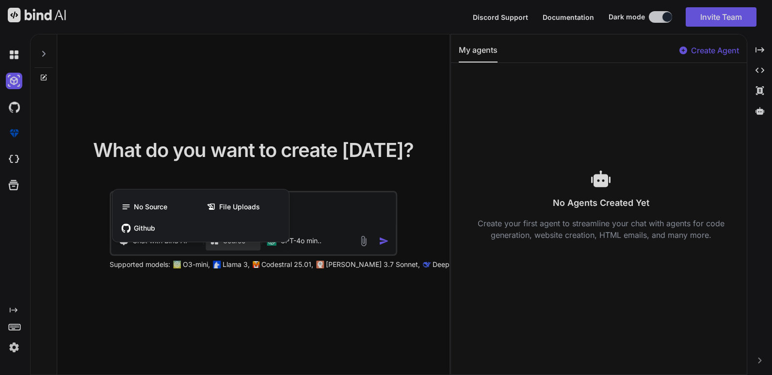
click at [317, 211] on div at bounding box center [386, 187] width 772 height 375
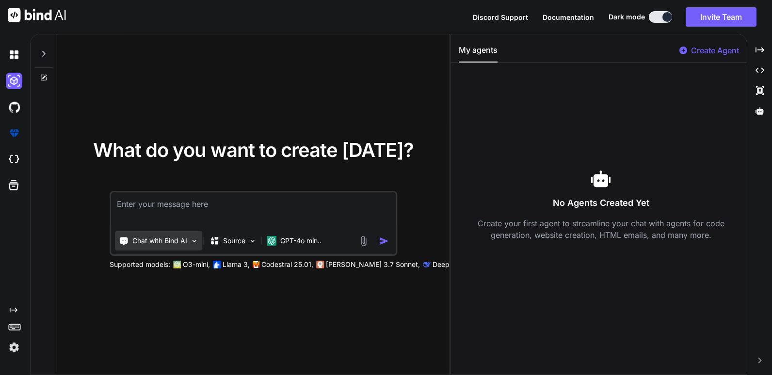
click at [186, 237] on p "Chat with Bind AI" at bounding box center [159, 241] width 55 height 10
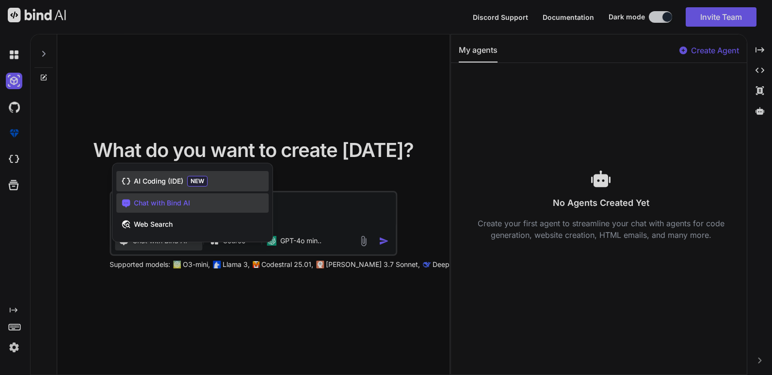
click at [167, 183] on span "AI Coding (IDE)" at bounding box center [158, 181] width 49 height 10
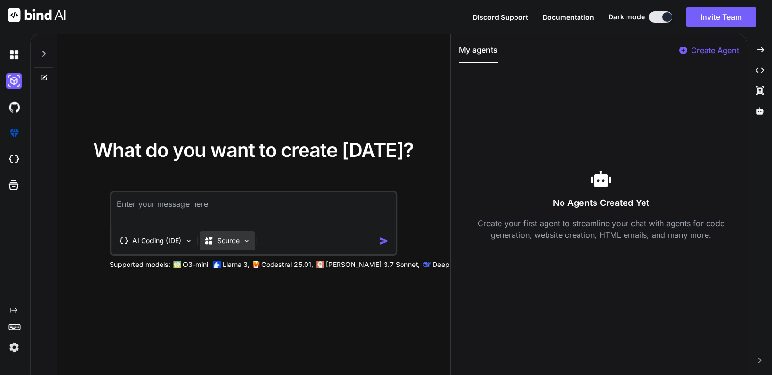
click at [225, 241] on p "Source" at bounding box center [228, 241] width 22 height 10
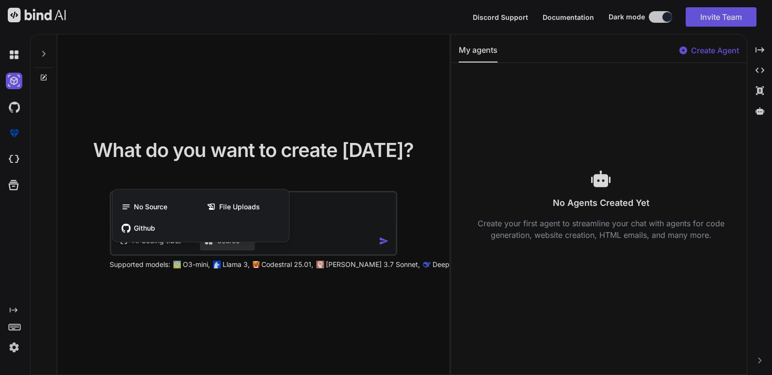
click at [318, 217] on div at bounding box center [386, 187] width 772 height 375
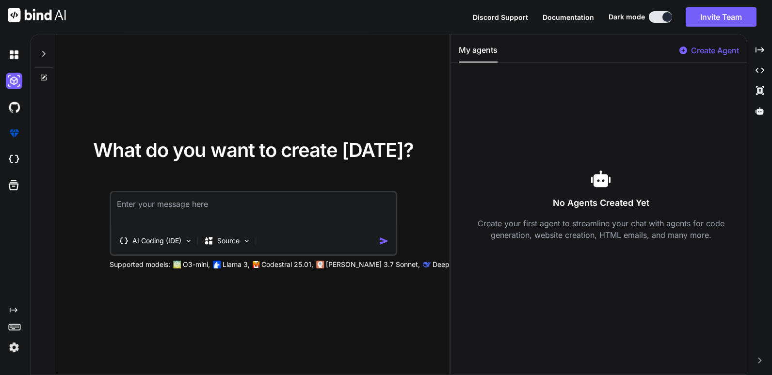
click at [278, 208] on textarea at bounding box center [253, 210] width 285 height 36
click at [266, 205] on textarea at bounding box center [253, 210] width 285 height 36
click at [333, 266] on p "Claude 3.7 Sonnet," at bounding box center [373, 265] width 94 height 10
click at [235, 199] on textarea at bounding box center [253, 210] width 285 height 36
click at [192, 238] on img at bounding box center [188, 241] width 8 height 8
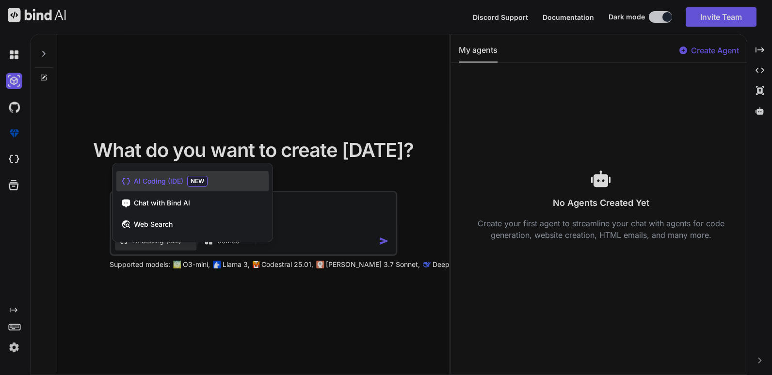
click at [318, 207] on div at bounding box center [386, 187] width 772 height 375
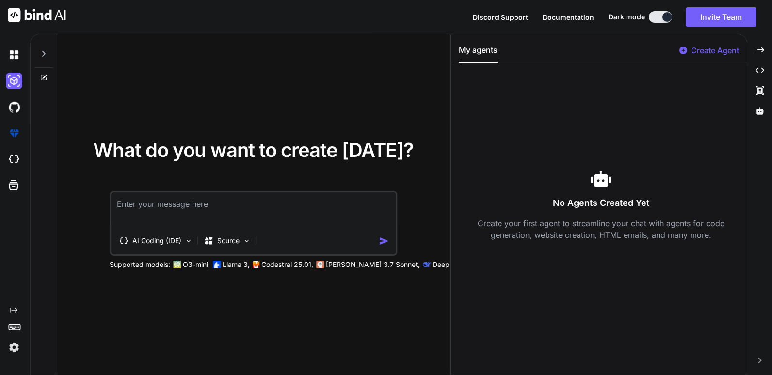
click at [290, 211] on textarea at bounding box center [253, 210] width 285 height 36
type textarea "Yf"
click at [218, 238] on p "Source" at bounding box center [228, 241] width 22 height 10
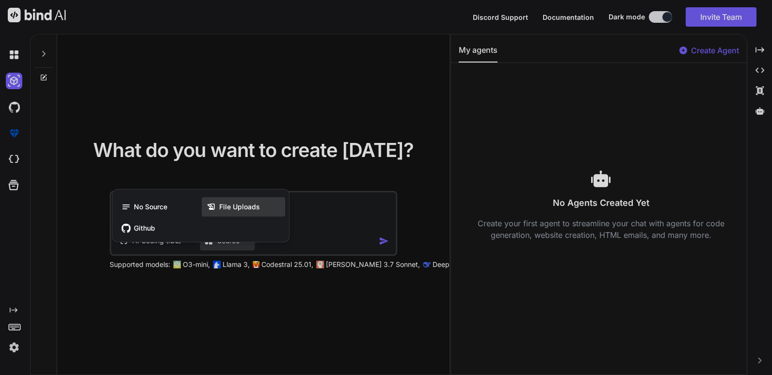
click at [255, 210] on span "File Uploads" at bounding box center [239, 207] width 41 height 10
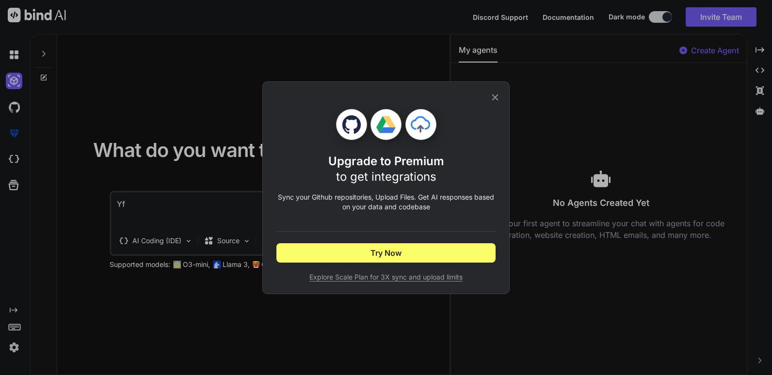
click at [393, 278] on span "Explore Scale Plan for 3X sync and upload limits" at bounding box center [385, 277] width 219 height 10
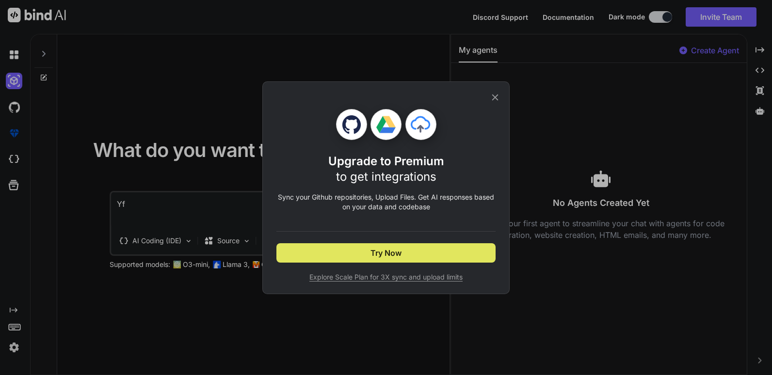
click at [400, 248] on span "Try Now" at bounding box center [385, 253] width 31 height 12
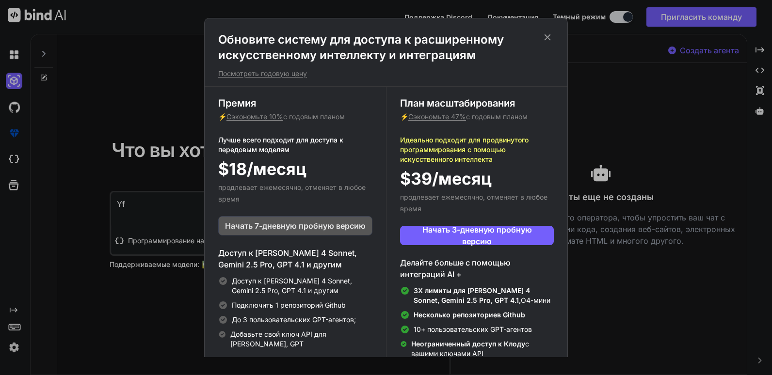
click at [327, 217] on button "Начать 7-дневную пробную версию" at bounding box center [295, 225] width 154 height 19
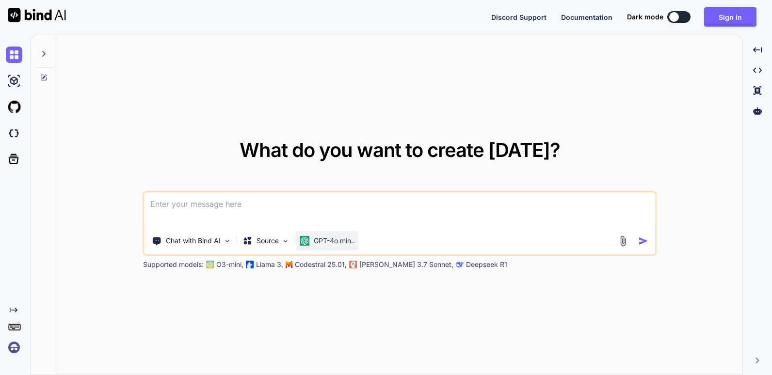
click at [334, 242] on p "GPT-4o min.." at bounding box center [334, 241] width 41 height 10
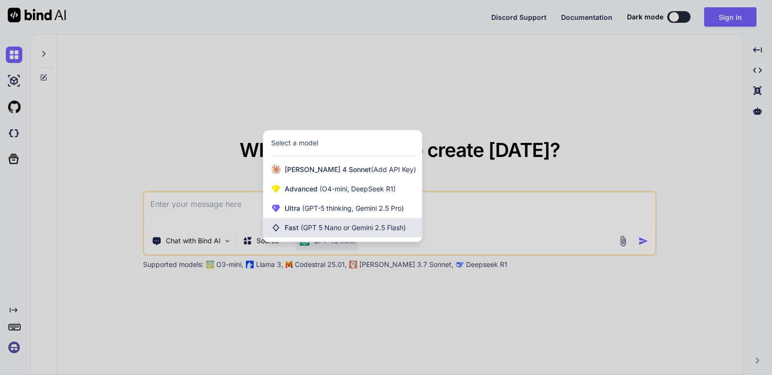
click at [398, 225] on span "(GPT 5 Nano or Gemini 2.5 Flash)" at bounding box center [353, 227] width 105 height 8
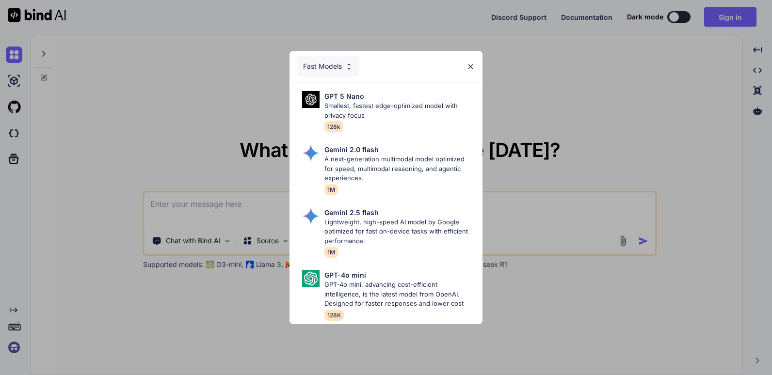
click at [469, 63] on img at bounding box center [470, 67] width 8 height 8
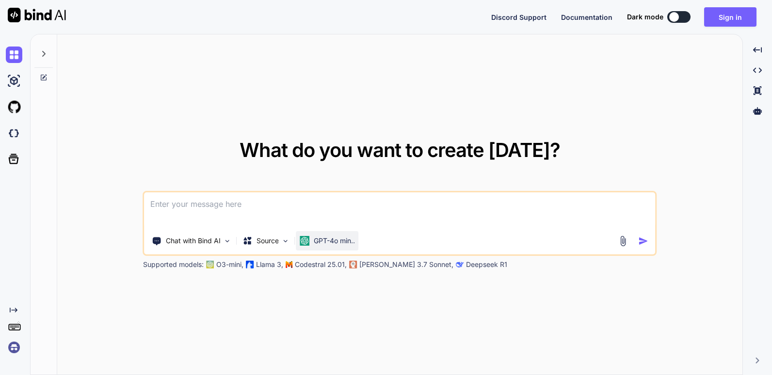
click at [333, 235] on div "GPT-4o min.." at bounding box center [327, 240] width 63 height 19
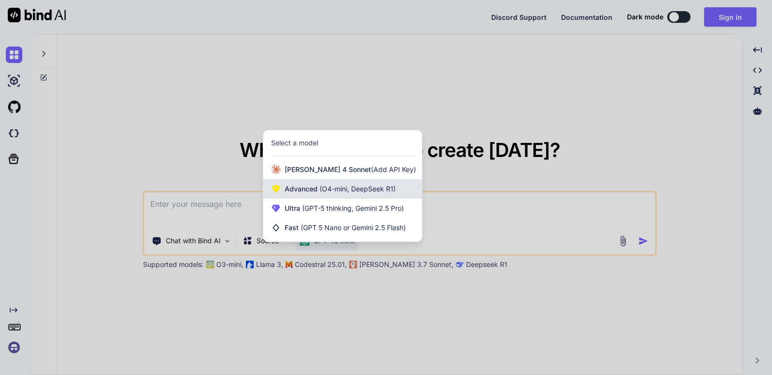
click at [334, 186] on span "(O4-mini, DeepSeek R1)" at bounding box center [357, 189] width 78 height 8
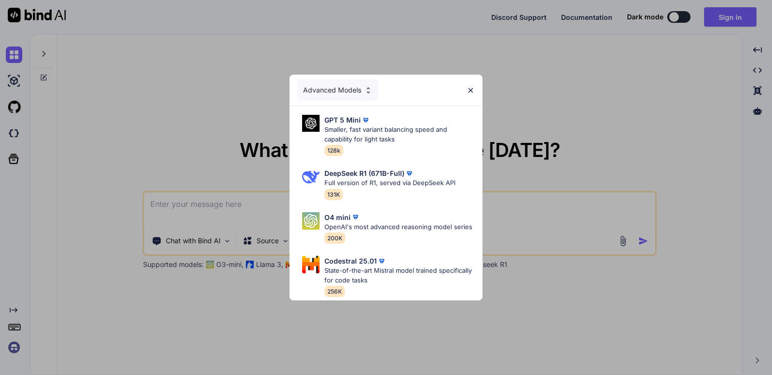
click at [473, 86] on img at bounding box center [470, 90] width 8 height 8
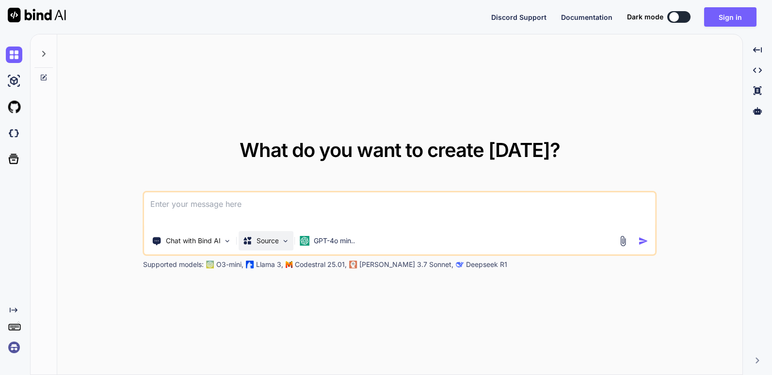
click at [283, 240] on img at bounding box center [286, 241] width 8 height 8
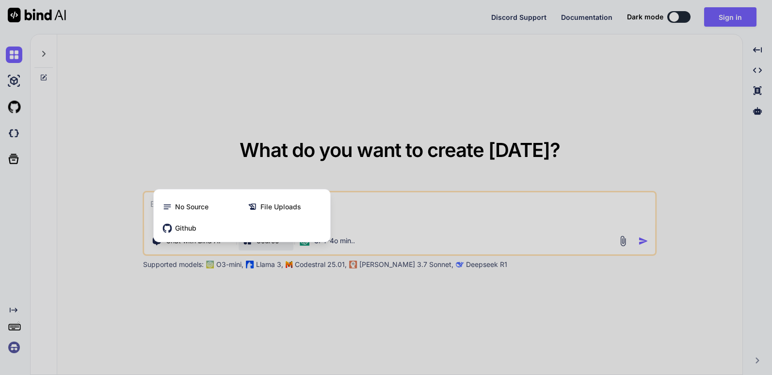
click at [384, 210] on div at bounding box center [386, 187] width 772 height 375
type textarea "x"
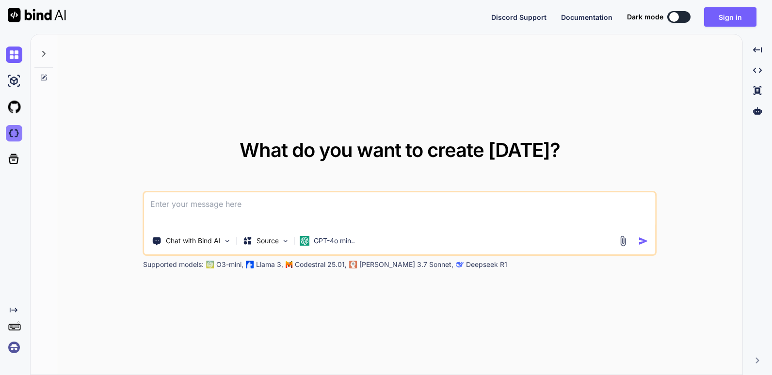
click at [15, 128] on img at bounding box center [14, 133] width 16 height 16
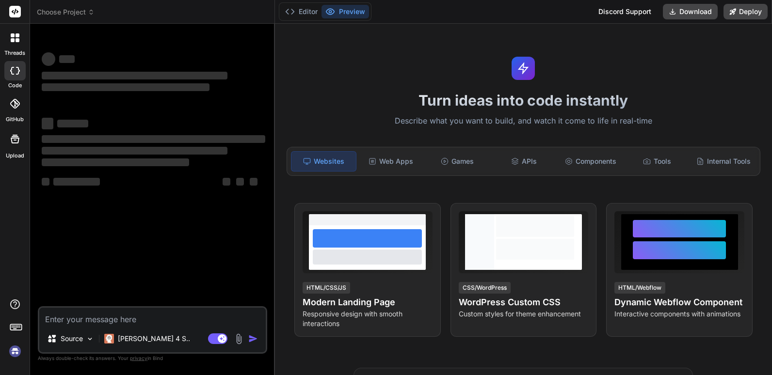
type textarea "x"
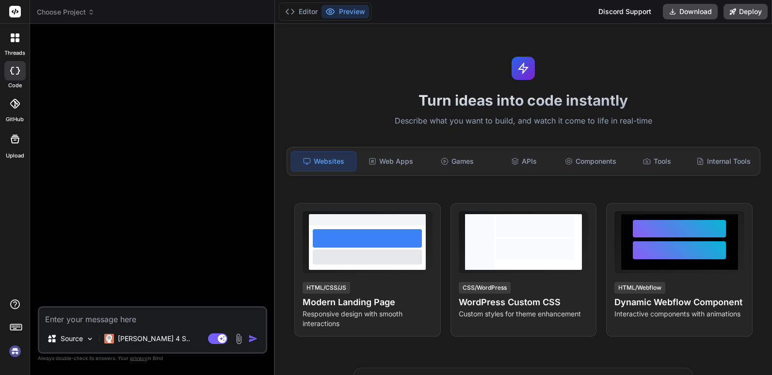
click at [235, 336] on img at bounding box center [238, 339] width 11 height 11
click at [130, 313] on textarea at bounding box center [152, 316] width 226 height 17
click at [184, 324] on textarea at bounding box center [152, 316] width 226 height 17
click at [155, 323] on textarea at bounding box center [152, 316] width 226 height 17
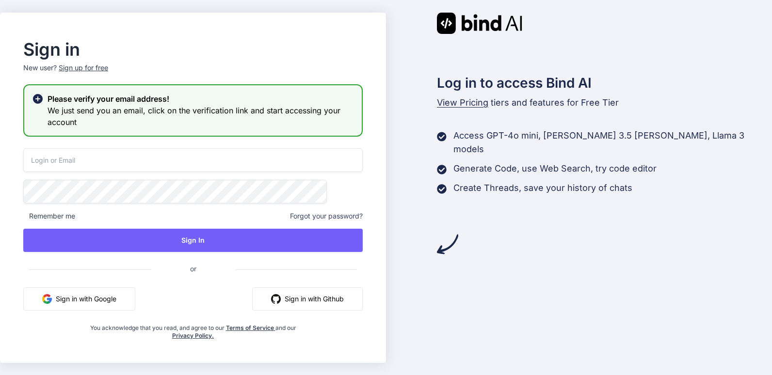
click at [212, 100] on h2 "Please verify your email address!" at bounding box center [201, 99] width 306 height 12
click at [201, 115] on h3 "We just send you an email, click on the verification link and start accessing y…" at bounding box center [201, 116] width 306 height 23
click at [226, 70] on p "New user? Sign up for free" at bounding box center [192, 73] width 339 height 21
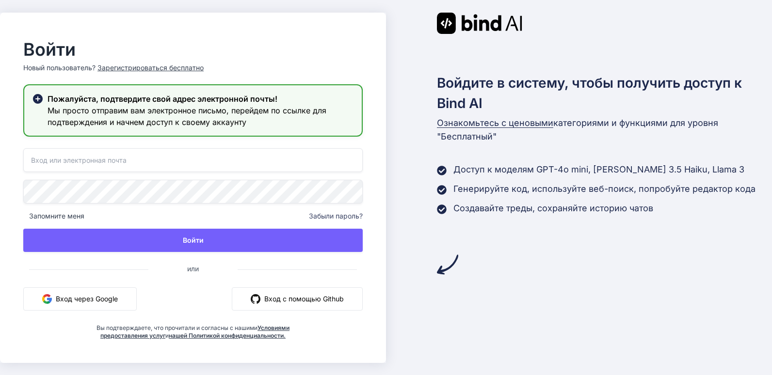
click at [175, 157] on input "email" at bounding box center [192, 160] width 339 height 24
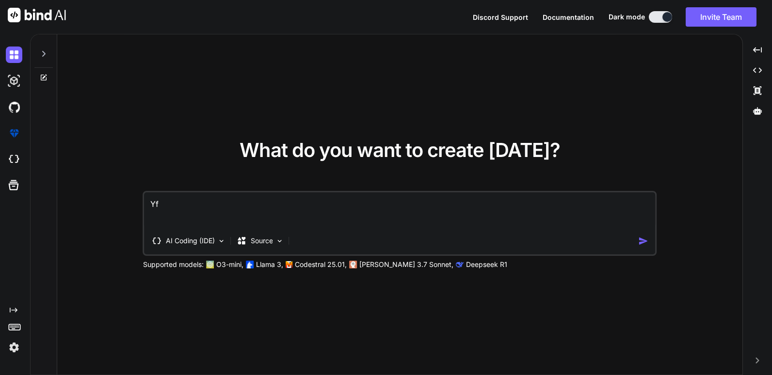
drag, startPoint x: 368, startPoint y: 0, endPoint x: 188, endPoint y: 103, distance: 207.8
click at [202, 99] on div "What do you want to create [DATE]? Yf AI Coding (IDE) Source Supported models: …" at bounding box center [399, 204] width 685 height 341
click at [15, 159] on img at bounding box center [14, 159] width 16 height 16
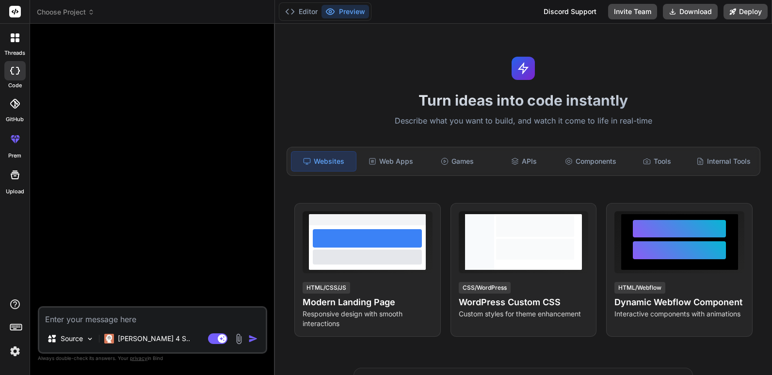
click at [238, 338] on img at bounding box center [238, 339] width 11 height 11
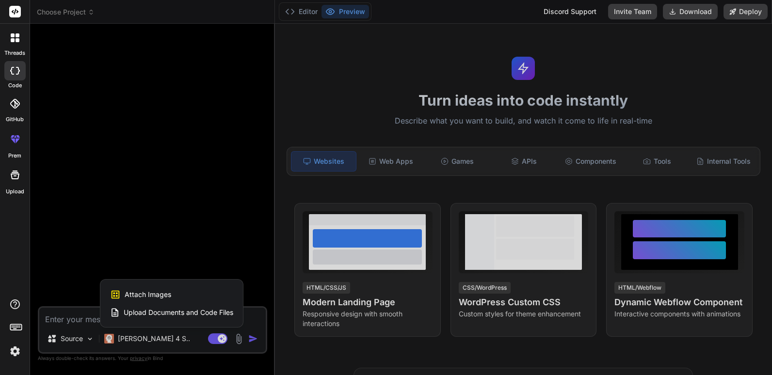
click at [191, 314] on span "Upload Documents and Code Files" at bounding box center [179, 313] width 110 height 10
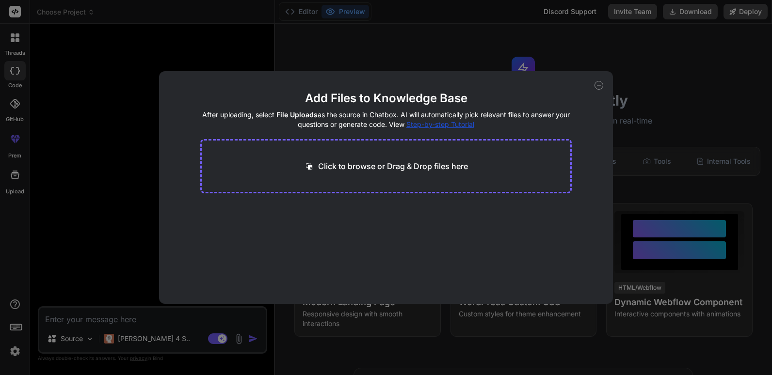
click at [312, 175] on div "Click to browse or Drag & Drop files here" at bounding box center [386, 166] width 372 height 54
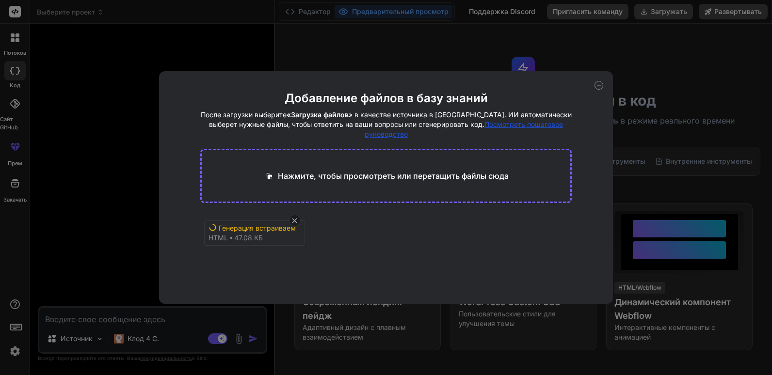
click at [325, 238] on div "Генерация встраиваемых... html 47.08 КБ" at bounding box center [386, 244] width 372 height 62
click at [271, 227] on div "Генерация встраиваемых... html 47.08 КБ" at bounding box center [254, 233] width 101 height 25
click at [597, 89] on icon at bounding box center [598, 85] width 9 height 9
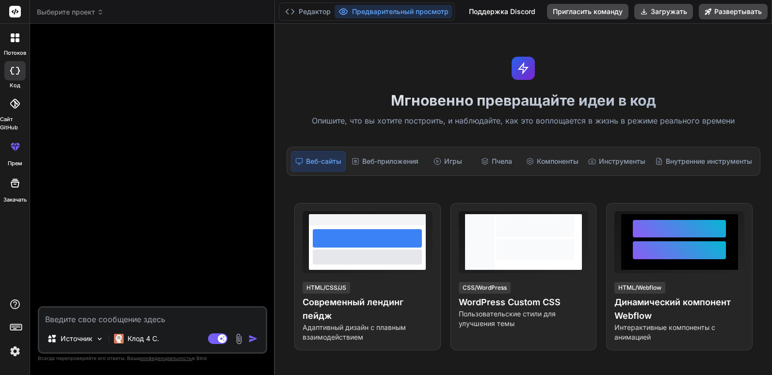
click at [176, 323] on textarea at bounding box center [152, 316] width 226 height 17
click at [239, 336] on img at bounding box center [238, 339] width 11 height 11
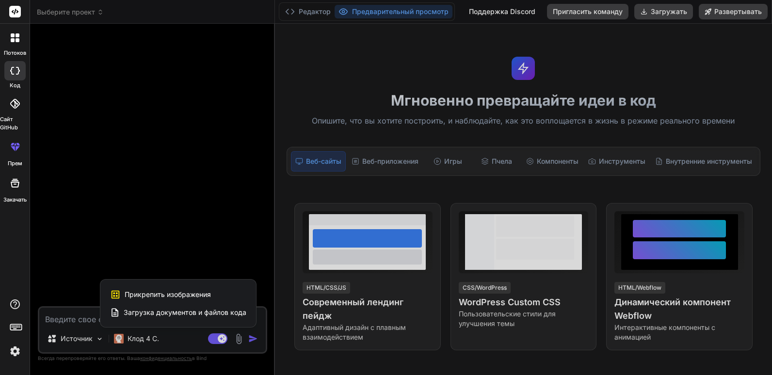
click at [188, 313] on span "Загрузка документов и файлов кода" at bounding box center [185, 313] width 123 height 10
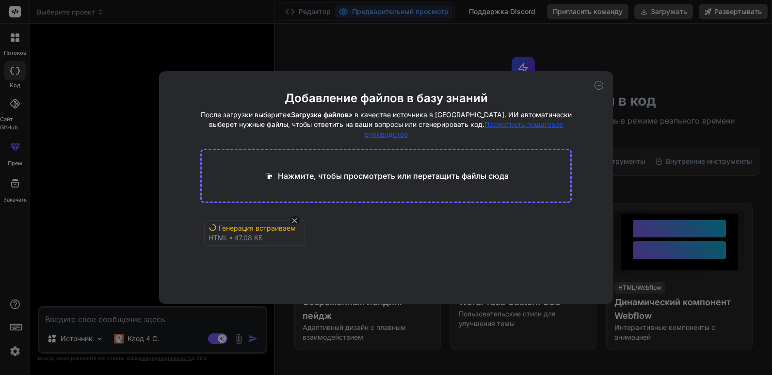
click at [358, 261] on div "Генерация встраиваемых... html 47.08 КБ" at bounding box center [386, 244] width 372 height 62
click at [596, 88] on icon at bounding box center [598, 85] width 9 height 9
type textarea "x"
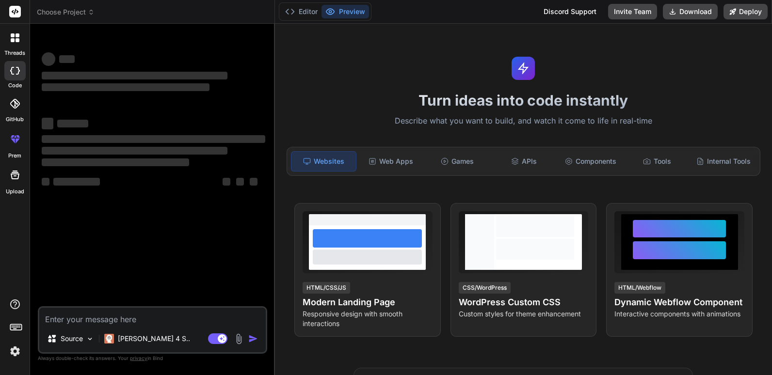
click at [238, 341] on img at bounding box center [238, 339] width 11 height 11
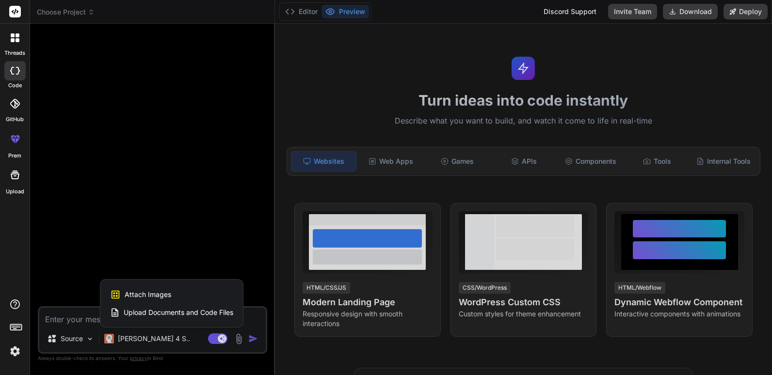
click at [196, 315] on span "Upload Documents and Code Files" at bounding box center [179, 313] width 110 height 10
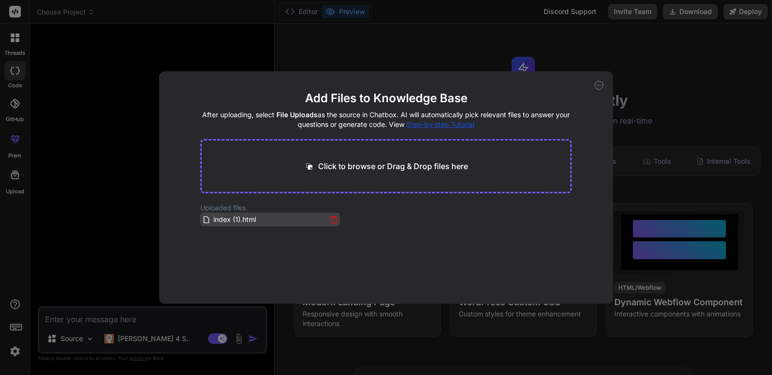
click at [231, 219] on span "index (1).html" at bounding box center [234, 220] width 45 height 12
click at [232, 220] on span "index (1).html" at bounding box center [234, 220] width 45 height 12
drag, startPoint x: 485, startPoint y: 256, endPoint x: 490, endPoint y: 251, distance: 7.2
click at [485, 256] on main "Add Files to Knowledge Base After uploading, select File Uploads as the source …" at bounding box center [386, 197] width 372 height 213
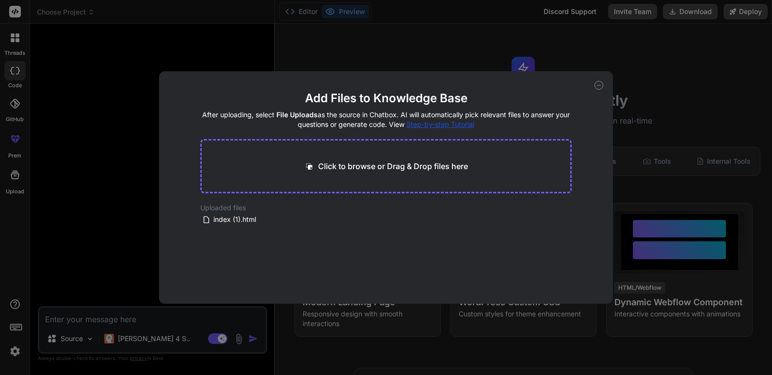
drag, startPoint x: 225, startPoint y: 221, endPoint x: 311, endPoint y: 174, distance: 98.1
click at [294, 174] on main "Add Files to Knowledge Base After uploading, select File Uploads as the source …" at bounding box center [386, 197] width 372 height 213
click at [599, 85] on icon at bounding box center [598, 85] width 3 height 0
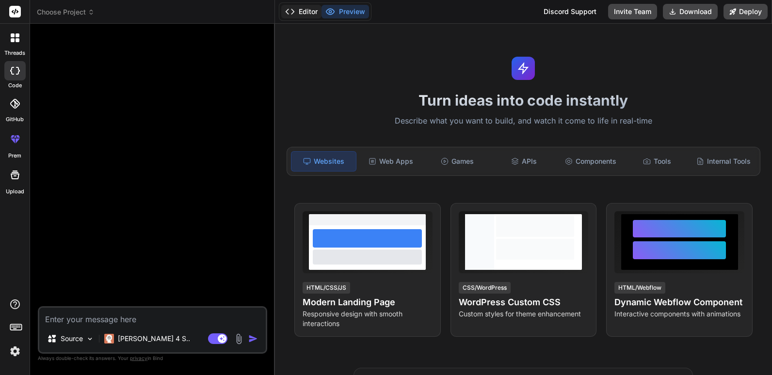
click at [310, 16] on button "Editor" at bounding box center [301, 12] width 40 height 14
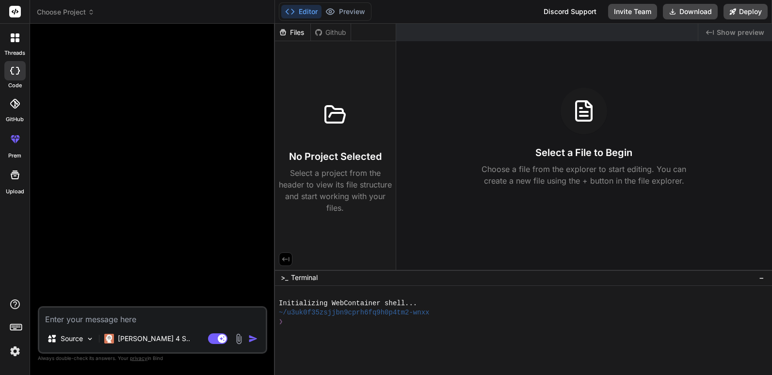
click at [236, 341] on img at bounding box center [238, 339] width 11 height 11
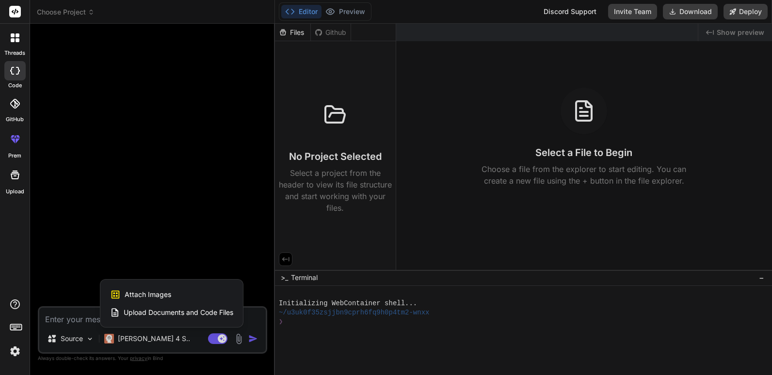
click at [178, 313] on span "Upload Documents and Code Files" at bounding box center [179, 313] width 110 height 10
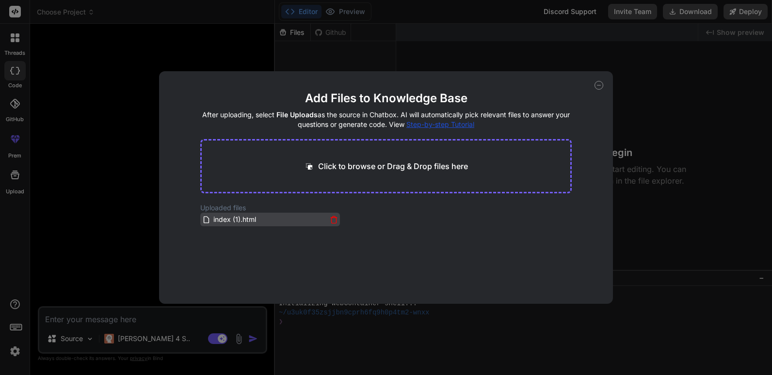
drag, startPoint x: 711, startPoint y: 0, endPoint x: 266, endPoint y: 223, distance: 498.0
click at [287, 241] on main "Add Files to Knowledge Base After uploading, select File Uploads as the source …" at bounding box center [386, 197] width 372 height 213
click at [256, 220] on span "index (1).html" at bounding box center [234, 220] width 45 height 12
click at [236, 219] on span "index (1).html" at bounding box center [234, 220] width 45 height 12
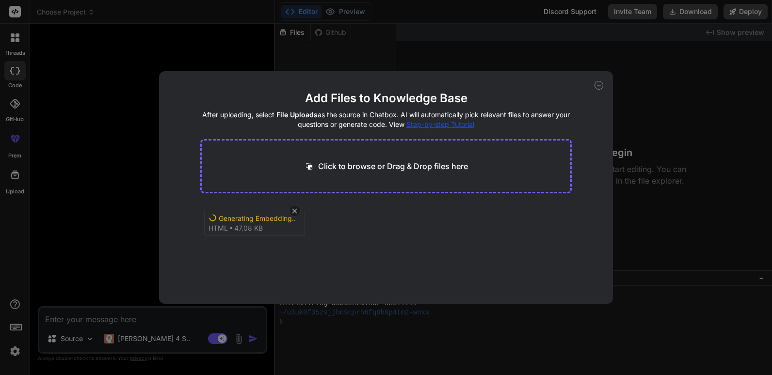
click at [600, 85] on icon at bounding box center [598, 85] width 9 height 9
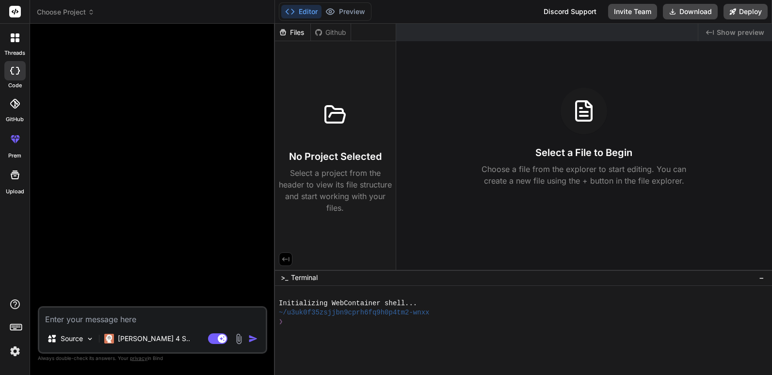
type textarea "x"
click at [142, 316] on textarea at bounding box center [152, 316] width 226 height 17
type textarea "Y"
type textarea "x"
type textarea "Yf"
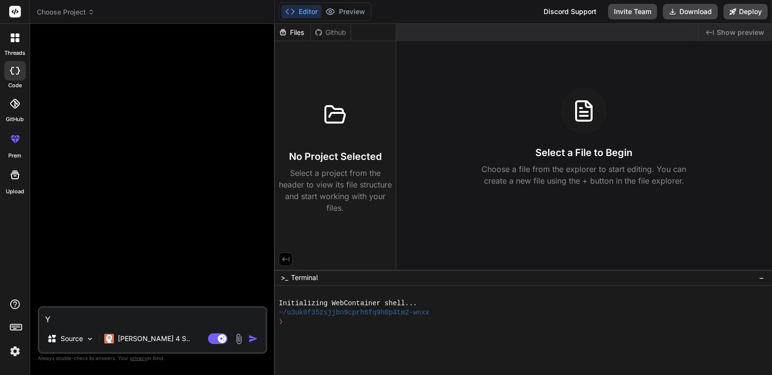
type textarea "x"
type textarea "[PERSON_NAME]"
type textarea "x"
type textarea "На"
type textarea "x"
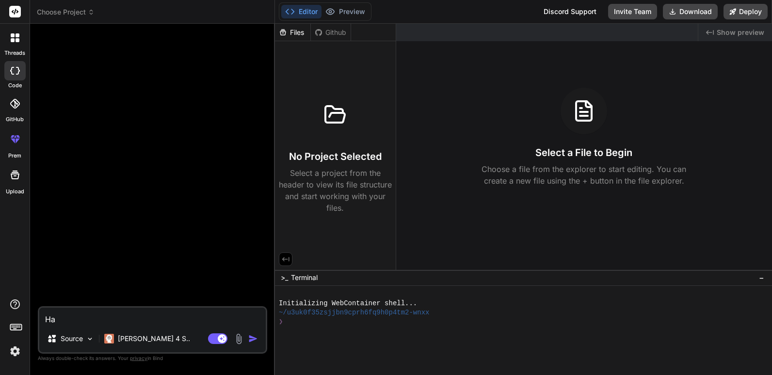
type textarea "Нап"
type textarea "x"
type textarea "Напи"
type textarea "x"
type textarea "Напиш"
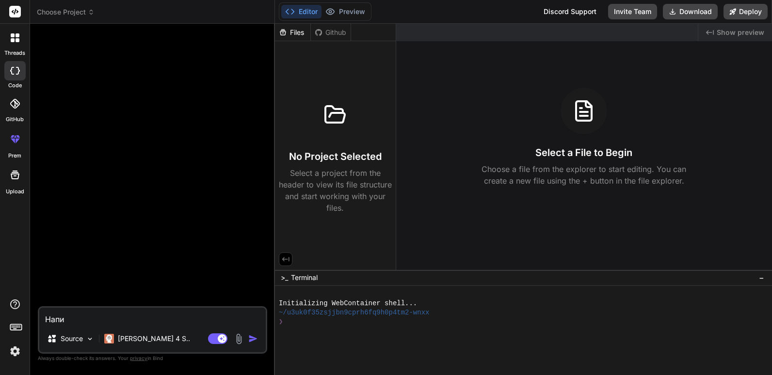
type textarea "x"
type textarea "Напиши"
type textarea "x"
type textarea "Напиши"
type textarea "x"
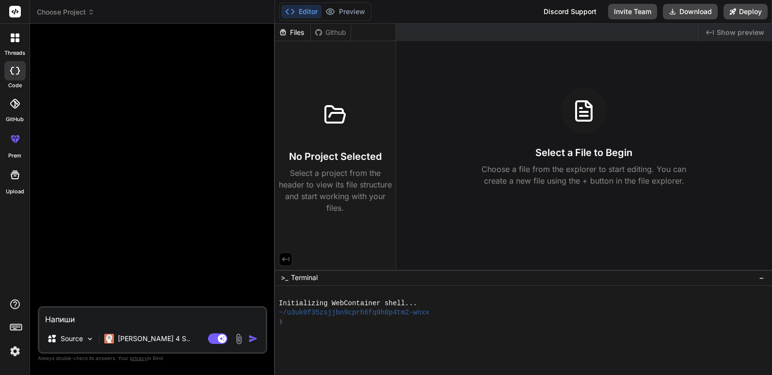
type textarea "Напиши м"
type textarea "x"
type textarea "Напиши мн"
type textarea "x"
type textarea "Напиши мне"
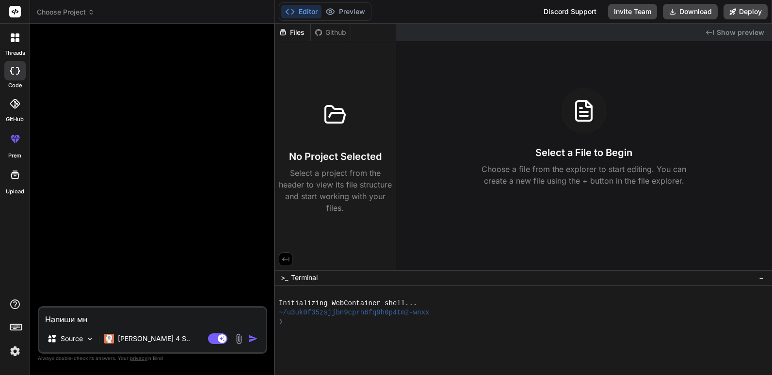
type textarea "x"
type textarea "Напиши мне"
type textarea "x"
type textarea "Напиши мне к"
type textarea "x"
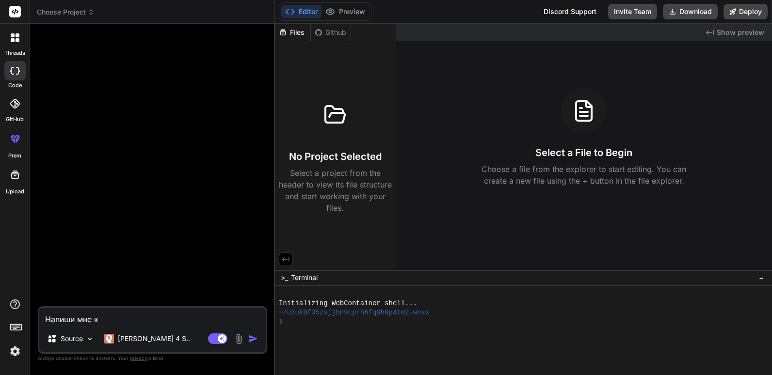
type textarea "Напиши мне"
type textarea "x"
type textarea "Напиши мне с"
type textarea "x"
type textarea "Напиши мне са"
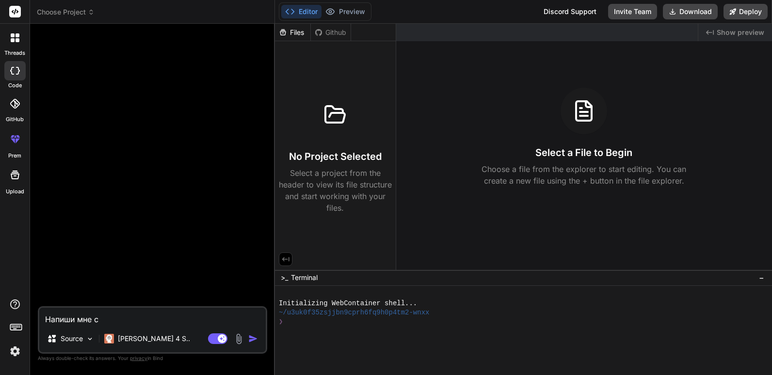
type textarea "x"
type textarea "Напиши мне сай"
type textarea "x"
type textarea "Напиши мне сайт"
type textarea "x"
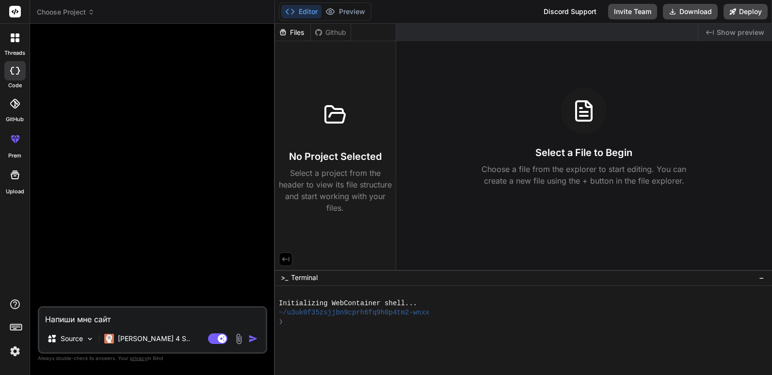
type textarea "Напиши мне сайт"
type textarea "x"
type textarea "Напиши мне сайт ч"
type textarea "x"
type textarea "Напиши мне сайт чт"
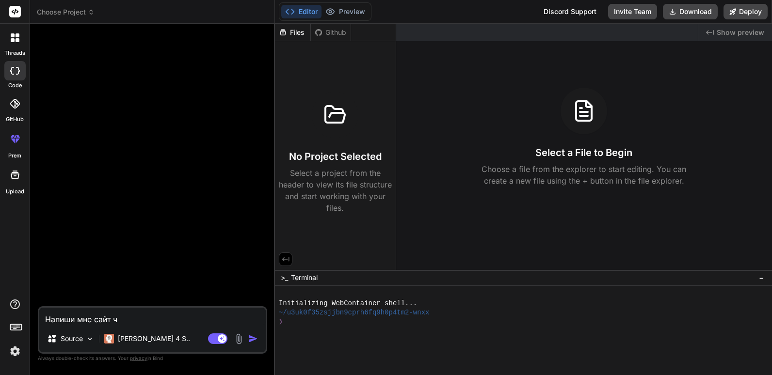
type textarea "x"
type textarea "Напиши мне сайт что"
type textarea "x"
type textarea "Напиши мне сайт чтоб"
type textarea "x"
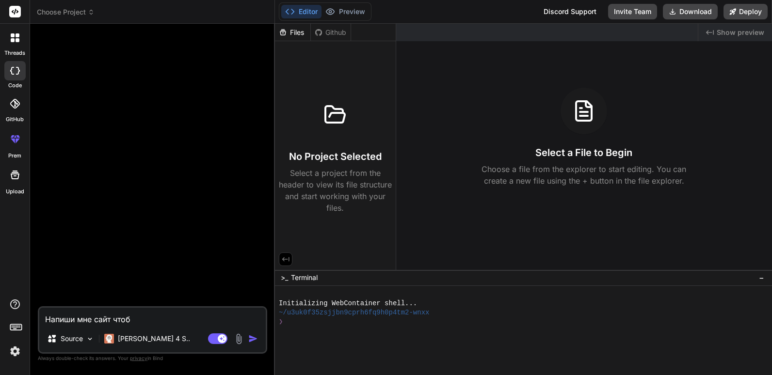
type textarea "Напиши мне сайт чтобы"
type textarea "x"
type textarea "Напиши мне сайт чтобы"
type textarea "x"
type textarea "Напиши мне сайт чтобы я"
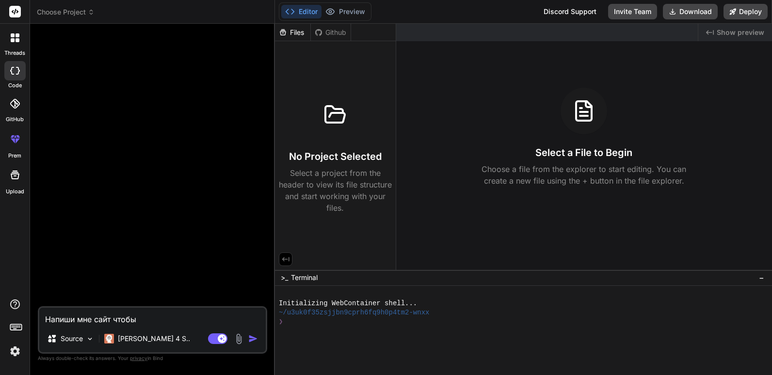
type textarea "x"
type textarea "Напиши мне сайт чтобы я"
type textarea "x"
type textarea "Напиши мне сайт чтобы я м"
type textarea "x"
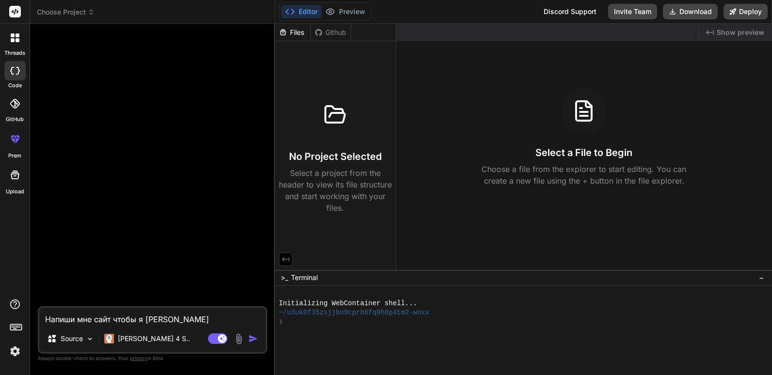
type textarea "Напиши мне сайт чтобы я мо"
type textarea "x"
type textarea "Напиши мне сайт чтобы я мог"
type textarea "x"
type textarea "Напиши мне сайт чтобы я мог"
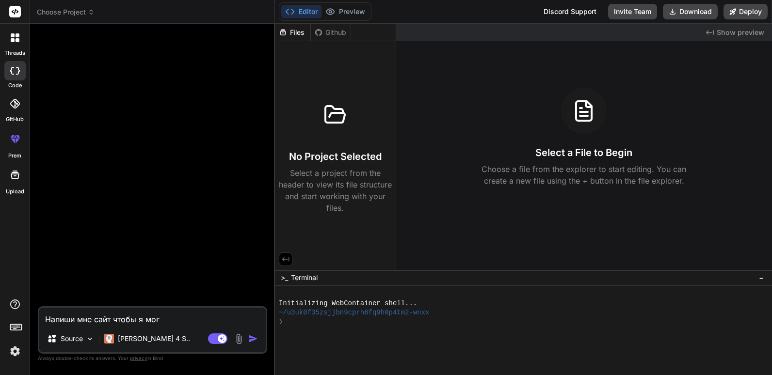
type textarea "x"
type textarea "Напиши мне сайт чтобы я мог п"
type textarea "x"
type textarea "Напиши мне сайт чтобы я мог по"
type textarea "x"
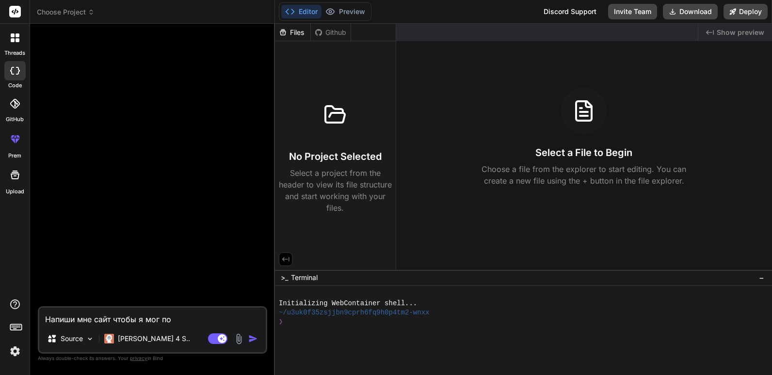
type textarea "Напиши мне сайт чтобы я мог пол"
type textarea "x"
type textarea "Напиши мне сайт чтобы я мог поль"
type textarea "x"
type textarea "Напиши мне сайт чтобы я мог польз"
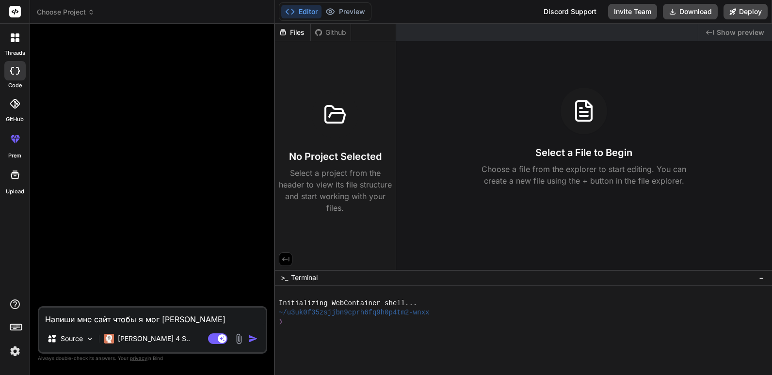
type textarea "x"
type textarea "Напиши мне сайт чтобы я мог пользо"
type textarea "x"
type textarea "Напиши мне сайт чтобы я мог пользов"
type textarea "x"
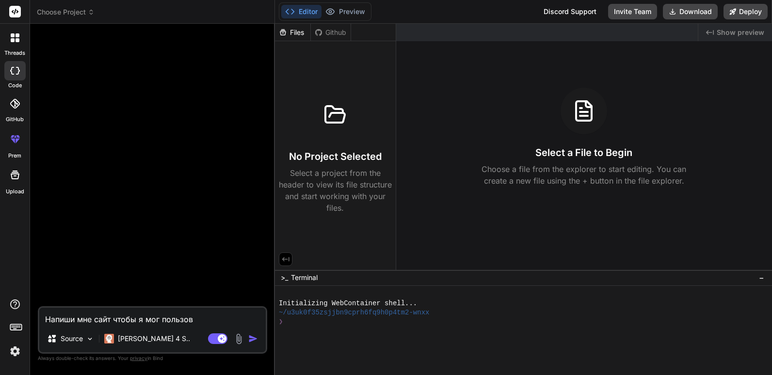
type textarea "Напиши мне сайт чтобы я мог пользова"
type textarea "x"
type textarea "Напиши мне сайт чтобы я мог пользоват"
type textarea "x"
type textarea "Напиши мне сайт чтобы я мог пользовать"
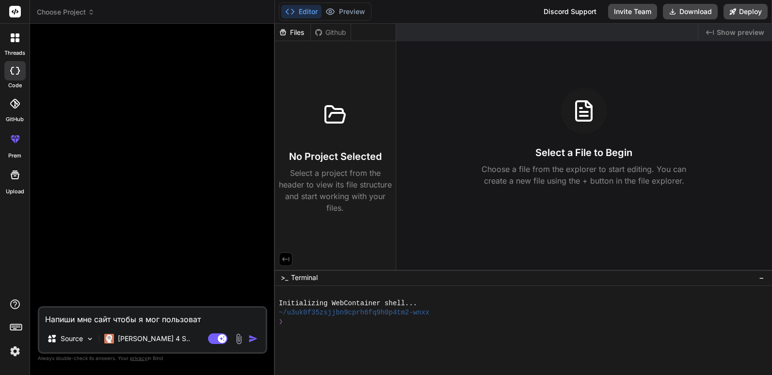
type textarea "x"
type textarea "Напиши мне сайт чтобы я мог пользоватьс"
type textarea "x"
type textarea "Напиши мне сайт чтобы я мог пользоваться"
type textarea "x"
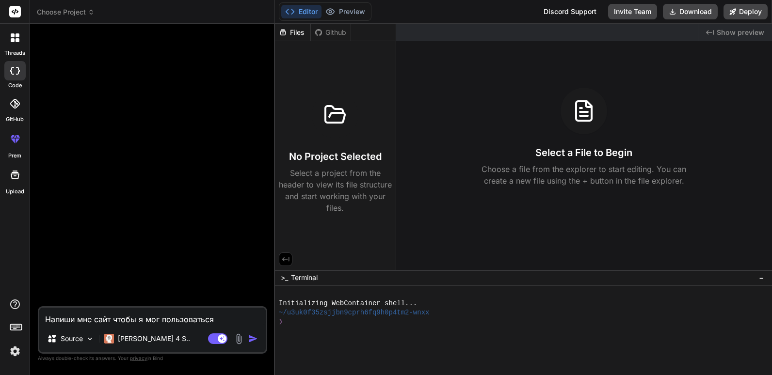
type textarea "Напиши мне сайт чтобы я мог пользоваться"
type textarea "x"
type textarea "Напиши мне сайт чтобы я мог пользоваться C"
type textarea "x"
type textarea "Напиши мне сайт чтобы я мог пользоваться Cl"
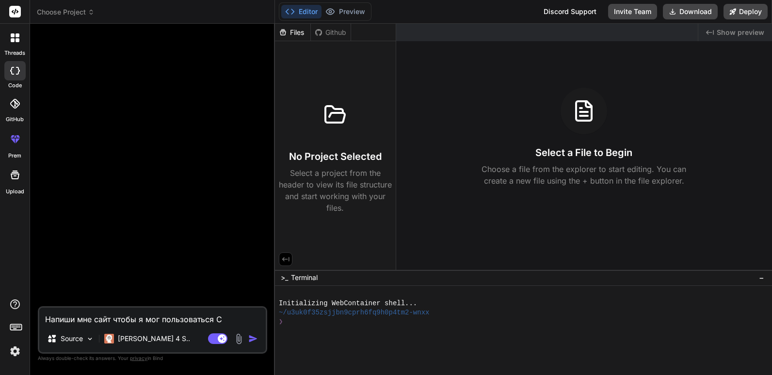
type textarea "x"
type textarea "Напиши мне сайт чтобы я мог пользоваться Cla"
type textarea "x"
type textarea "Напиши мне сайт чтобы я мог пользоваться Clau"
type textarea "x"
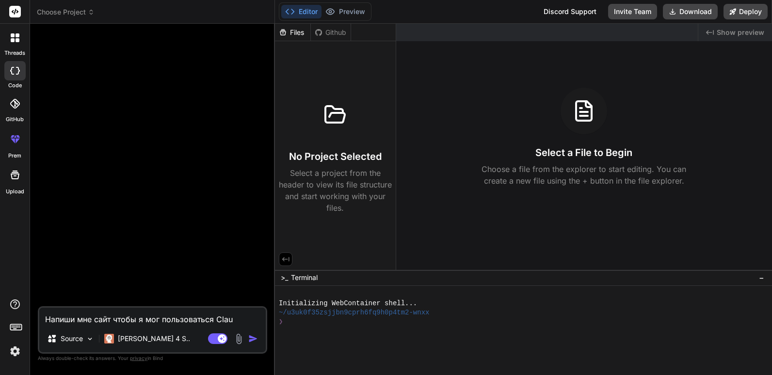
type textarea "Напиши мне сайт чтобы я мог пользоваться Claud"
type textarea "x"
type textarea "Напиши мне сайт чтобы я мог пользоваться Claude"
type textarea "x"
type textarea "Напиши мне сайт чтобы я мог пользоваться Claude"
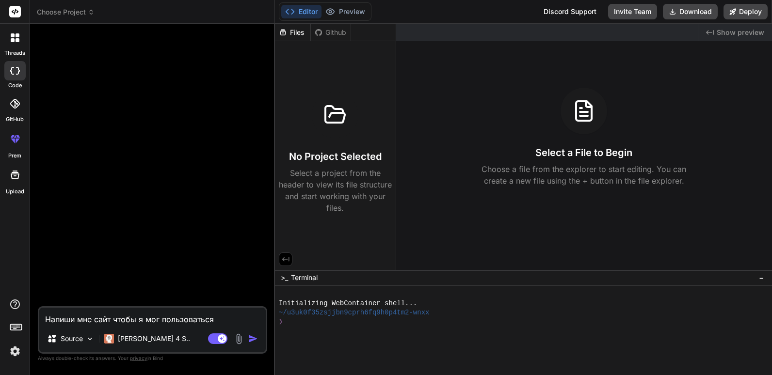
type textarea "x"
type textarea "Напиши мне сайт чтобы я мог пользоваться Claude 4"
type textarea "x"
type textarea "Напиши мне сайт чтобы я мог пользоваться Claude 4"
type textarea "x"
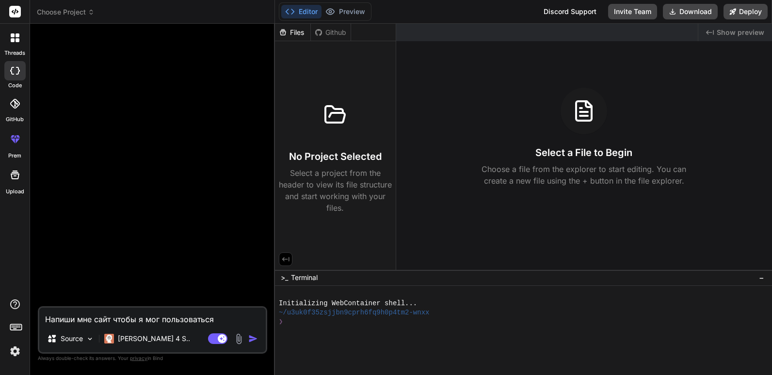
type textarea "Напиши мне сайт чтобы я мог пользоваться Claude 4 s"
type textarea "x"
type textarea "Напиши мне сайт чтобы я мог пользоваться Claude 4 so"
type textarea "x"
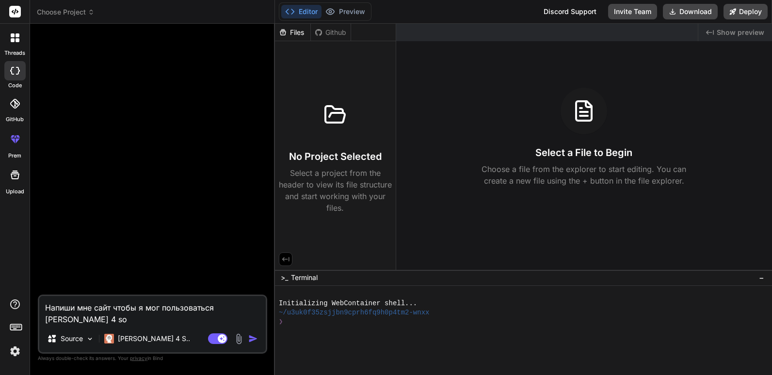
type textarea "Напиши мне сайт чтобы я мог пользоваться Claude 4 sot"
type textarea "x"
type textarea "Напиши мне сайт чтобы я мог пользоваться Claude 4 sott"
type textarea "x"
type textarea "Напиши мне сайт чтобы я мог пользоваться Claude 4 sotte"
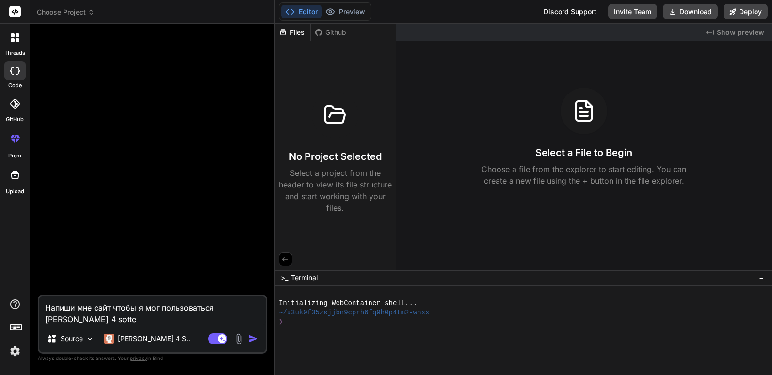
type textarea "x"
type textarea "Напиши мне сайт чтобы я мог пользоваться Claude 4 sott"
type textarea "x"
type textarea "Напиши мне сайт чтобы я мог пользоваться Claude 4 sot"
type textarea "x"
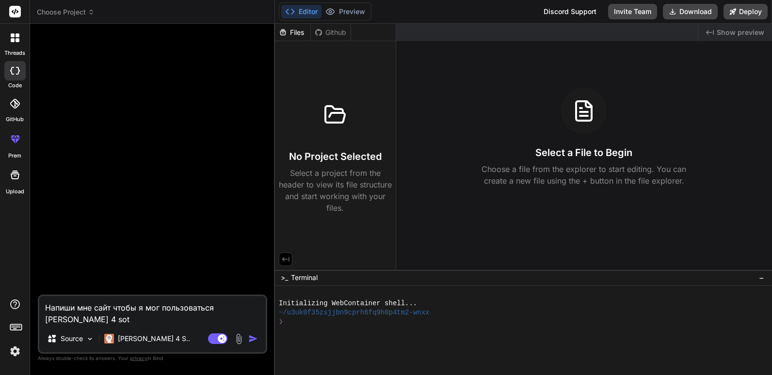
type textarea "Напиши мне сайт чтобы я мог пользоваться Claude 4 so"
type textarea "x"
type textarea "Напиши мне сайт чтобы я мог пользоваться Claude 4 son"
type textarea "x"
type textarea "Напиши мне сайт чтобы я мог пользоваться Claude 4 sonn"
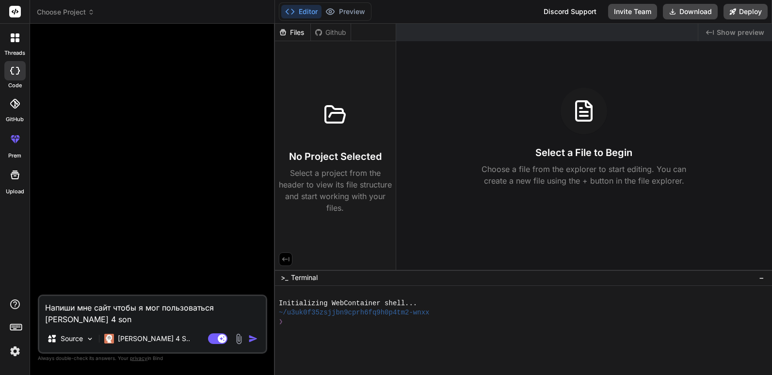
type textarea "x"
type textarea "Напиши мне сайт чтобы я мог пользоваться Claude 4 sonne"
type textarea "x"
type textarea "Напиши мне сайт чтобы я мог пользоваться Claude 4 sonnet"
type textarea "x"
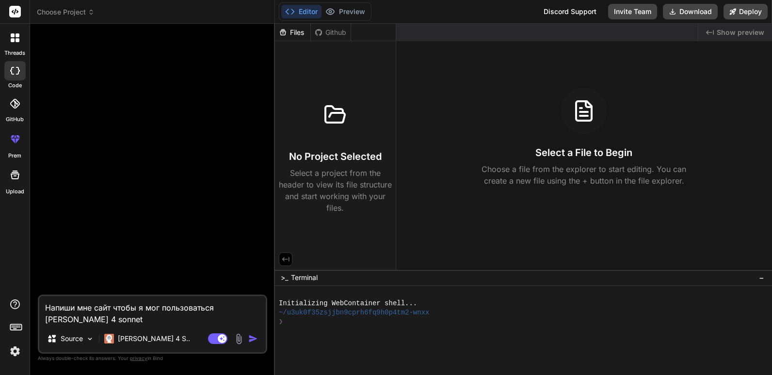
type textarea "Напиши мне сайт чтобы я мог пользоваться Claude 4 sonnet"
type textarea "x"
type textarea "Напиши мне сайт чтобы я мог пользоваться Claude 4 sonnet ч"
type textarea "x"
type textarea "Напиши мне сайт чтобы я мог пользоваться Claude 4 sonnet че"
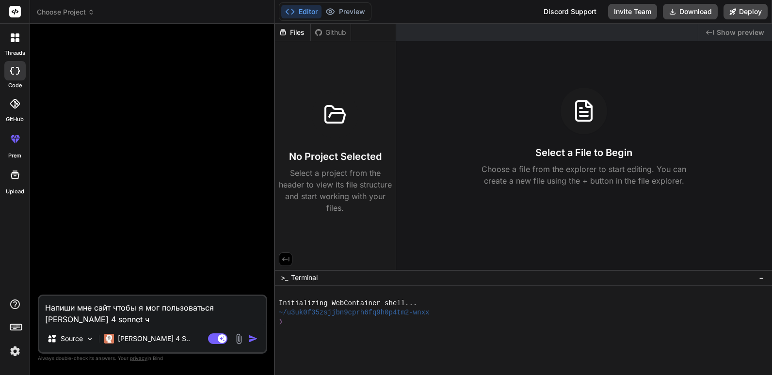
type textarea "x"
type textarea "Напиши мне сайт чтобы я мог пользоваться Claude 4 sonnet чер"
type textarea "x"
type textarea "Напиши мне сайт чтобы я мог пользоваться Claude 4 sonnet чере"
type textarea "x"
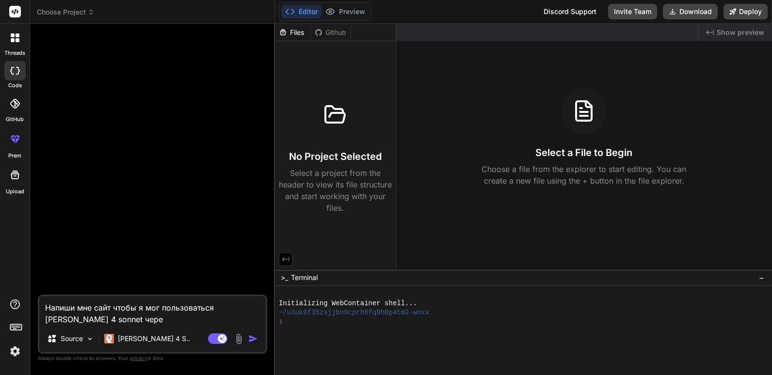
type textarea "Напиши мне сайт чтобы я мог пользоваться Claude 4 sonnet через"
type textarea "x"
type textarea "Напиши мне сайт чтобы я мог пользоваться Claude 4 sonnet через"
type textarea "x"
paste textarea "Puter.js"
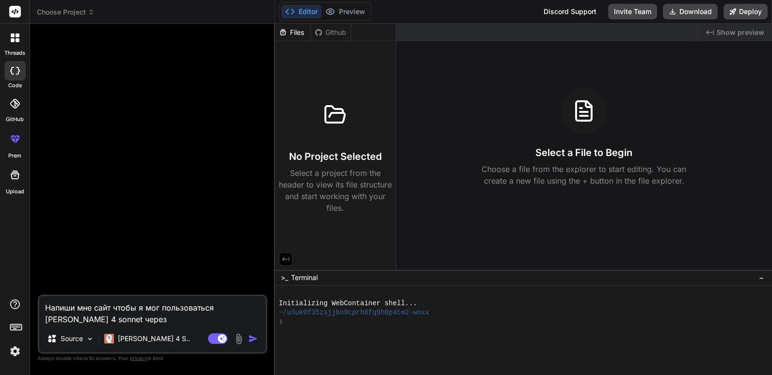
type textarea "Напиши мне сайт чтобы я мог пользоваться Claude 4 sonnet через Puter.js"
type textarea "x"
type textarea "Напиши мне сайт чтобы я мог пользоваться Claude 4 sonnet через Puter.js"
type textarea "x"
type textarea "Напиши мне сайт чтобы я мог пользоваться Claude 4 sonnet через Puter.js и"
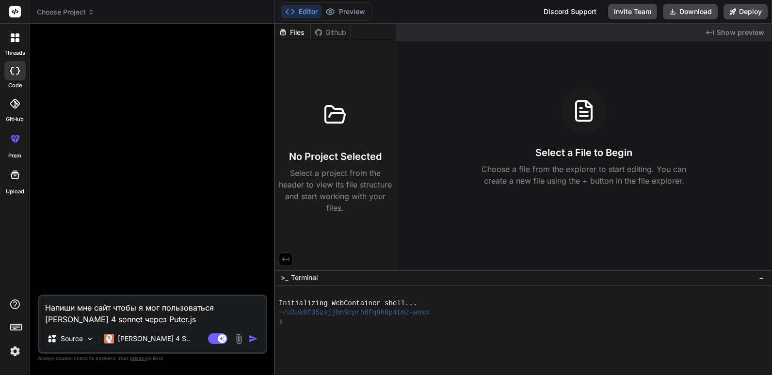
type textarea "x"
type textarea "Напиши мне сайт чтобы я мог пользоваться Claude 4 sonnet через Puter.js"
type textarea "x"
type textarea "Напиши мне сайт чтобы я мог пользоваться Claude 4 sonnet через Puter.js и"
type textarea "x"
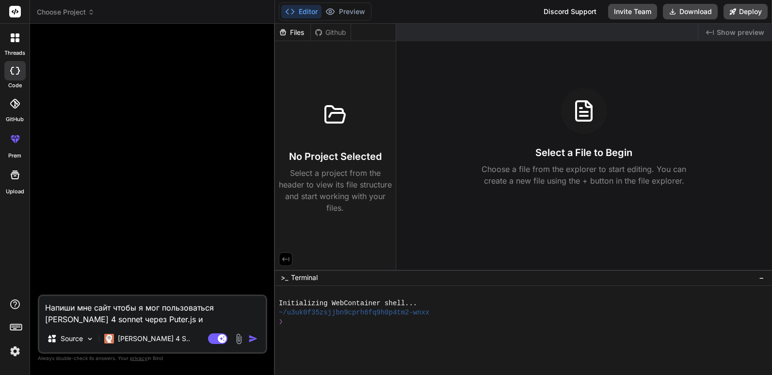
type textarea "Напиши мне сайт чтобы я мог пользоваться Claude 4 sonnet через Puter.js"
type textarea "x"
type textarea "Напиши мне сайт чтобы я мог пользоваться Claude 4 sonnet через Puter.js и"
type textarea "x"
type textarea "Напиши мне сайт чтобы я мог пользоваться Claude 4 sonnet через Puter.js ил"
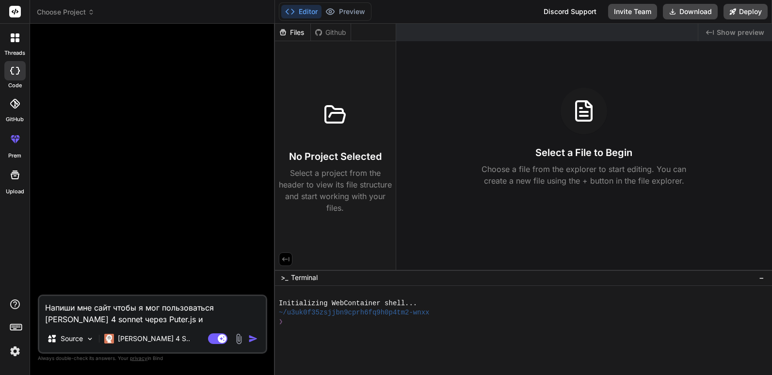
type textarea "x"
type textarea "Напиши мне сайт чтобы я мог пользоваться Claude 4 sonnet через Puter.js или"
type textarea "x"
type textarea "Напиши мне сайт чтобы я мог пользоваться Claude 4 sonnet через Puter.js или"
type textarea "x"
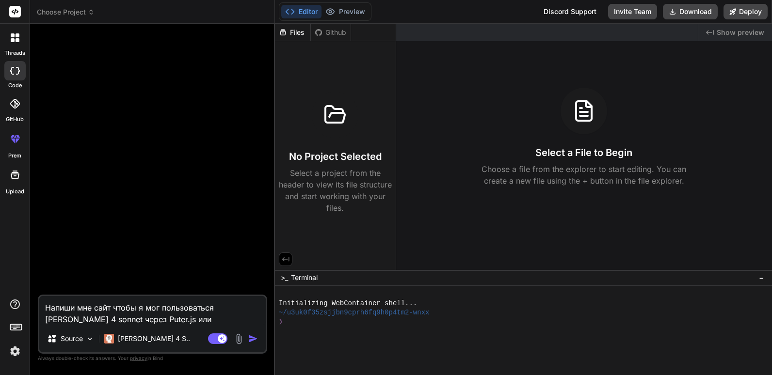
type textarea "Напиши мне сайт чтобы я мог пользоваться Claude 4 sonnet через Puter.js или м"
type textarea "x"
type textarea "Напиши мне сайт чтобы я мог пользоваться Claude 4 sonnet через Puter.js или"
type textarea "x"
type textarea "Напиши мне сайт чтобы я мог пользоваться Claude 4 sonnet через Puter.js или б"
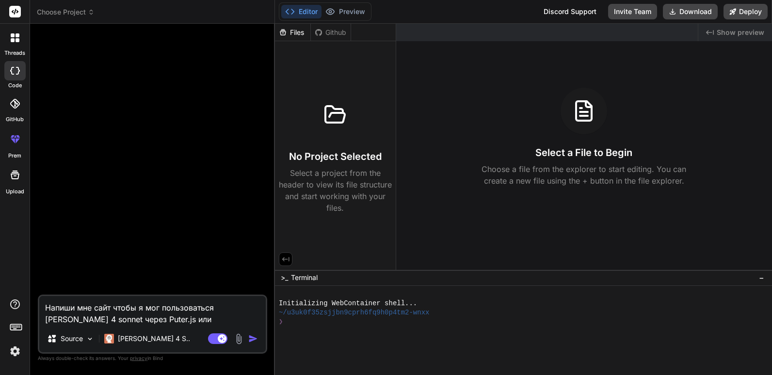
type textarea "x"
type textarea "Напиши мне сайт чтобы я мог пользоваться Claude 4 sonnet через Puter.js или бо"
type textarea "x"
type textarea "Напиши мне сайт чтобы я мог пользоваться Claude 4 sonnet через Puter.js или бол"
type textarea "x"
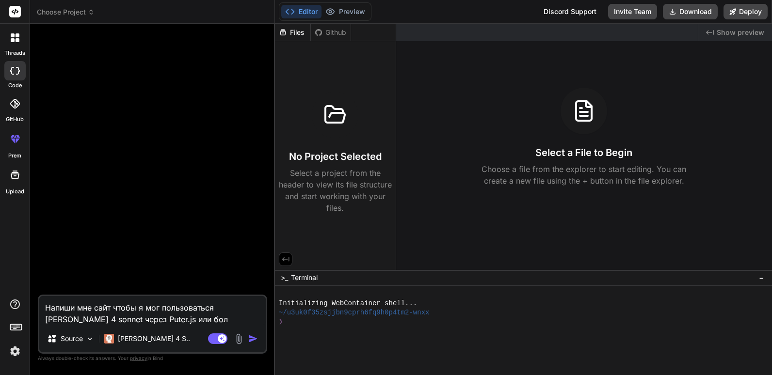
type textarea "Напиши мне сайт чтобы я мог пользоваться Claude 4 sonnet через Puter.js или боле"
type textarea "x"
type textarea "Напиши мне сайт чтобы я мог пользоваться Claude 4 sonnet через Puter.js или бол…"
type textarea "x"
type textarea "Напиши мне сайт чтобы я мог пользоваться Claude 4 sonnet через Puter.js или бол…"
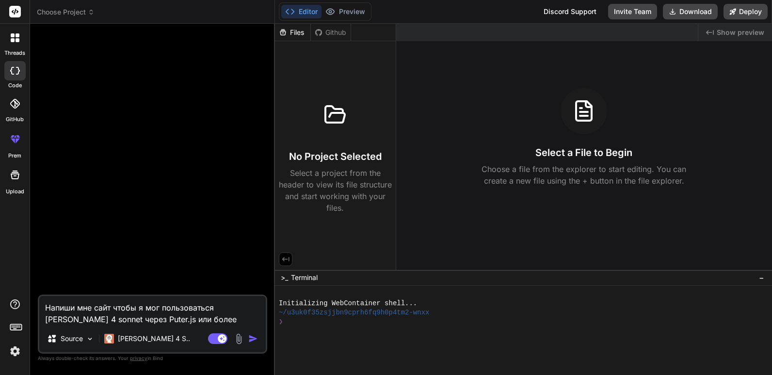
type textarea "x"
type textarea "Напиши мне сайт чтобы я мог пользоваться Claude 4 sonnet через Puter.js или бол…"
type textarea "x"
type textarea "Напиши мне сайт чтобы я мог пользоваться Claude 4 sonnet через Puter.js или бол…"
type textarea "x"
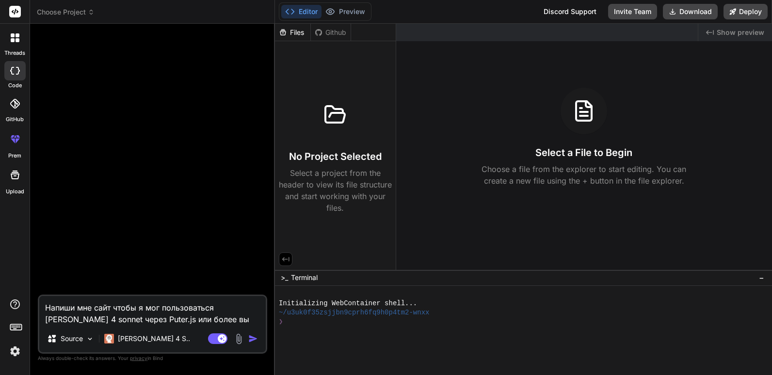
type textarea "Напиши мне сайт чтобы я мог пользоваться Claude 4 sonnet через Puter.js или бол…"
type textarea "x"
type textarea "Напиши мне сайт чтобы я мог пользоваться Claude 4 sonnet через Puter.js или бол…"
type textarea "x"
type textarea "Напиши мне сайт чтобы я мог пользоваться Claude 4 sonnet через Puter.js или бол…"
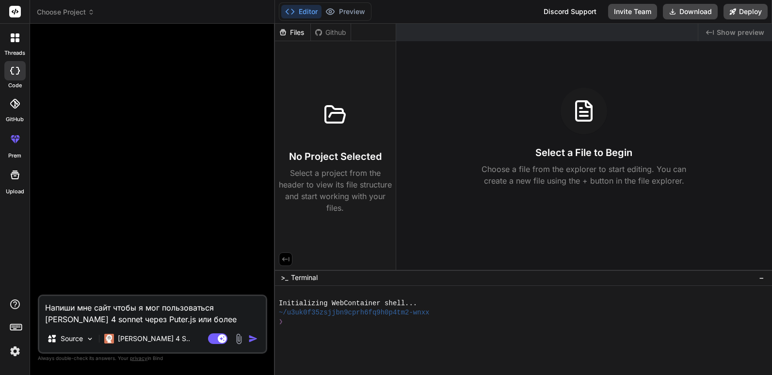
type textarea "x"
type textarea "Напиши мне сайт чтобы я мог пользоваться Claude 4 sonnet через Puter.js или бол…"
type textarea "x"
type textarea "Напиши мне сайт чтобы я мог пользоваться Claude 4 sonnet через Puter.js или бол…"
type textarea "x"
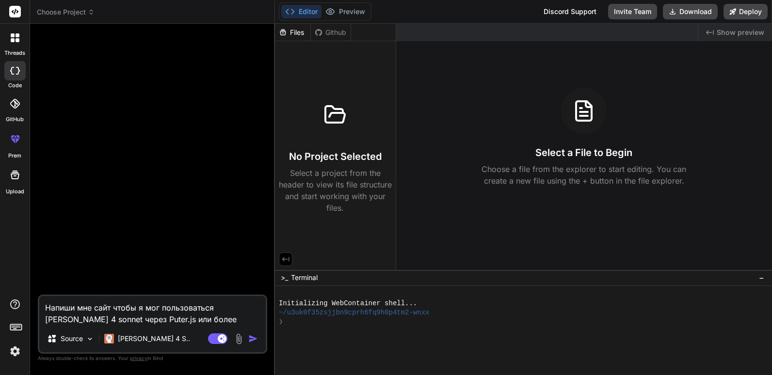
type textarea "Напиши мне сайт чтобы я мог пользоваться Claude 4 sonnet через Puter.js или бол…"
type textarea "x"
type textarea "Напиши мне сайт чтобы я мог пользоваться Claude 4 sonnet через Puter.js или бол…"
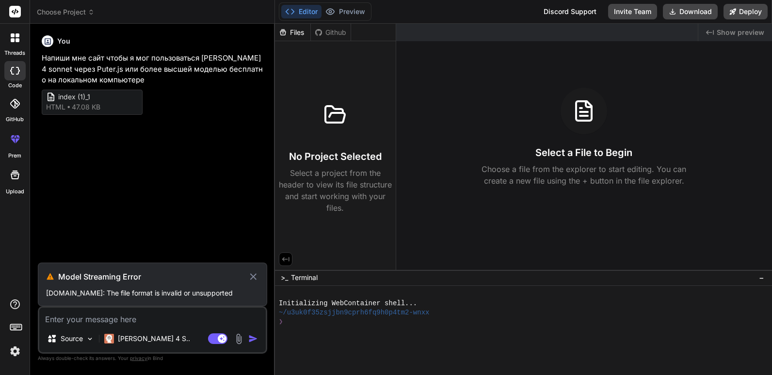
drag, startPoint x: 192, startPoint y: 270, endPoint x: 162, endPoint y: 265, distance: 31.0
click at [160, 271] on h3 "Model Streaming Error" at bounding box center [153, 277] width 190 height 12
click at [252, 271] on icon at bounding box center [253, 277] width 11 height 12
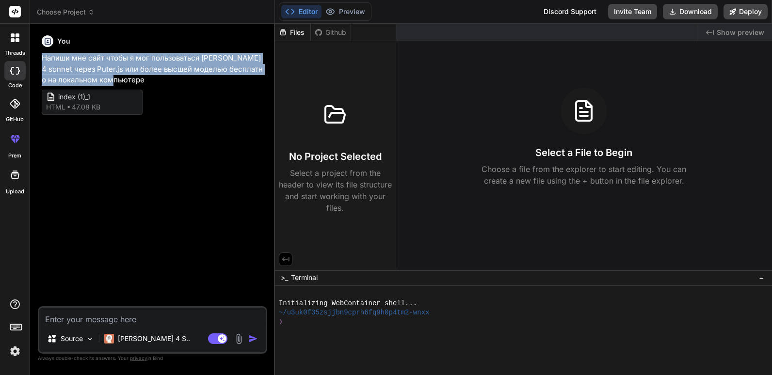
drag, startPoint x: 115, startPoint y: 82, endPoint x: 35, endPoint y: 54, distance: 84.8
click at [35, 54] on div "Bind AI Web Search Created with Pixso. Code Generator You Напиши мне сайт чтобы…" at bounding box center [152, 199] width 245 height 351
copy p "Напиши мне сайт чтобы я мог пользоваться Claude 4 sonnet через Puter.js или бол…"
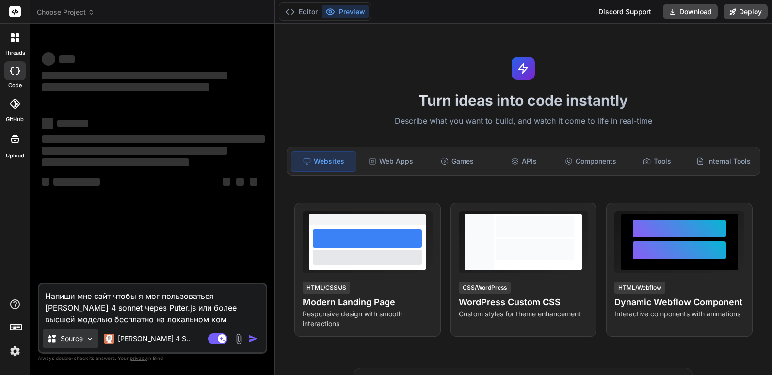
click at [93, 334] on div "Source" at bounding box center [70, 338] width 55 height 19
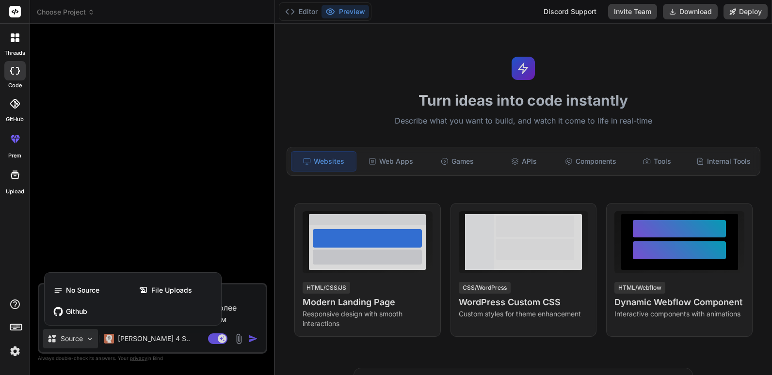
click at [85, 288] on span "No Source" at bounding box center [82, 291] width 33 height 10
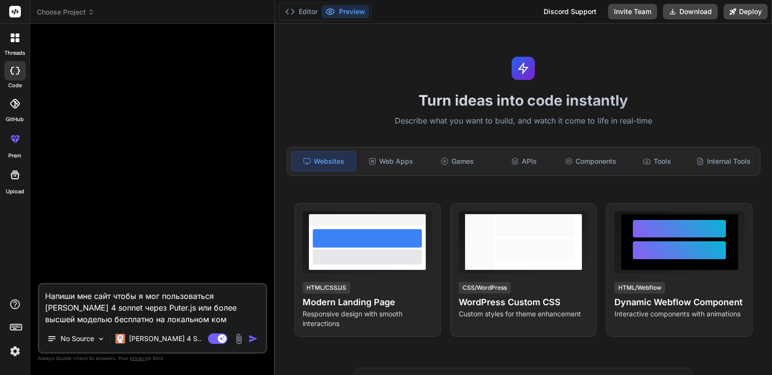
click at [168, 321] on textarea "Напиши мне сайт чтобы я мог пользоваться [PERSON_NAME] 4 sonnet через Puter.js …" at bounding box center [152, 305] width 226 height 41
click at [250, 337] on img "button" at bounding box center [253, 339] width 10 height 10
type textarea "x"
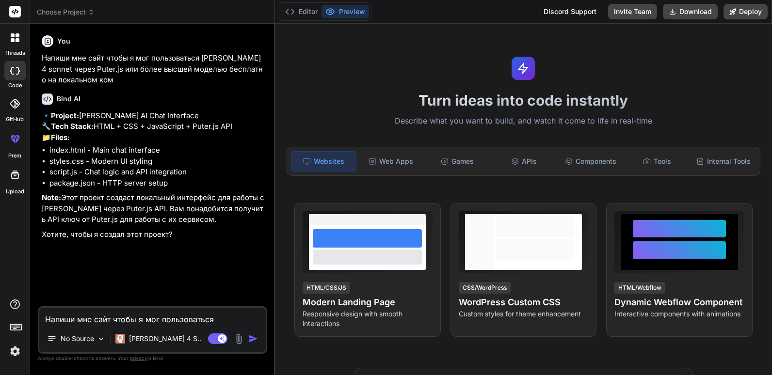
type textarea "x"
click at [301, 12] on button "Editor" at bounding box center [301, 12] width 40 height 14
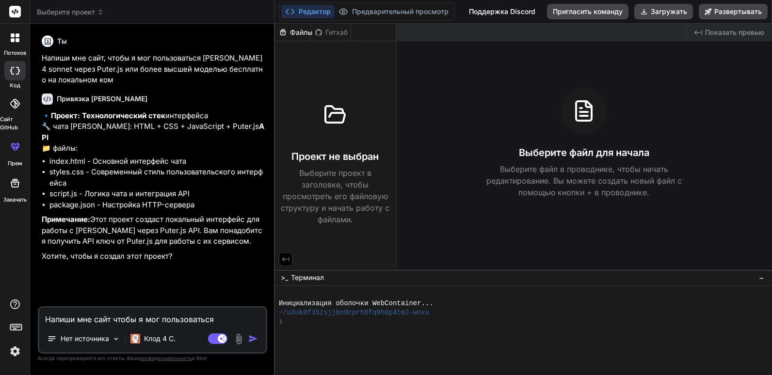
click at [109, 312] on textarea "Напиши мне сайт чтобы я мог пользоваться [PERSON_NAME] 4 sonnet через Puter.js …" at bounding box center [152, 316] width 226 height 17
type textarea "Д"
type textarea "x"
type textarea "Да"
type textarea "x"
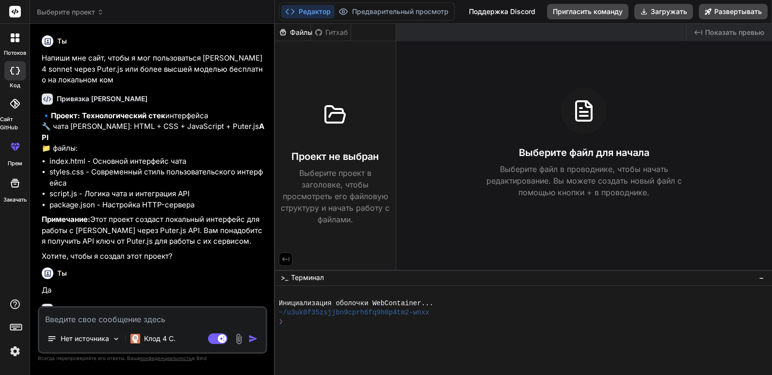
scroll to position [47, 0]
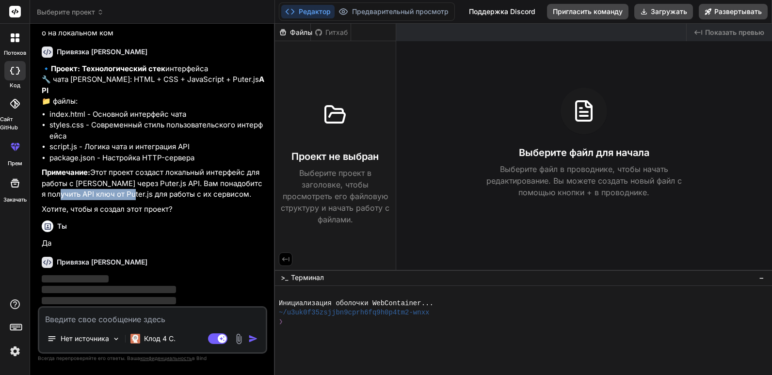
drag, startPoint x: 47, startPoint y: 183, endPoint x: 115, endPoint y: 183, distance: 68.4
click at [115, 183] on p "Примечание: Этот проект создаст локальный интерфейс для работы с [PERSON_NAME] …" at bounding box center [153, 183] width 223 height 33
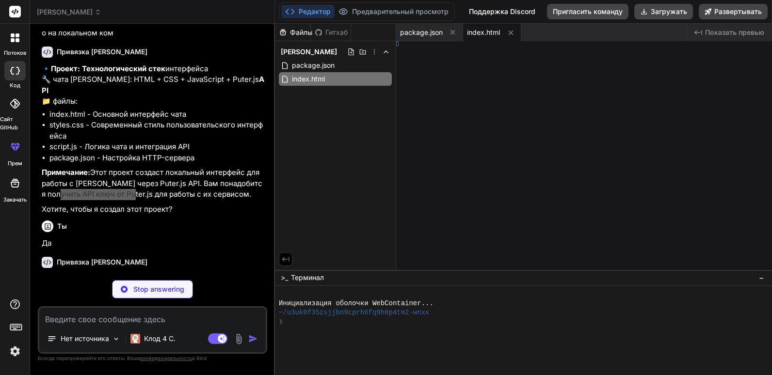
type textarea "x"
type textarea "555; }"
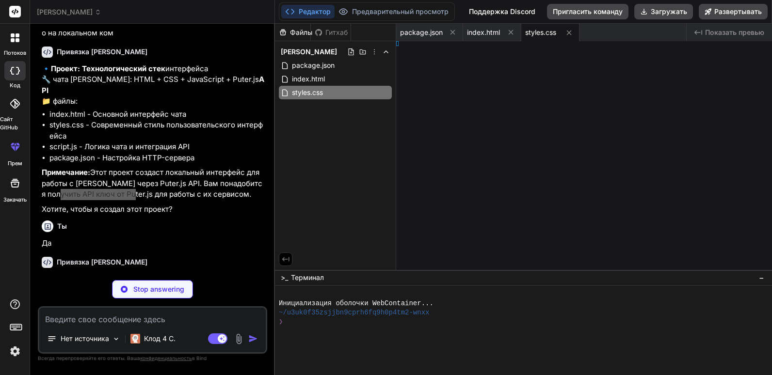
type textarea "x"
type textarea ".messages::-webkit-scrollbar-thumb:hover { background: #555; }"
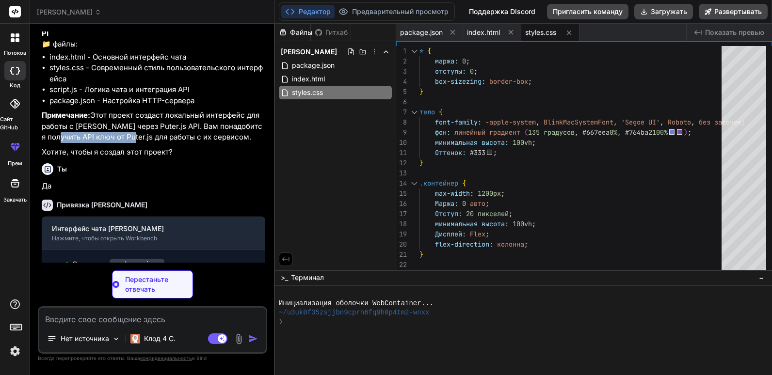
scroll to position [155, 0]
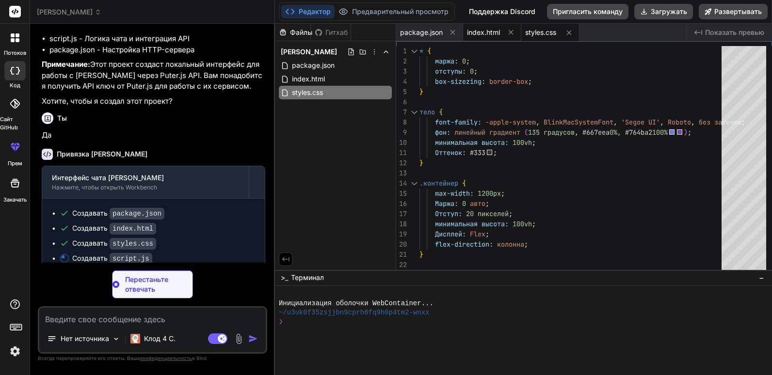
type textarea "x"
click at [485, 31] on span "index.html" at bounding box center [483, 33] width 33 height 10
type textarea "</div> </div> </div> <script src="[URL][DOMAIN_NAME]"></script> <script src="sc…"
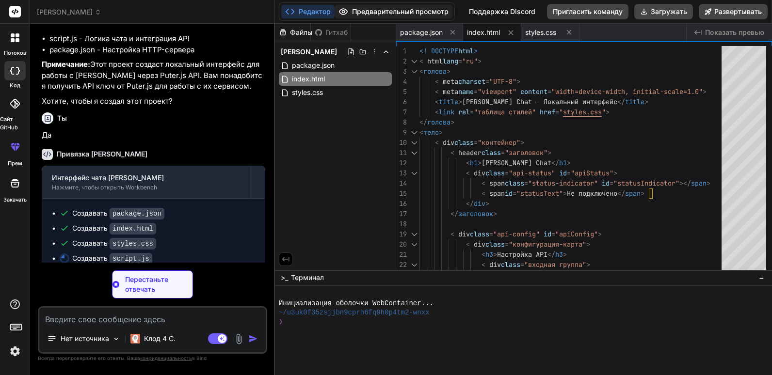
click at [420, 11] on font "Предварительный просмотр" at bounding box center [400, 12] width 96 height 10
type textarea "x"
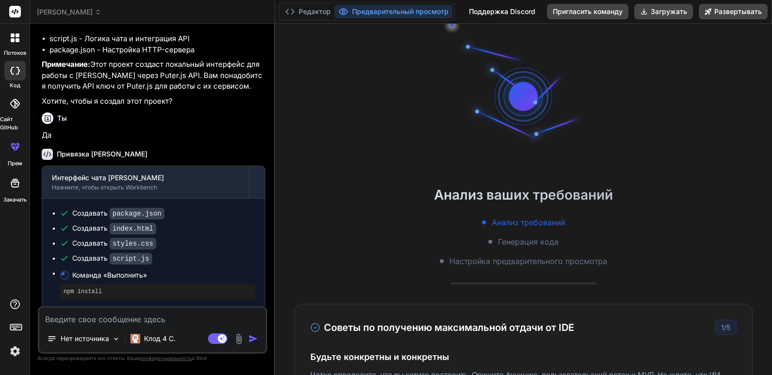
scroll to position [74, 0]
type textarea "x"
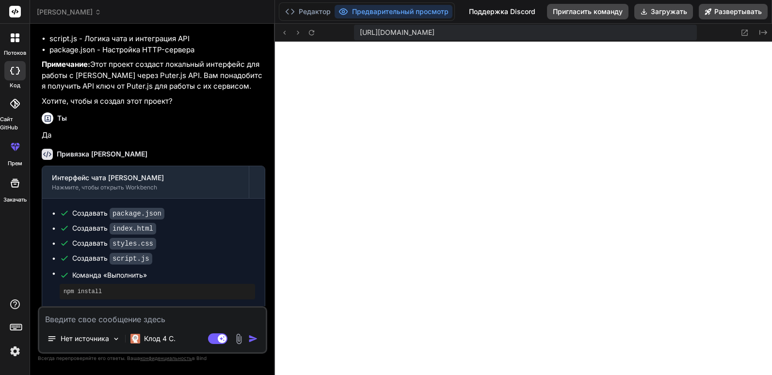
scroll to position [451, 0]
click at [143, 318] on textarea at bounding box center [152, 316] width 226 height 17
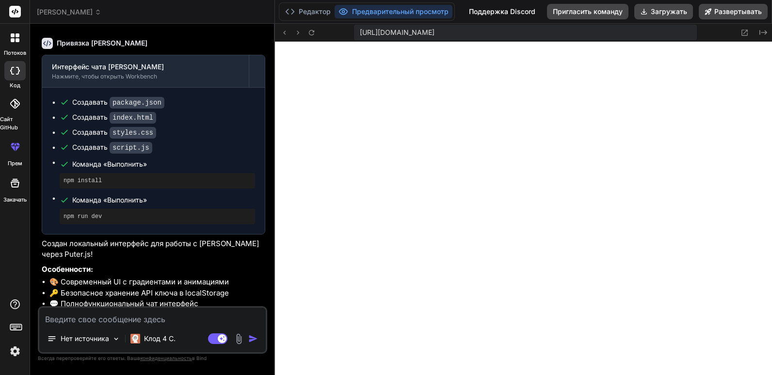
scroll to position [374, 0]
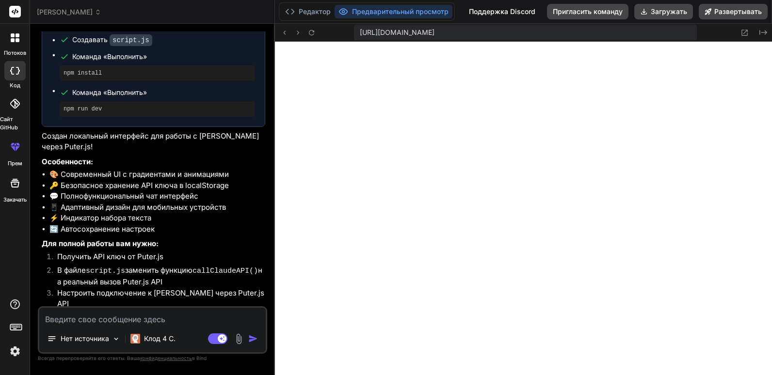
click at [125, 313] on textarea at bounding box center [152, 316] width 226 height 17
type textarea "В"
type textarea "x"
type textarea "Во"
type textarea "x"
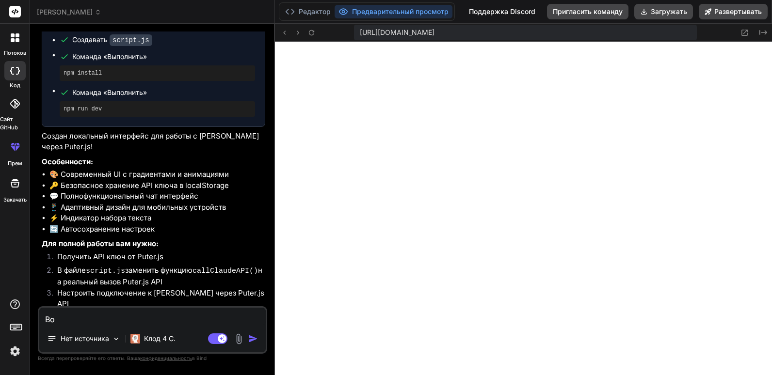
type textarea "Вот"
type textarea "x"
type textarea "Вот"
type textarea "x"
type textarea "Вот т"
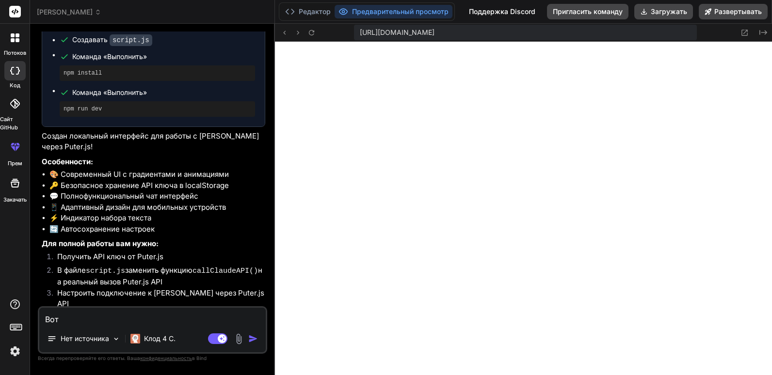
type textarea "x"
type textarea "Вот те"
type textarea "x"
type textarea "Вот теб"
type textarea "x"
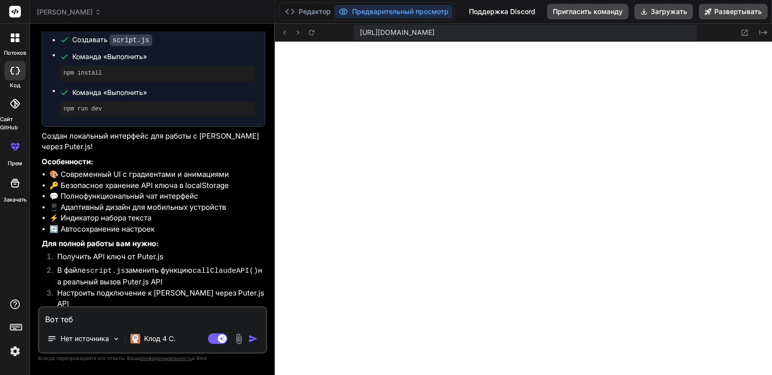
type textarea "Вот тебе"
type textarea "x"
type textarea "Вот тебе"
type textarea "x"
type textarea "Вот тебе и"
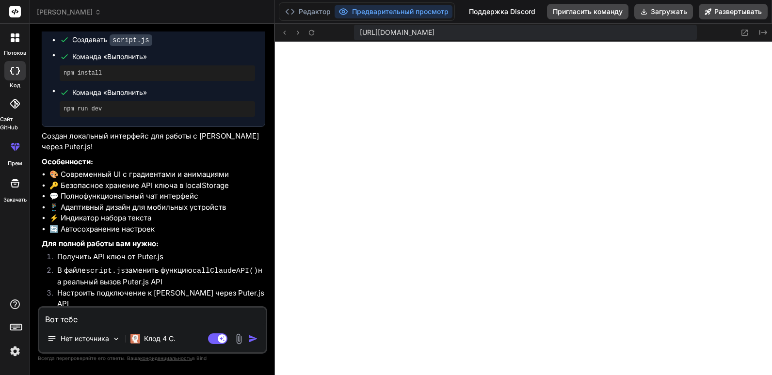
type textarea "x"
type textarea "Вот тебе ин"
type textarea "x"
type textarea "Вот тебе инс"
type textarea "x"
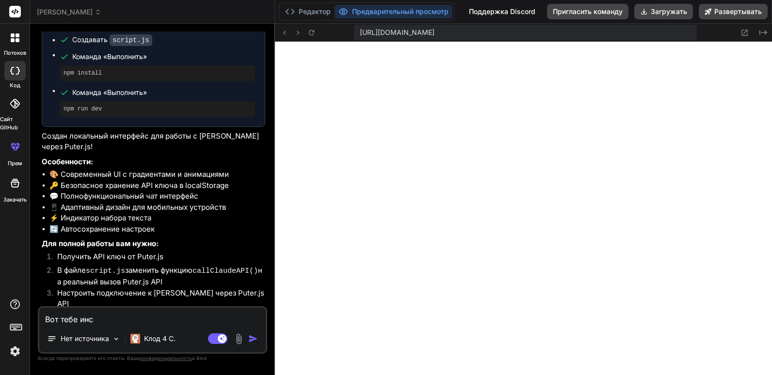
type textarea "Вот тебе инст"
type textarea "x"
type textarea "Вот тебе инстр"
type textarea "x"
type textarea "Вот тебе инстру"
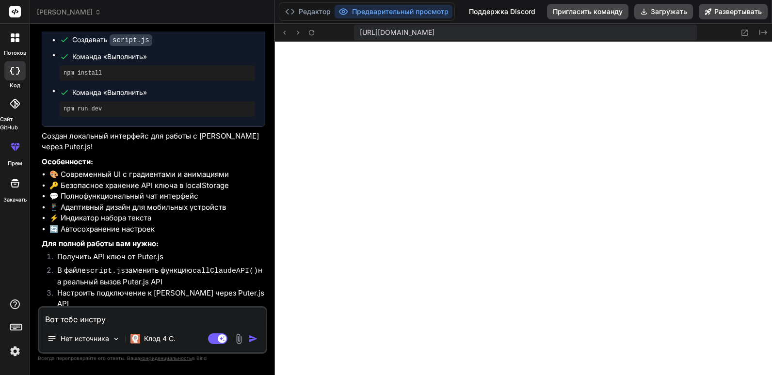
type textarea "x"
type textarea "Вот тебе инструк"
type textarea "x"
type textarea "Вот тебе инструкц"
type textarea "x"
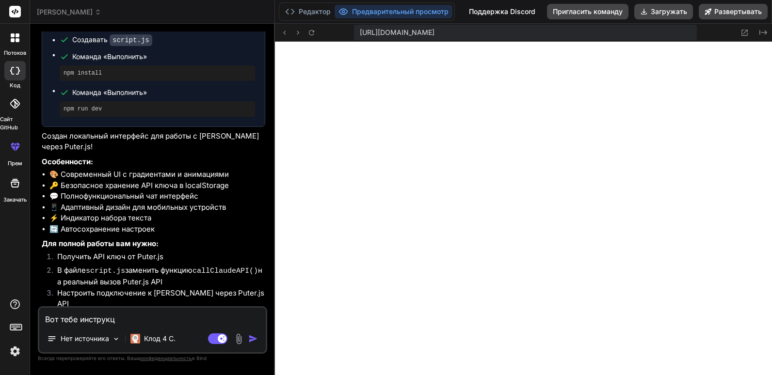
type textarea "Вот тебе инструкци"
type textarea "x"
type textarea "Вот тебе инструкция"
type textarea "x"
type textarea "Вот тебе инструкция"
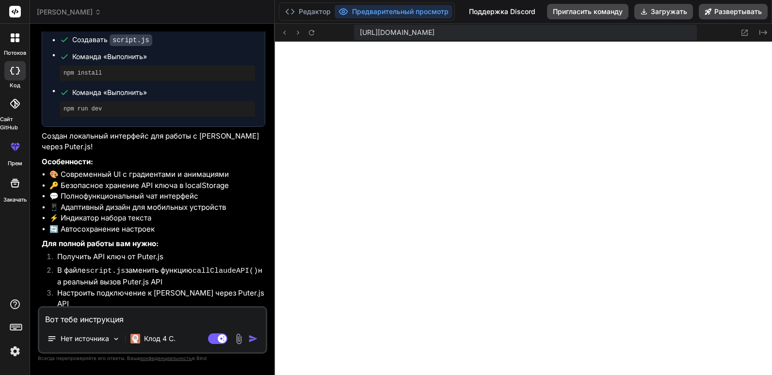
type textarea "x"
type textarea "Вот тебе инструкция к"
type textarea "x"
type textarea "Вот тебе инструкция ка"
type textarea "x"
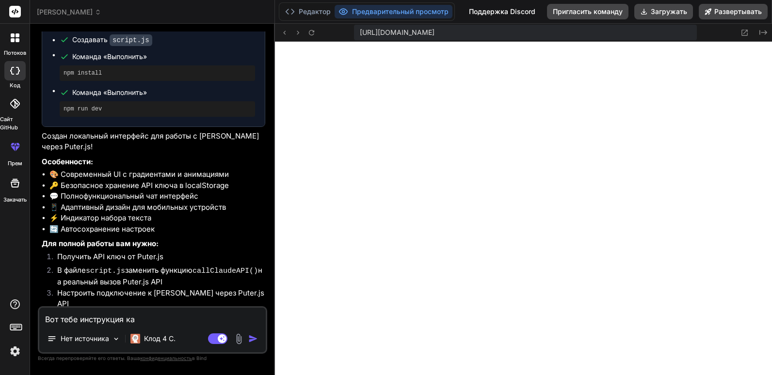
type textarea "Вот тебе инструкция как"
type textarea "x"
type textarea "Вот тебе инструкция как"
type textarea "x"
type textarea "Вот тебе инструкция как и"
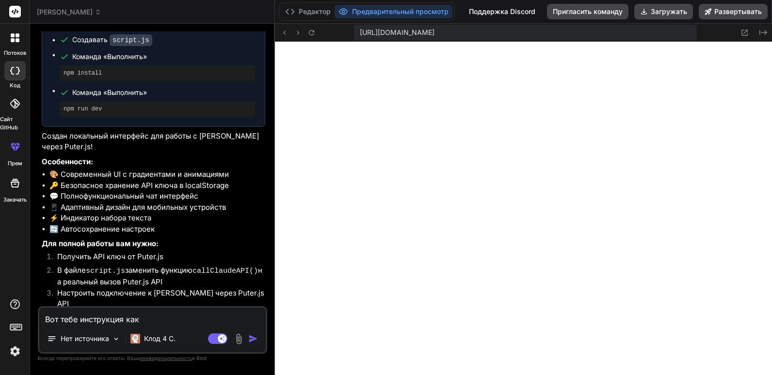
type textarea "x"
type textarea "Вот тебе инструкция как ис"
type textarea "x"
type textarea "Вот тебе инструкция как исп"
type textarea "x"
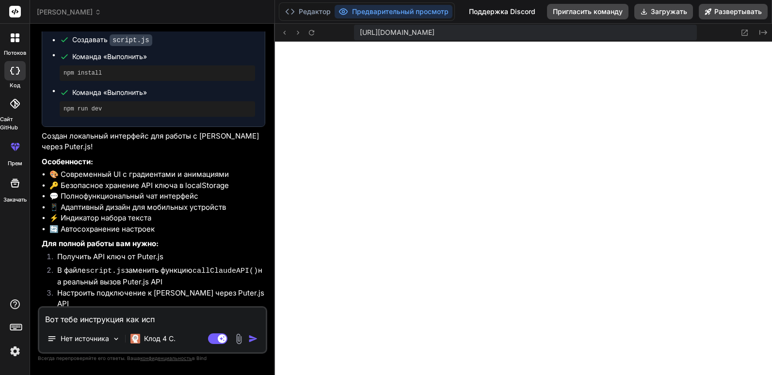
type textarea "Вот тебе инструкция как испо"
type textarea "x"
type textarea "Вот тебе инструкция как испол"
type textarea "x"
type textarea "Вот тебе инструкция как исполь"
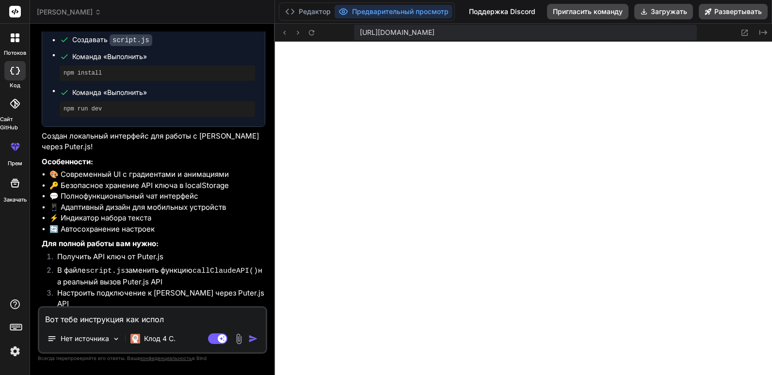
type textarea "x"
type textarea "Вот тебе инструкция как использ"
type textarea "x"
type textarea "Вот тебе инструкция как использо"
type textarea "x"
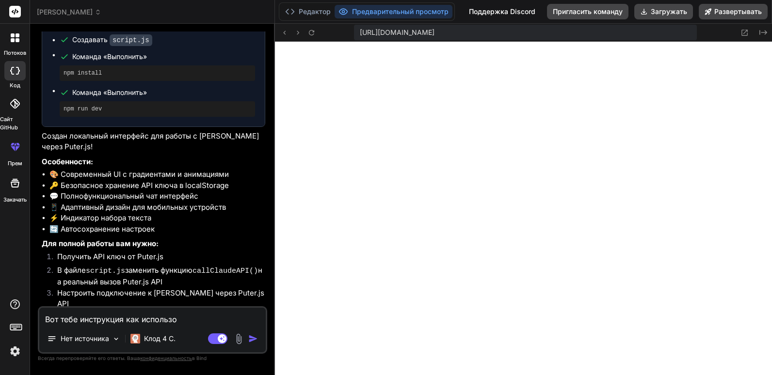
type textarea "Вот тебе инструкция как использов"
type textarea "x"
type textarea "Вот тебе инструкция как использова"
type textarea "x"
type textarea "Вот тебе инструкция как использоват"
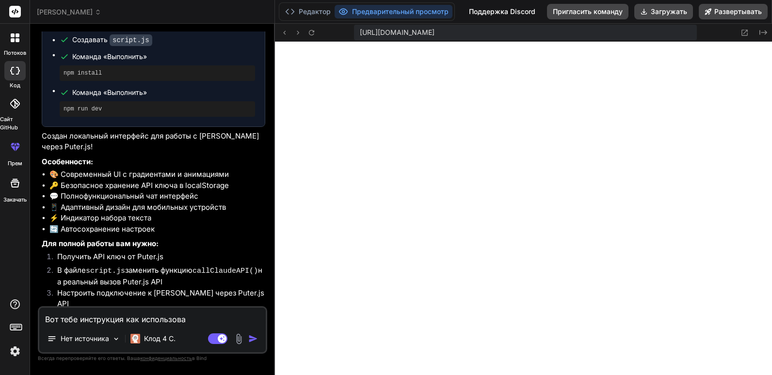
type textarea "x"
type textarea "Вот тебе инструкция как использовать"
type textarea "x"
type textarea "Вот тебе инструкция как использовать"
type textarea "x"
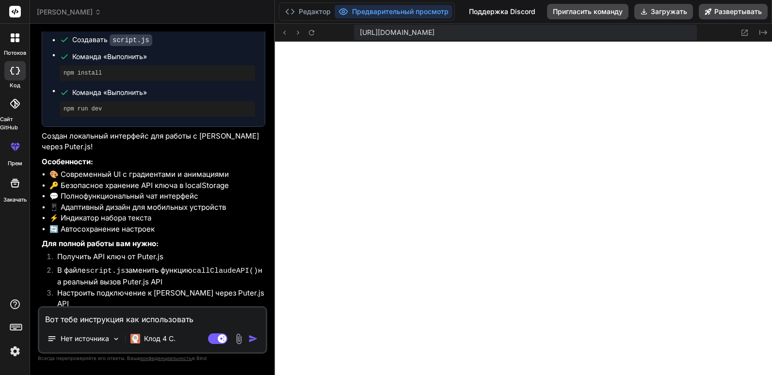
type textarea "Вот тебе инструкция как использовать"
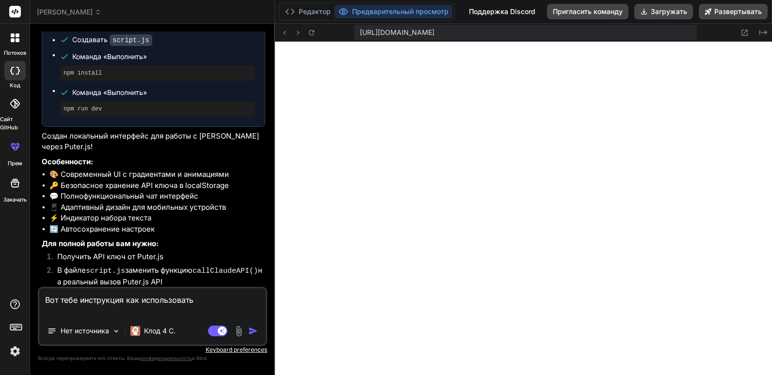
type textarea "x"
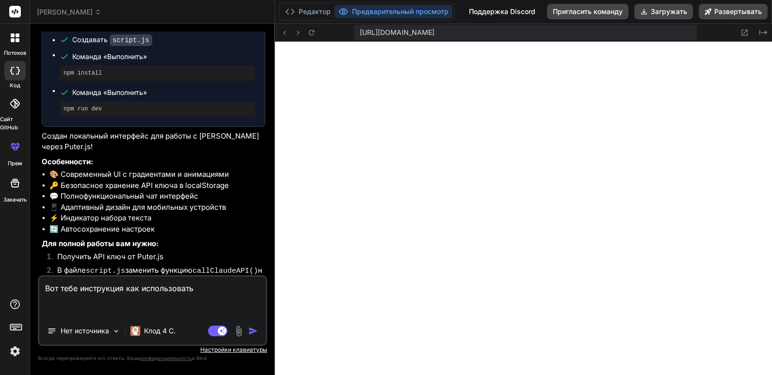
paste textarea "[URL][DOMAIN_NAME][PERSON_NAME]"
type textarea "Вот тебе инструкция как использовать [URL][DOMAIN_NAME][PERSON_NAME]"
type textarea "x"
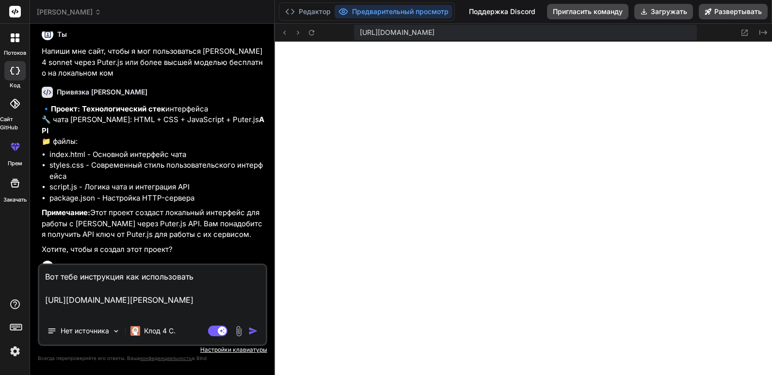
scroll to position [0, 0]
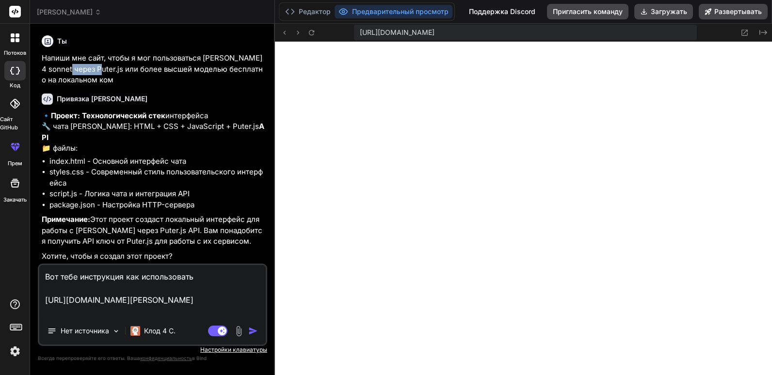
drag, startPoint x: 90, startPoint y: 69, endPoint x: 66, endPoint y: 69, distance: 23.8
click at [66, 69] on p "Напиши мне сайт, чтобы я мог пользоваться [PERSON_NAME] 4 sonnet через Puter.js…" at bounding box center [153, 69] width 223 height 33
copy p "Puter.js"
click at [201, 278] on textarea "Вот тебе инструкция как использовать [URL][DOMAIN_NAME][PERSON_NAME]" at bounding box center [152, 291] width 226 height 52
paste textarea "Puter.js"
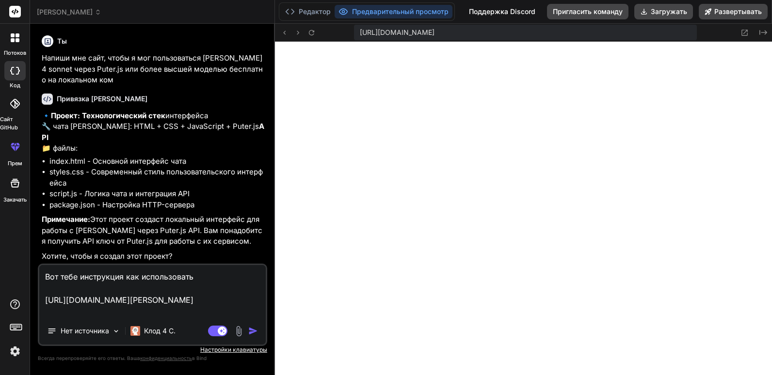
type textarea "Вот тебе инструкция как использовать Puter.js [URL][DOMAIN_NAME][PERSON_NAME]"
type textarea "x"
type textarea "Вот тебе инструкция как использовать Puter.js [URL][DOMAIN_NAME][PERSON_NAME]"
click at [252, 332] on img "button" at bounding box center [253, 331] width 10 height 10
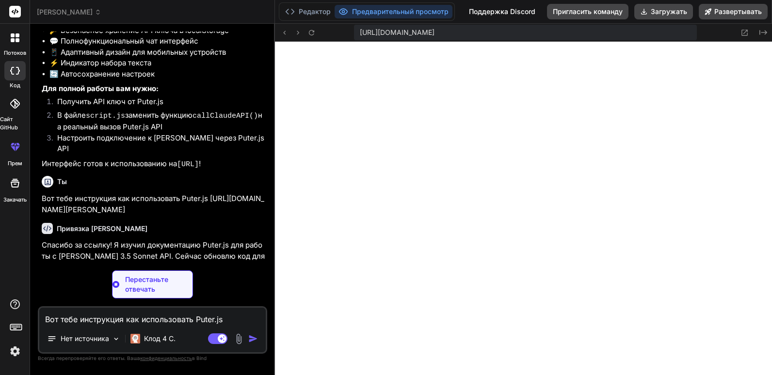
scroll to position [583, 0]
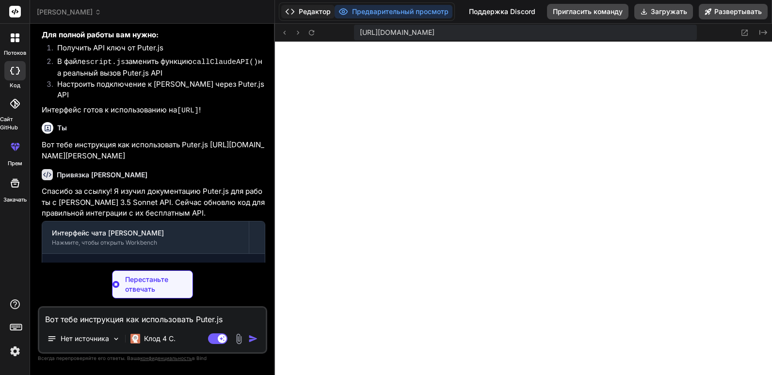
click at [315, 15] on font "Редактор" at bounding box center [315, 12] width 32 height 10
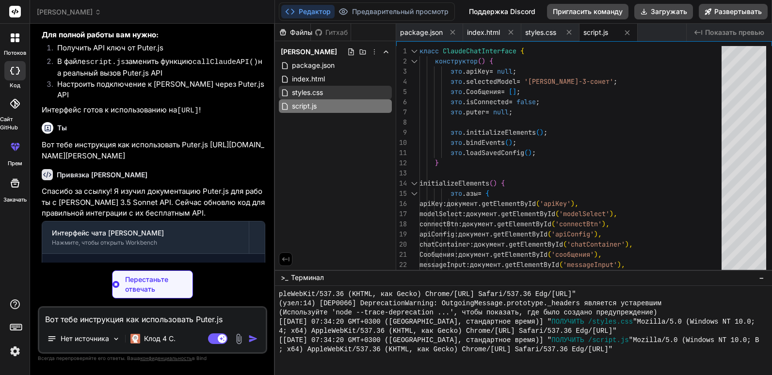
type textarea "x"
type textarea "new ClaudeChatInterface(); });"
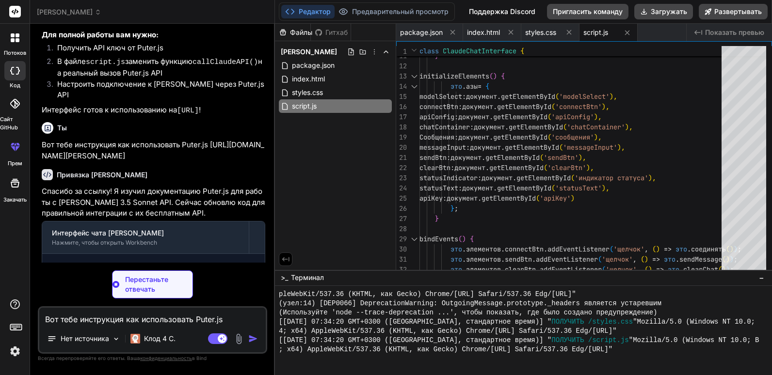
type textarea "x"
type textarea "</div> </div> </div> <script src="[URL][DOMAIN_NAME]"></script> <script src="sc…"
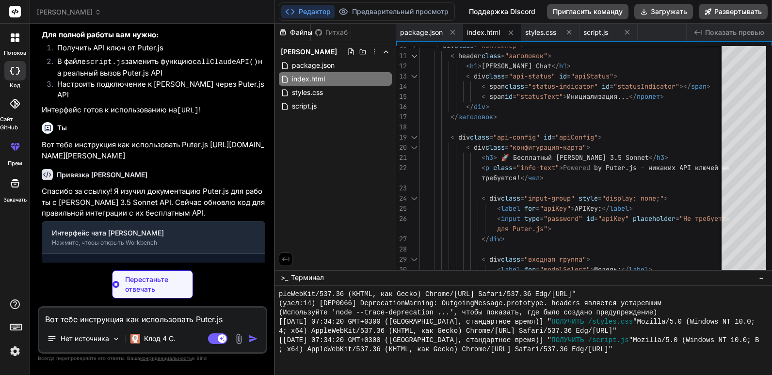
type textarea "x"
type textarea "}"
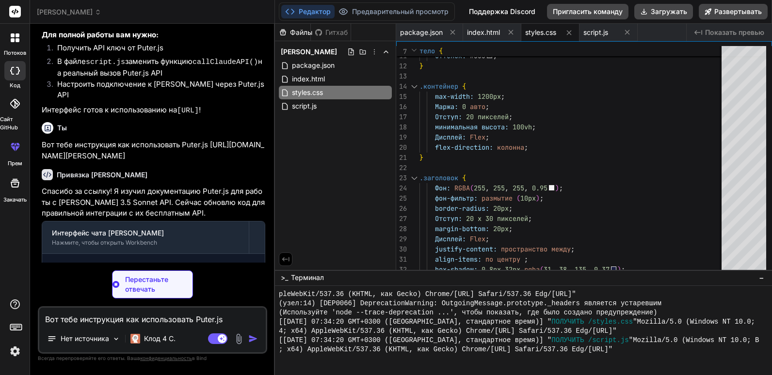
type textarea "x"
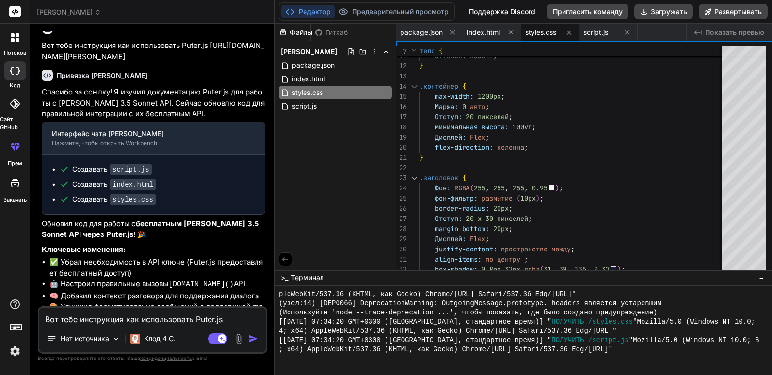
scroll to position [798, 0]
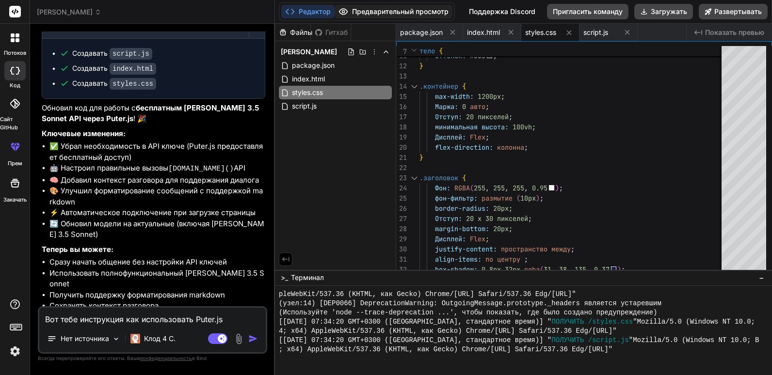
click at [383, 9] on font "Предварительный просмотр" at bounding box center [400, 12] width 96 height 10
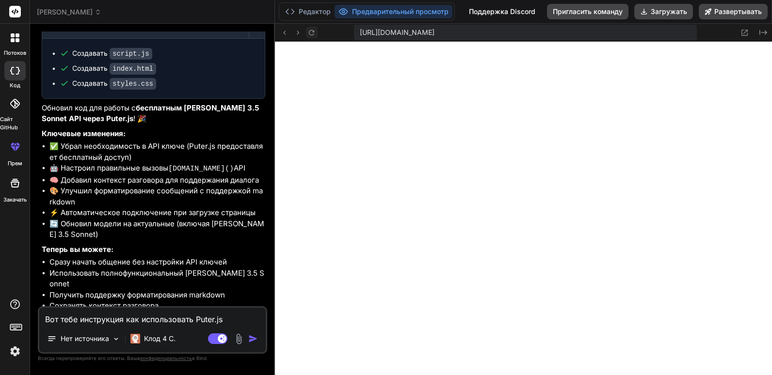
click at [314, 31] on icon at bounding box center [311, 32] width 5 height 5
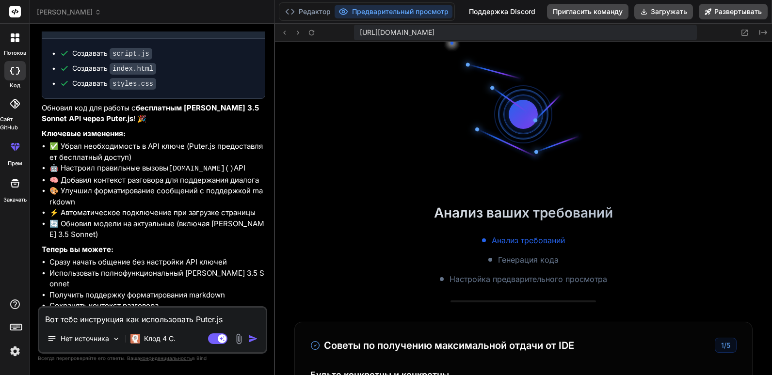
scroll to position [0, 0]
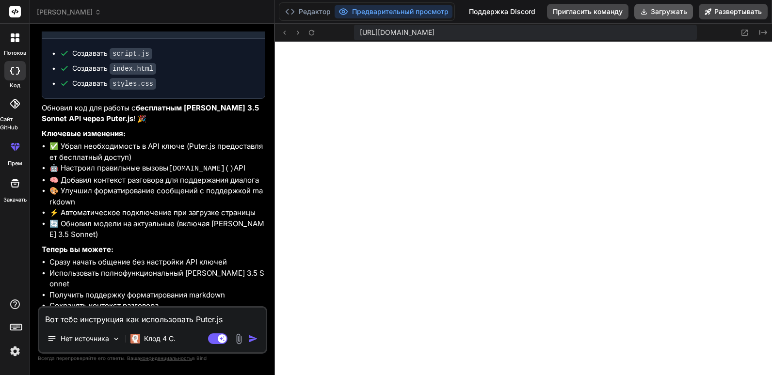
click at [662, 15] on font "Загружать" at bounding box center [669, 12] width 36 height 10
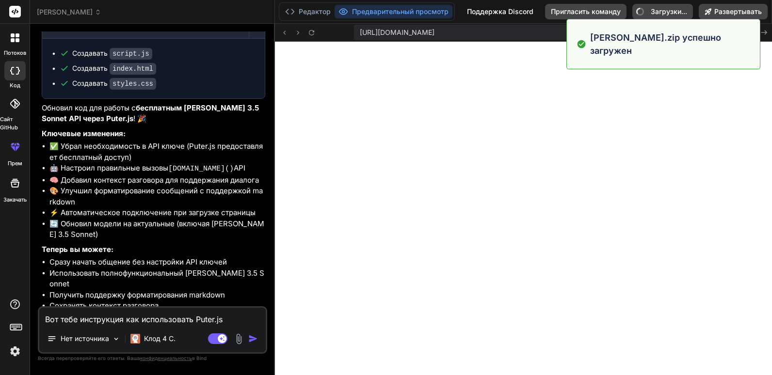
type textarea "x"
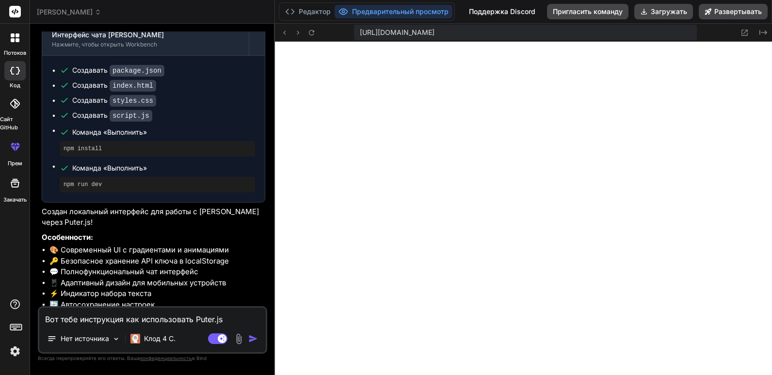
scroll to position [313, 0]
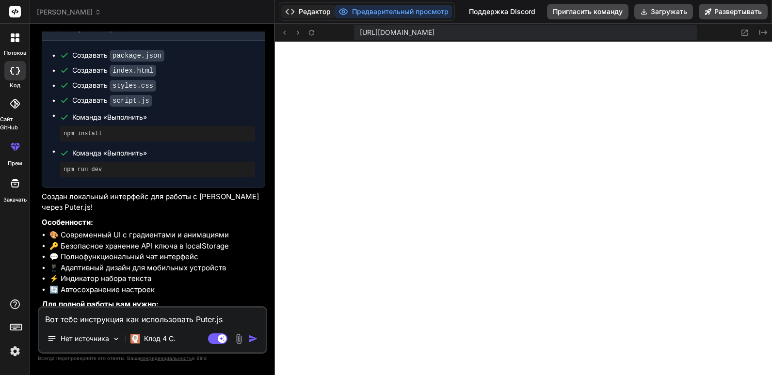
click at [302, 8] on font "Редактор" at bounding box center [315, 12] width 32 height 10
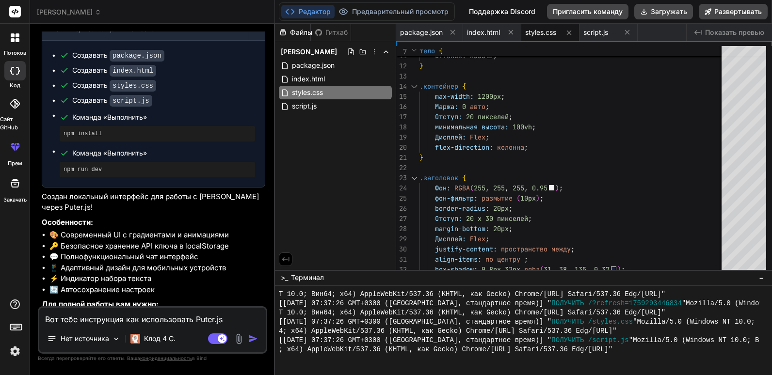
click at [151, 316] on textarea "Вот тебе инструкция как использовать Puter.js [URL][DOMAIN_NAME][PERSON_NAME]" at bounding box center [152, 316] width 226 height 17
type textarea "Y"
type textarea "x"
type textarea "Yf"
type textarea "x"
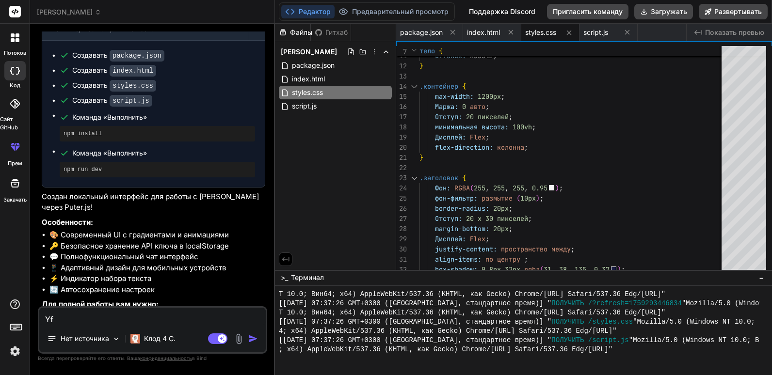
type textarea "Y"
type textarea "x"
type textarea "[PERSON_NAME]"
type textarea "x"
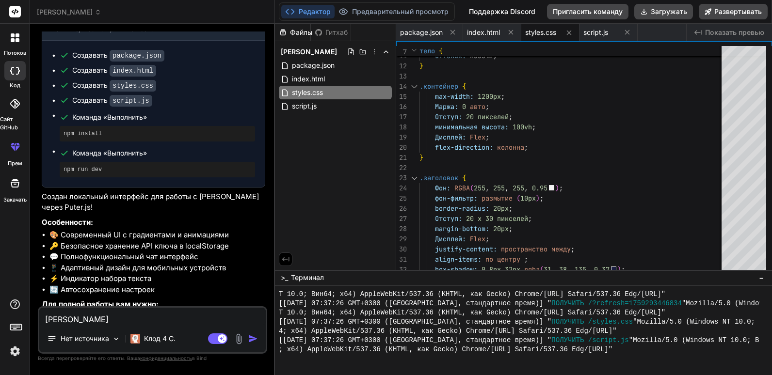
type textarea "На"
type textarea "x"
type textarea "Нап"
type textarea "x"
type textarea "Напи"
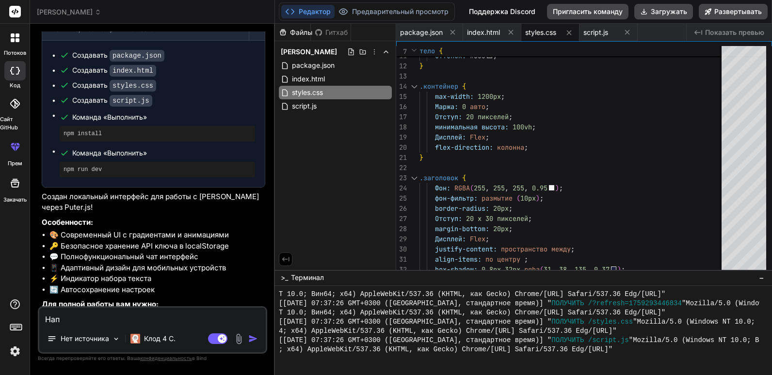
type textarea "x"
type textarea "Напиш"
type textarea "x"
type textarea "Напиши"
type textarea "x"
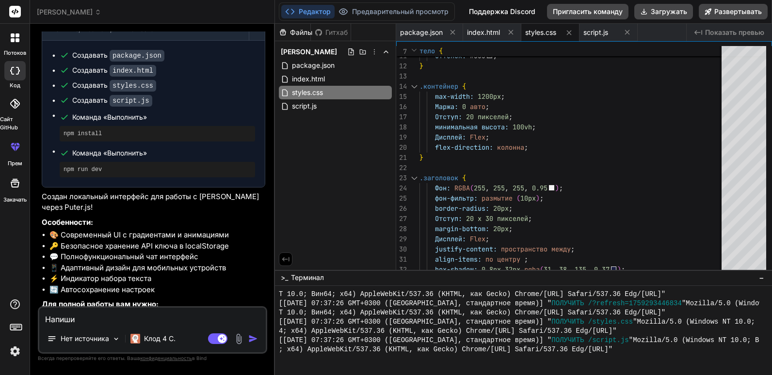
type textarea "Напиши"
type textarea "x"
type textarea "Напиши к"
type textarea "x"
type textarea "Напиши ко"
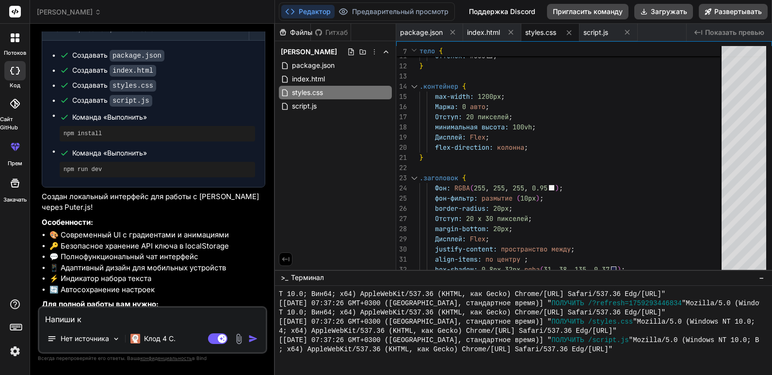
type textarea "x"
type textarea "Напиши код"
type textarea "x"
type textarea "Напиши код"
type textarea "x"
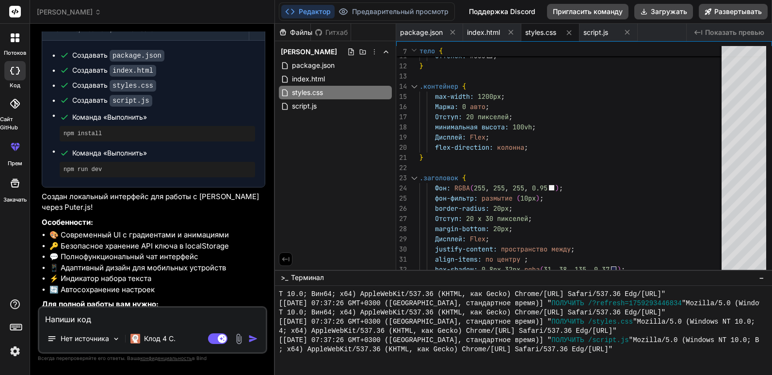
type textarea "Напиши код"
type textarea "x"
type textarea "Напиши ко"
type textarea "x"
type textarea "Напиши к"
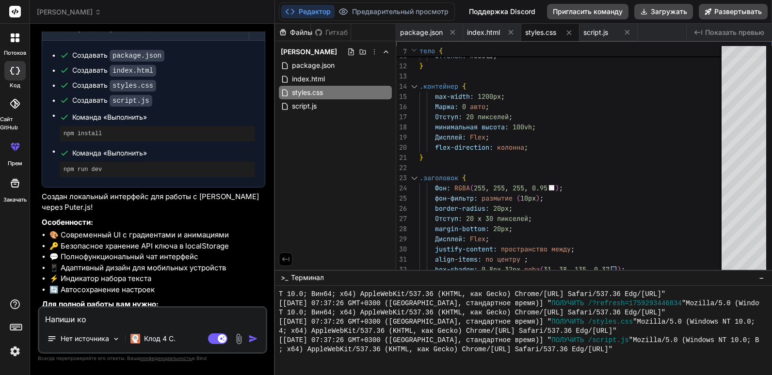
type textarea "x"
type textarea "Напиши"
type textarea "x"
type textarea "Напиши"
type textarea "x"
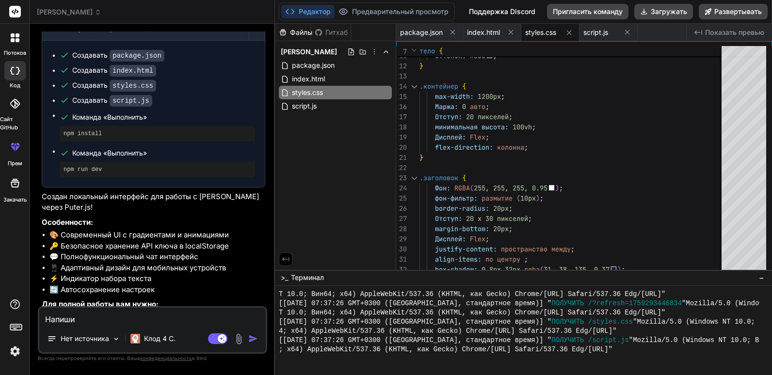
type textarea "Напиш"
type textarea "x"
type textarea "Напи"
type textarea "x"
type textarea "Нап"
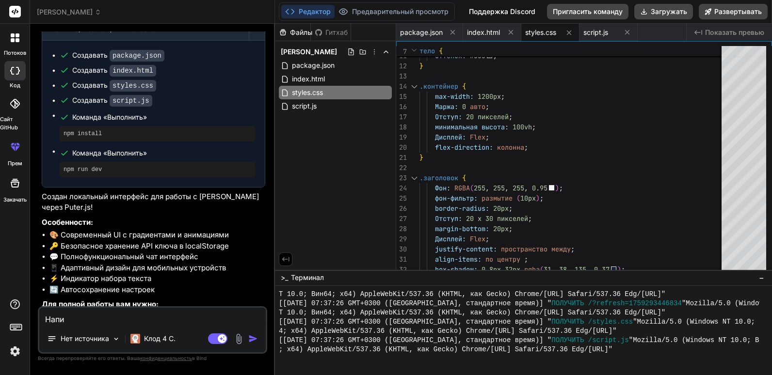
type textarea "x"
type textarea "На"
type textarea "x"
type textarea "[PERSON_NAME]"
type textarea "x"
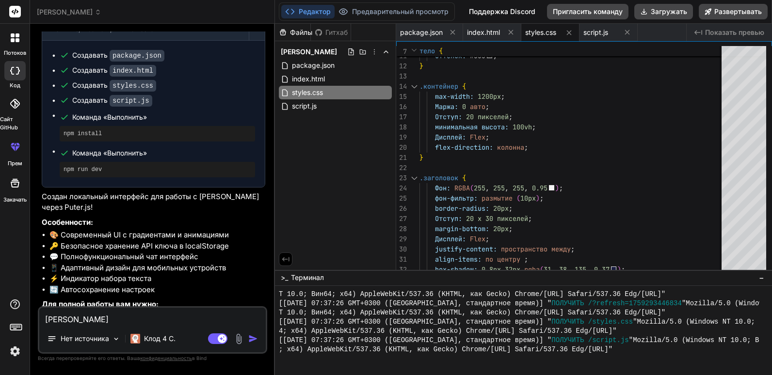
type textarea "x"
type textarea "П"
type textarea "x"
type textarea "Пе"
type textarea "x"
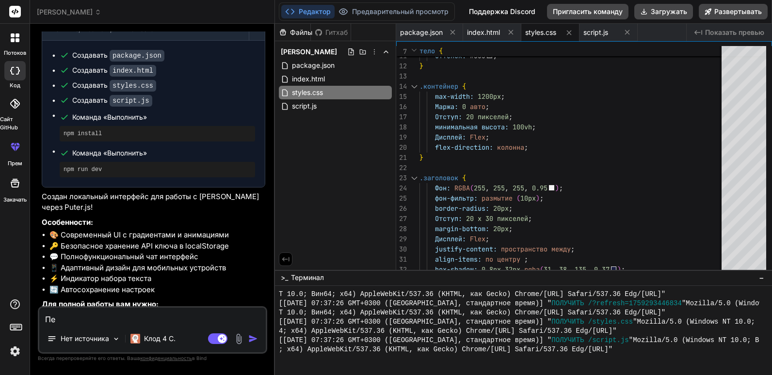
type textarea "Пер"
type textarea "x"
type textarea "Пере"
type textarea "x"
type textarea "Переп"
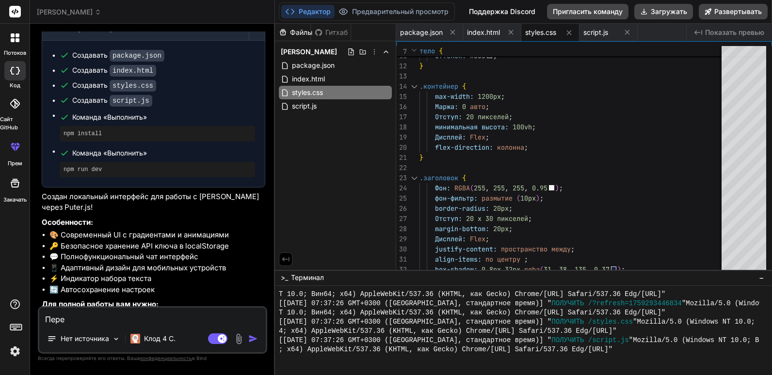
type textarea "x"
type textarea "Перепи"
type textarea "x"
type textarea "Перепиш"
type textarea "x"
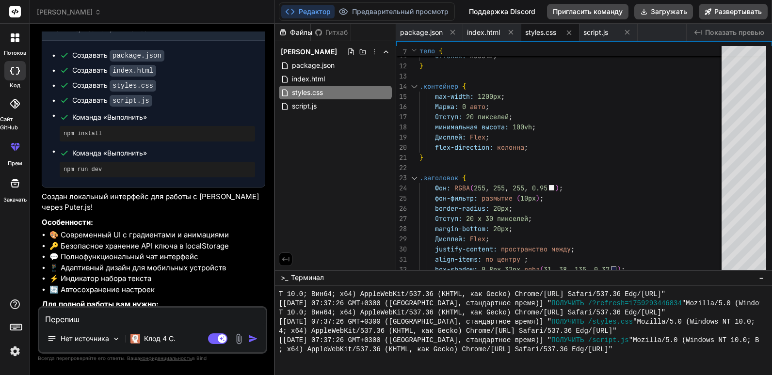
type textarea "Перепиши"
type textarea "x"
type textarea "Перепиши"
type textarea "x"
type textarea "Перепиши к"
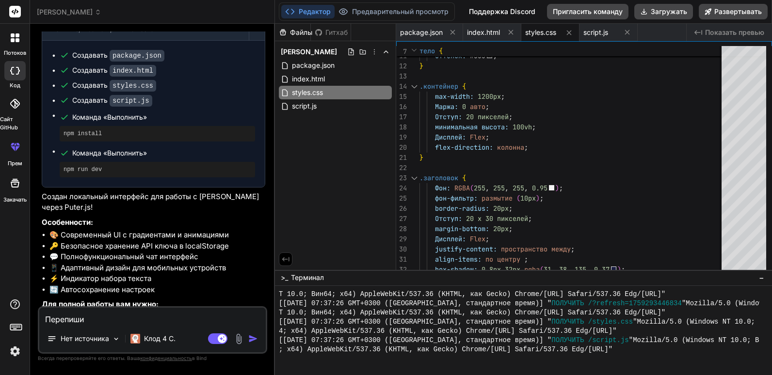
type textarea "x"
type textarea "Перепиши ко"
type textarea "x"
type textarea "Перепиши код"
type textarea "x"
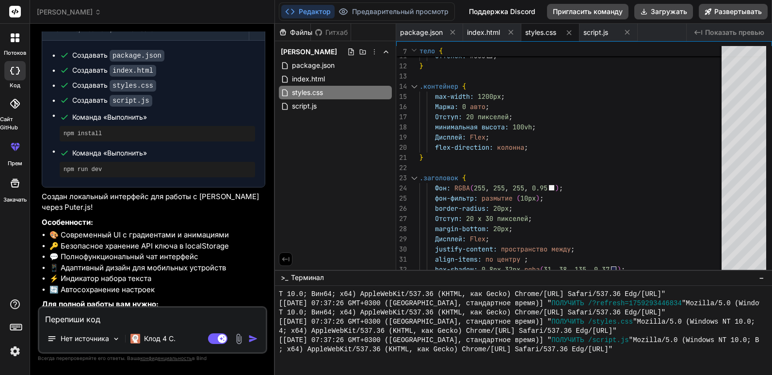
type textarea "Перепиши код"
type textarea "x"
type textarea "Перепиши код т"
type textarea "x"
type textarea "Перепиши код та"
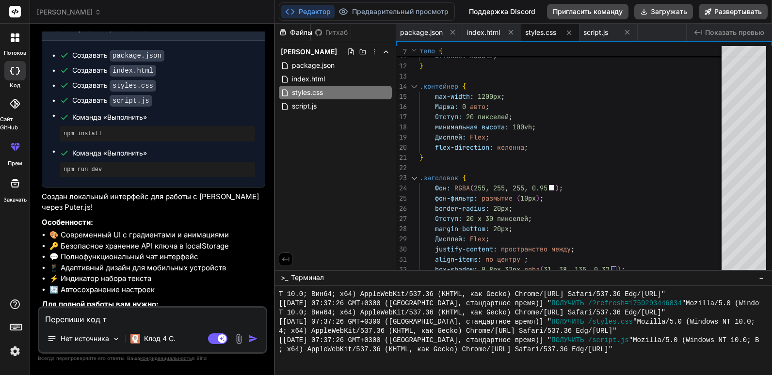
type textarea "x"
type textarea "Перепиши код так"
type textarea "x"
type textarea "Перепиши код так"
type textarea "x"
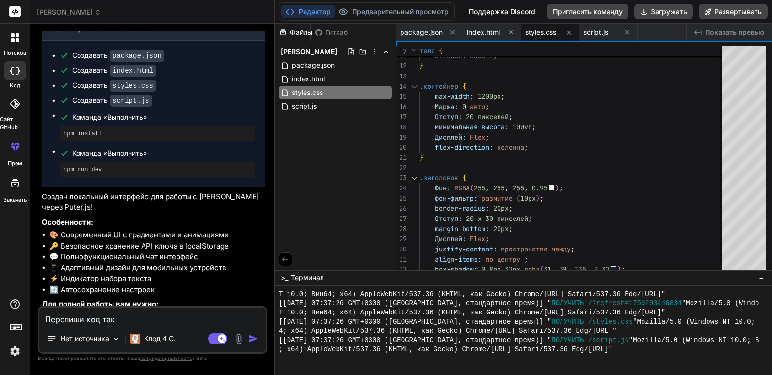
type textarea "Перепиши код так ч"
type textarea "x"
type textarea "Перепиши код так чт"
type textarea "x"
type textarea "Перепиши код так что"
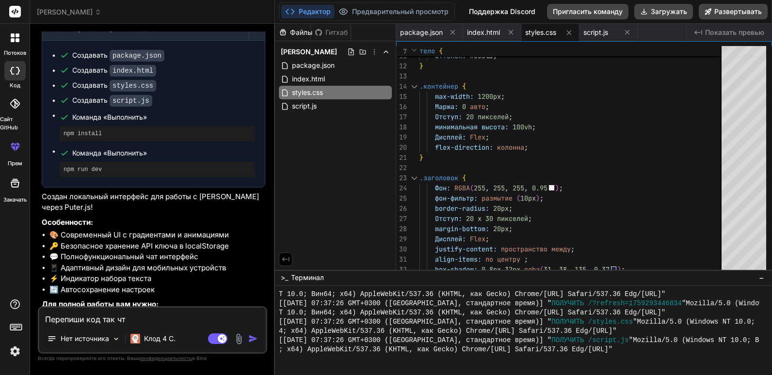
type textarea "x"
type textarea "Перепиши код так чтоб"
click at [199, 320] on textarea "Перепиши код так чтобы там были не только соннет 3.5 но все другие модели котор…" at bounding box center [152, 310] width 226 height 29
paste textarea "puter"
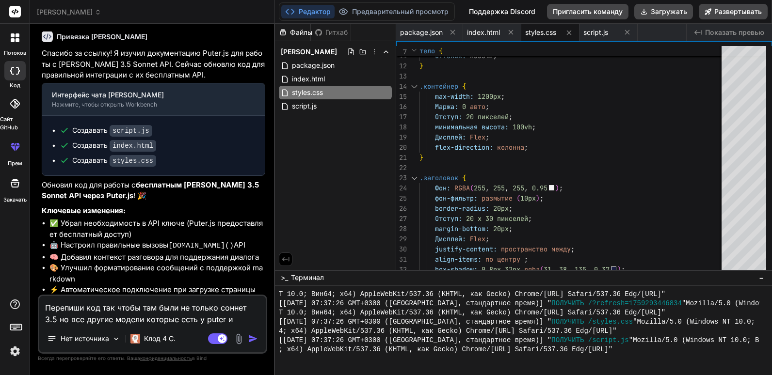
scroll to position [810, 0]
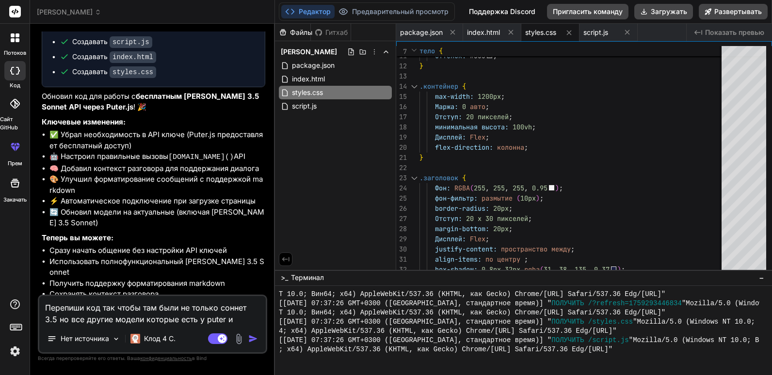
click at [253, 338] on img "button" at bounding box center [253, 339] width 10 height 10
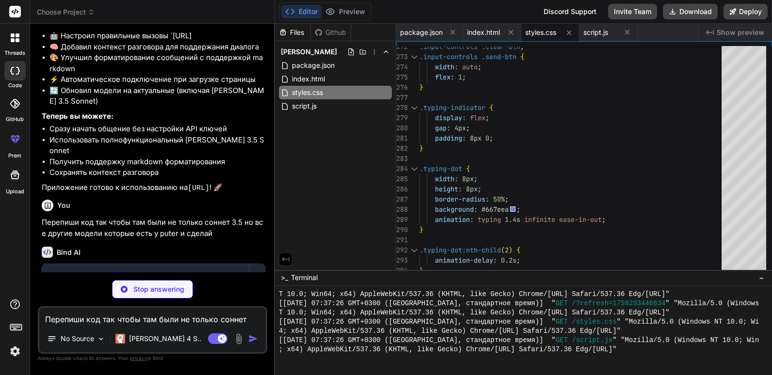
scroll to position [920, 0]
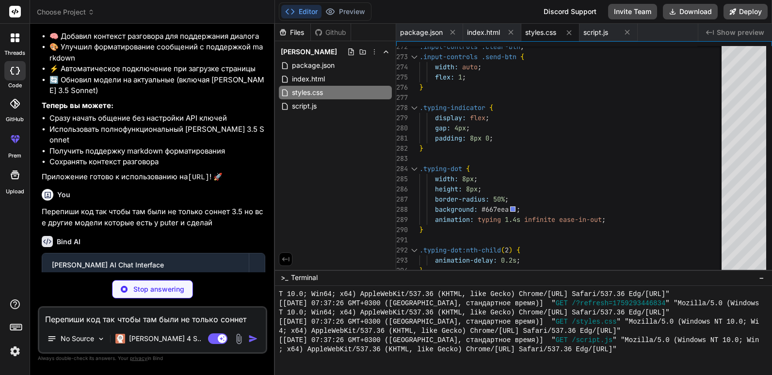
click at [359, 169] on div "Files Github [PERSON_NAME] package.json index.html styles.css script.js" at bounding box center [335, 147] width 121 height 246
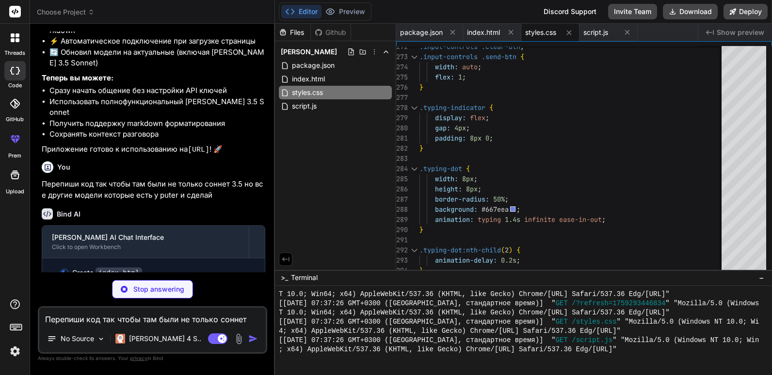
scroll to position [973, 0]
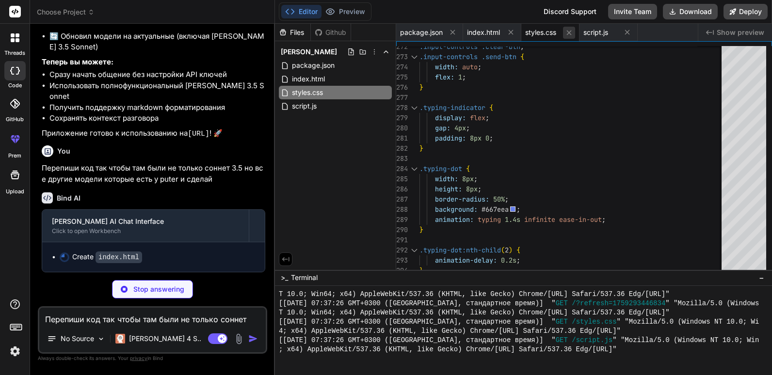
click at [566, 33] on icon at bounding box center [569, 33] width 8 height 8
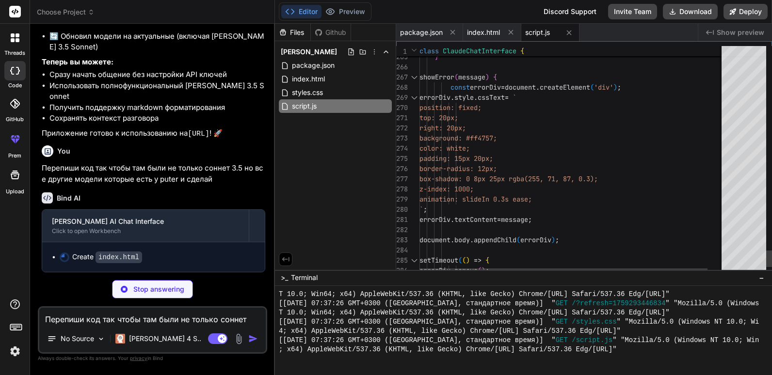
click at [566, 33] on icon at bounding box center [569, 33] width 8 height 8
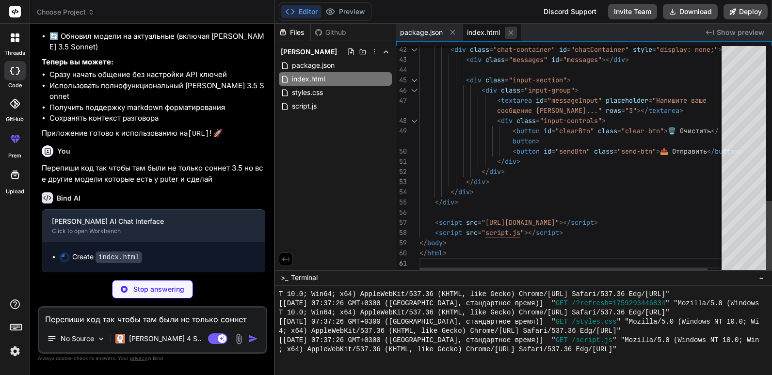
click at [510, 32] on icon at bounding box center [510, 32] width 5 height 5
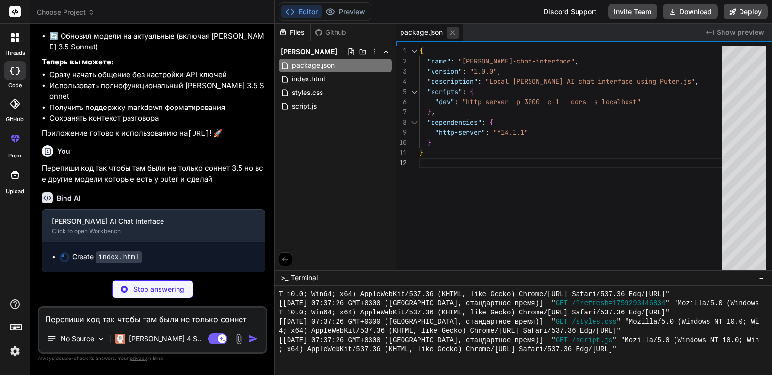
click at [452, 33] on icon at bounding box center [452, 32] width 5 height 5
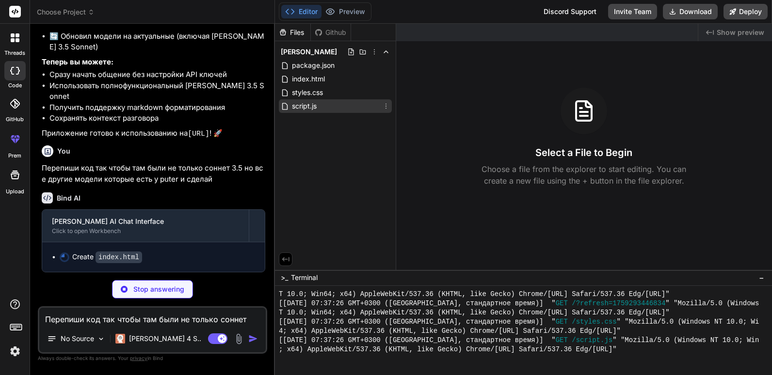
click at [352, 102] on div "script.js" at bounding box center [335, 106] width 113 height 14
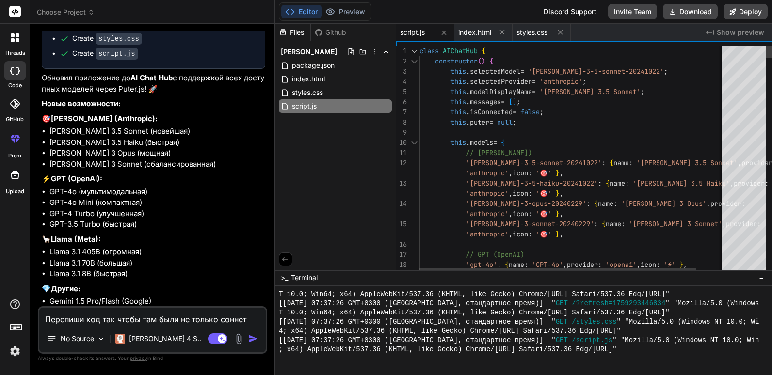
scroll to position [0, 0]
drag, startPoint x: 574, startPoint y: 200, endPoint x: 639, endPoint y: 195, distance: 65.7
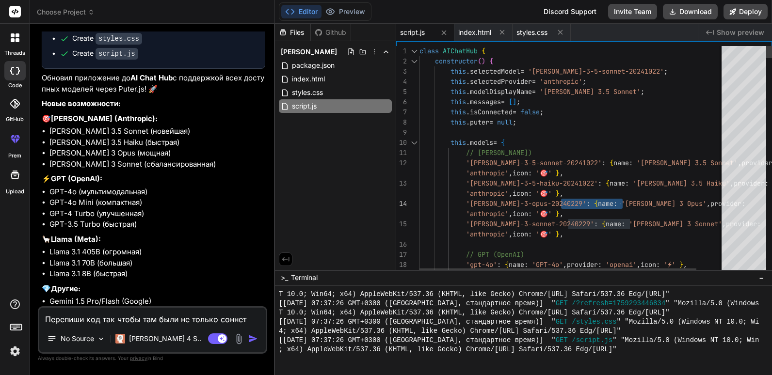
drag, startPoint x: 683, startPoint y: 181, endPoint x: 665, endPoint y: 182, distance: 17.5
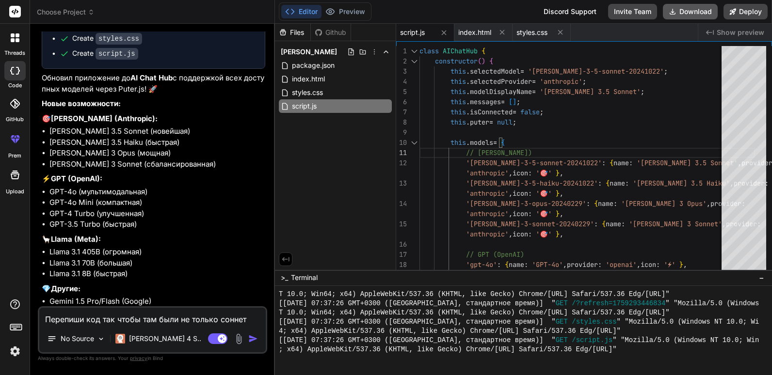
click at [687, 9] on font "Download" at bounding box center [695, 12] width 32 height 10
click at [146, 324] on textarea "Перепиши код так чтобы там были не только соннет 3.5 но все другие модели котор…" at bounding box center [152, 316] width 226 height 17
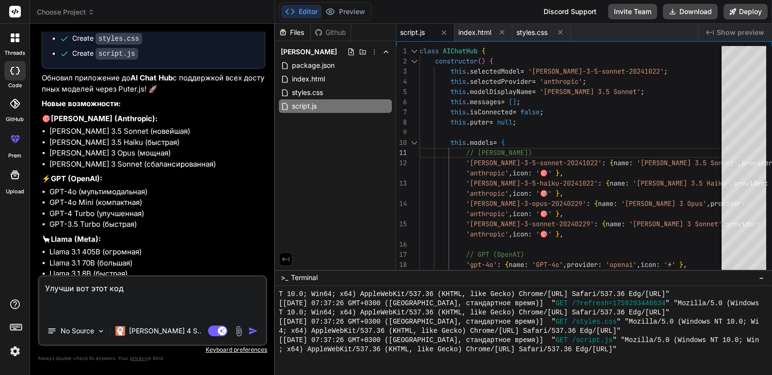
paste textarea "<!DOCTYPE html> <html lang="en"> <head> <meta charset="UTF-8"> <meta name="view…"
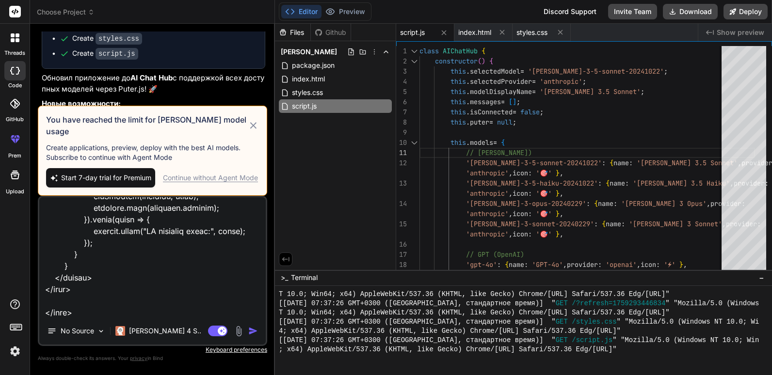
click at [250, 129] on icon at bounding box center [253, 126] width 11 height 12
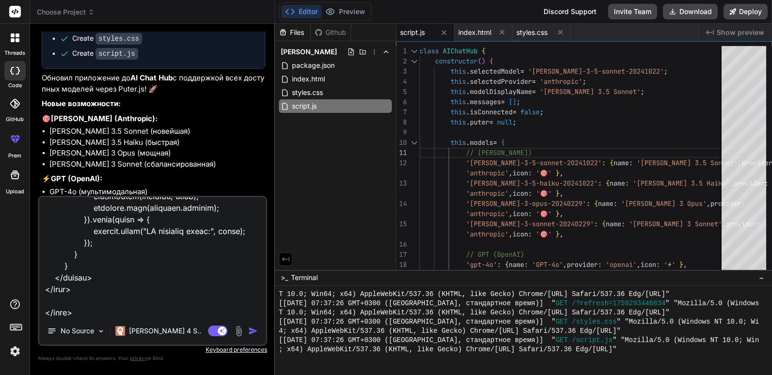
click at [250, 333] on img "button" at bounding box center [253, 331] width 10 height 10
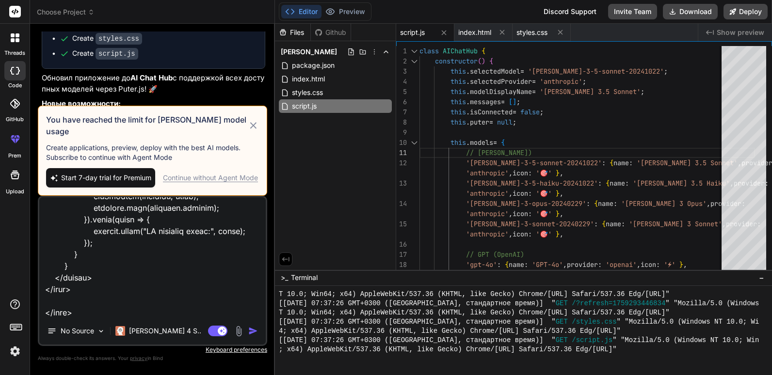
click at [250, 331] on img "button" at bounding box center [253, 331] width 10 height 10
click at [198, 174] on div "Continue without Agent Mode" at bounding box center [210, 178] width 95 height 10
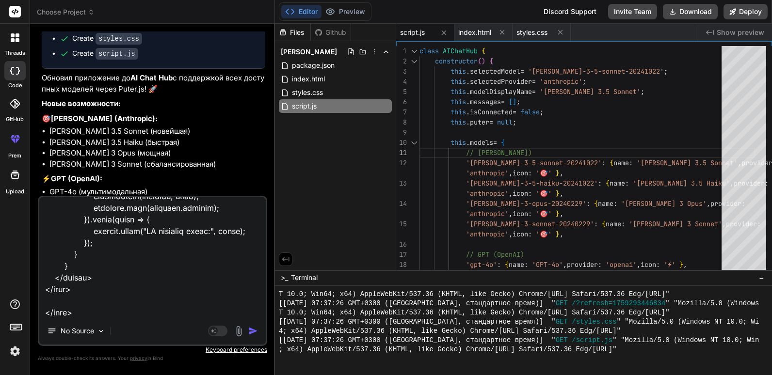
click at [251, 328] on img "button" at bounding box center [253, 331] width 10 height 10
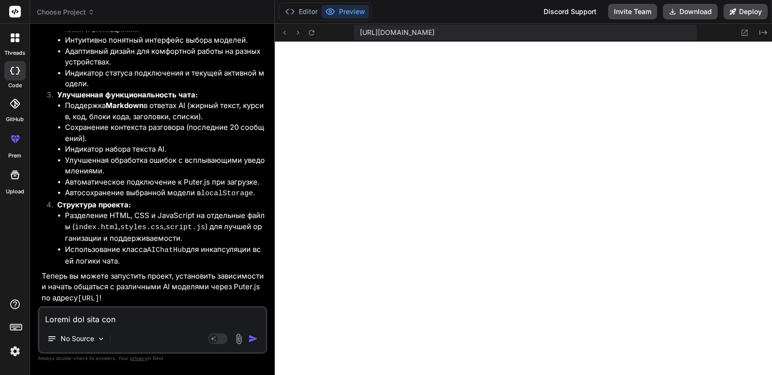
scroll to position [2401, 0]
click at [300, 15] on font "Editor" at bounding box center [308, 12] width 19 height 10
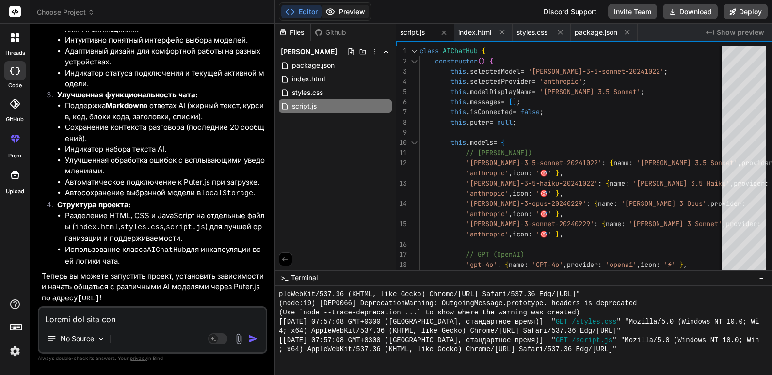
click at [342, 14] on font "Preview" at bounding box center [352, 12] width 26 height 10
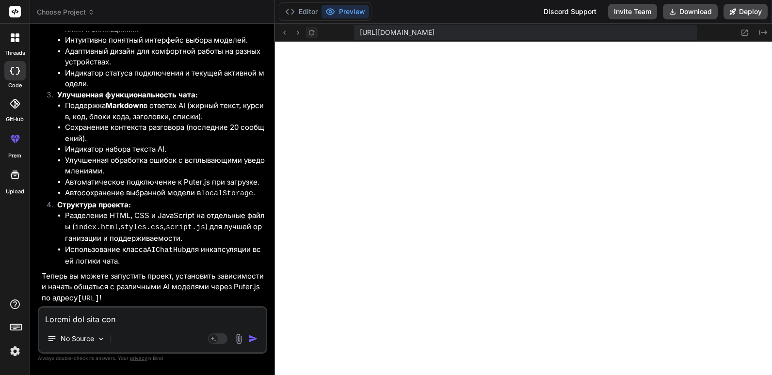
click at [309, 32] on icon at bounding box center [311, 32] width 5 height 5
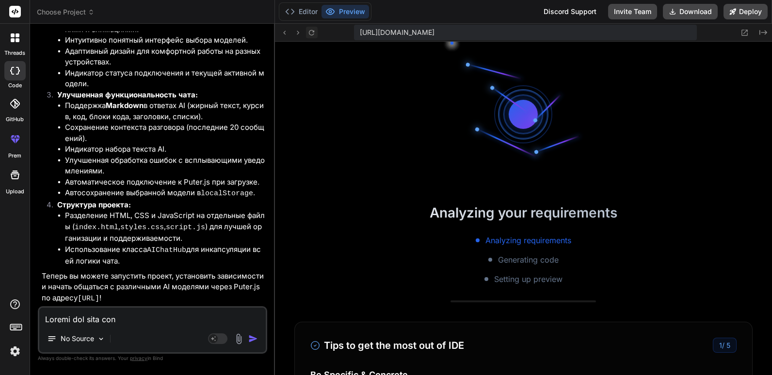
scroll to position [0, 0]
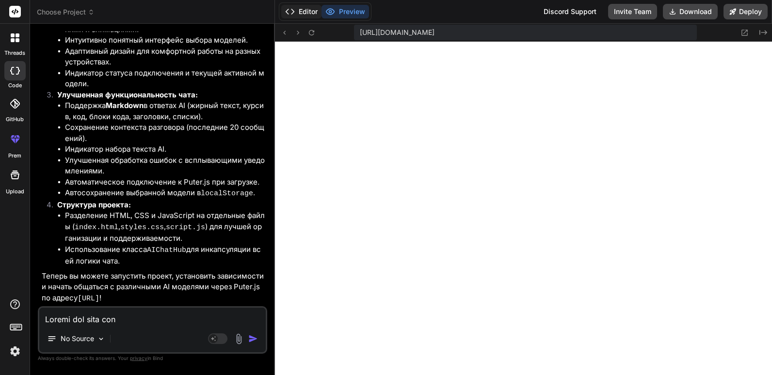
click at [303, 11] on font "Editor" at bounding box center [308, 12] width 19 height 10
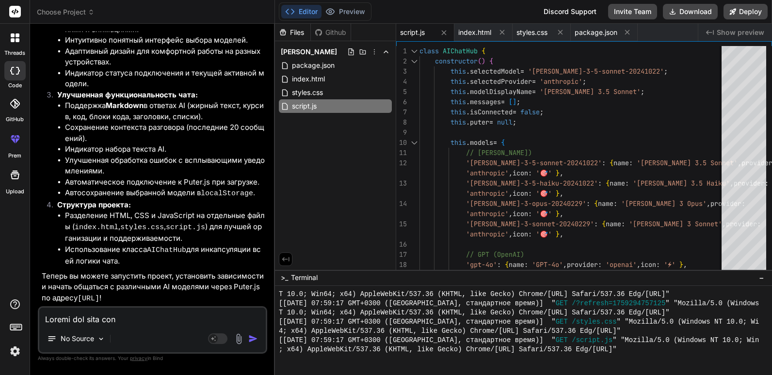
click at [366, 143] on div "Files Github [PERSON_NAME] package.json index.html styles.css script.js" at bounding box center [335, 147] width 121 height 246
click at [685, 9] on font "Download" at bounding box center [695, 12] width 32 height 10
click at [499, 34] on icon at bounding box center [502, 32] width 8 height 8
click at [448, 34] on button at bounding box center [444, 33] width 12 height 12
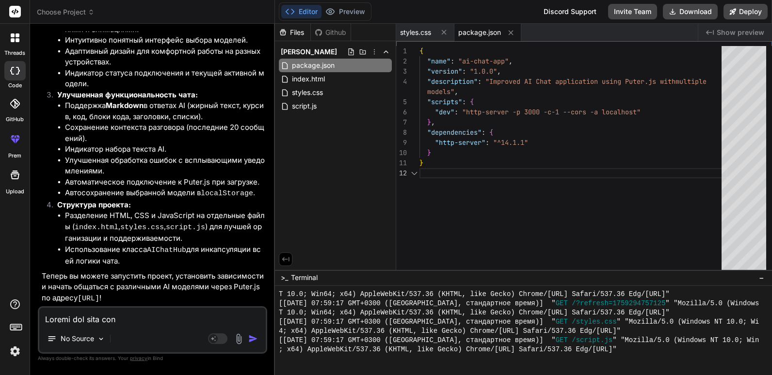
click at [448, 34] on button at bounding box center [444, 32] width 12 height 12
click at [448, 34] on button at bounding box center [452, 33] width 12 height 12
